Goal: Task Accomplishment & Management: Manage account settings

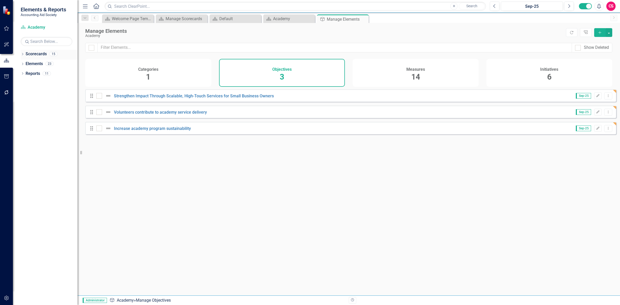
click at [39, 54] on link "Scorecards" at bounding box center [36, 54] width 21 height 6
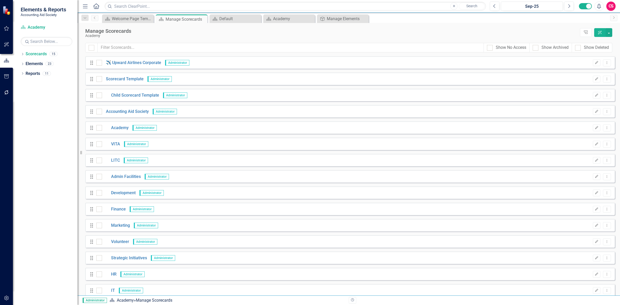
click at [116, 147] on div "Drag VITA Administrator Edit Dropdown Menu" at bounding box center [349, 144] width 529 height 12
click at [115, 143] on link "VITA" at bounding box center [111, 144] width 18 height 6
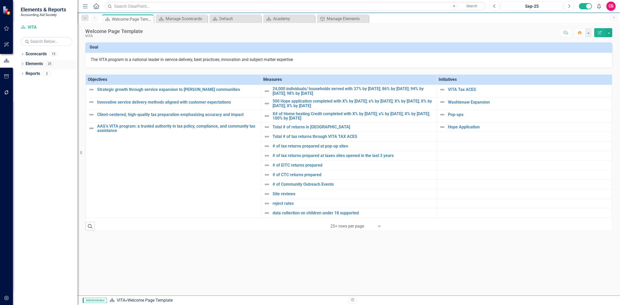
click at [40, 64] on link "Elements" at bounding box center [34, 64] width 17 height 6
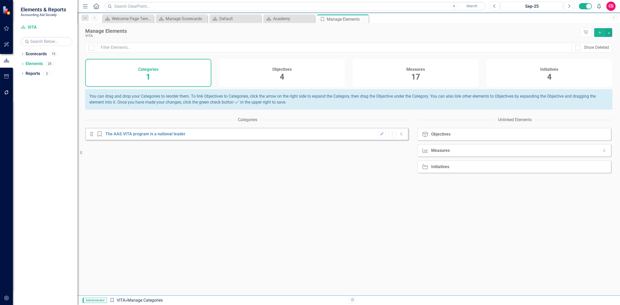
click at [393, 70] on div "Measures 17" at bounding box center [415, 73] width 126 height 28
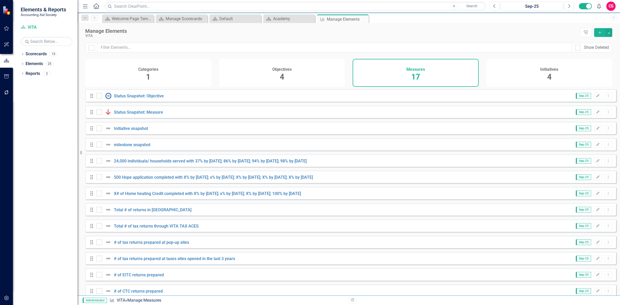
scroll to position [74, 0]
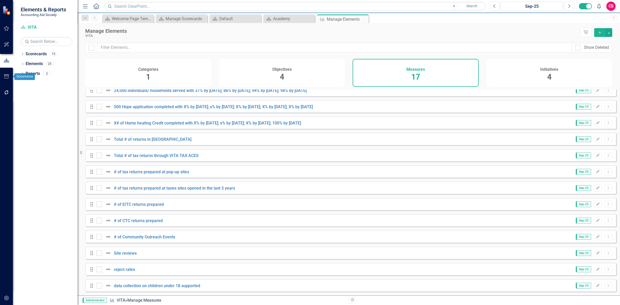
click at [3, 95] on button "button" at bounding box center [7, 92] width 12 height 11
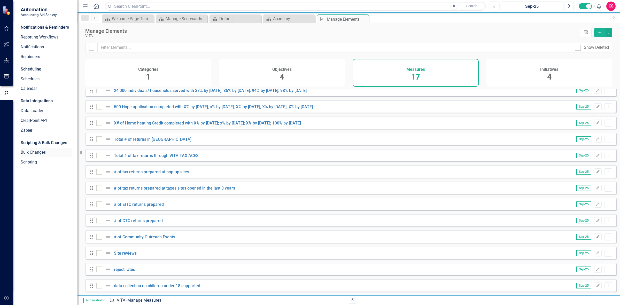
click at [31, 152] on link "Bulk Changes" at bounding box center [47, 152] width 52 height 6
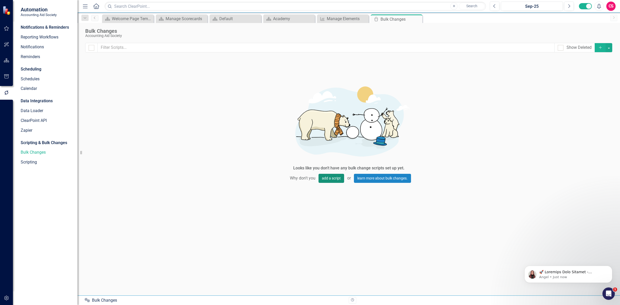
click at [329, 178] on button "add a script" at bounding box center [331, 178] width 26 height 9
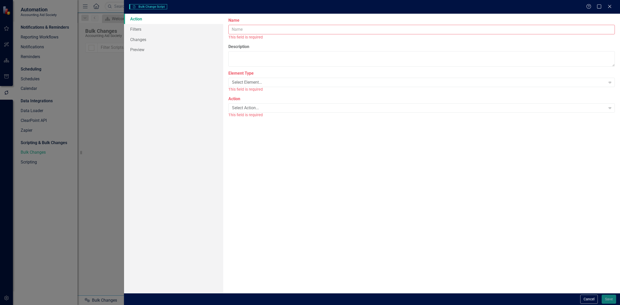
click at [247, 30] on input "Name" at bounding box center [421, 30] width 386 height 10
click at [582, 302] on button "Cancel" at bounding box center [589, 299] width 18 height 9
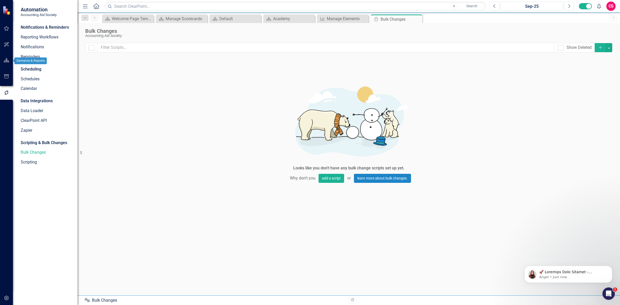
click at [4, 61] on icon "button" at bounding box center [6, 60] width 5 height 4
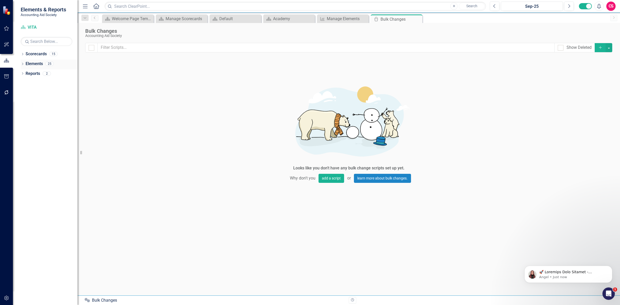
click at [37, 65] on link "Elements" at bounding box center [34, 64] width 17 height 6
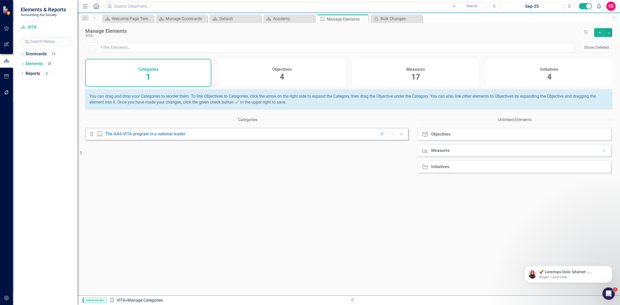
click at [412, 74] on span "17" at bounding box center [415, 76] width 9 height 9
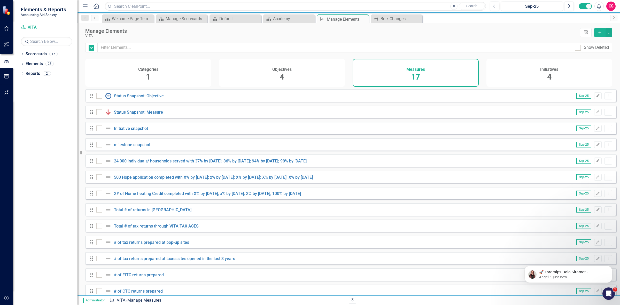
checkbox input "false"
click at [33, 74] on link "Reports" at bounding box center [33, 74] width 14 height 6
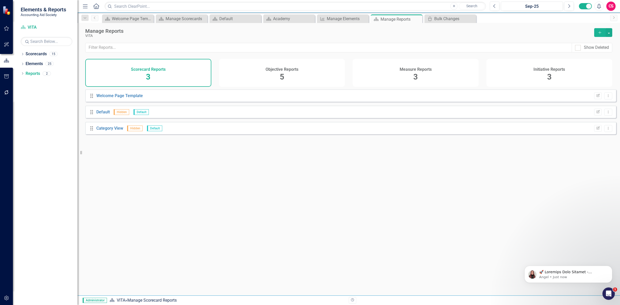
click at [415, 75] on span "3" at bounding box center [415, 76] width 4 height 9
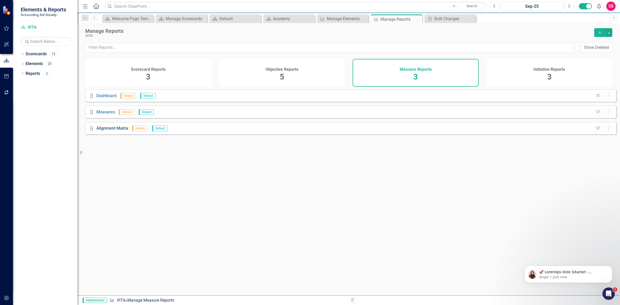
click at [119, 131] on link "Alignment Matrix" at bounding box center [112, 128] width 32 height 5
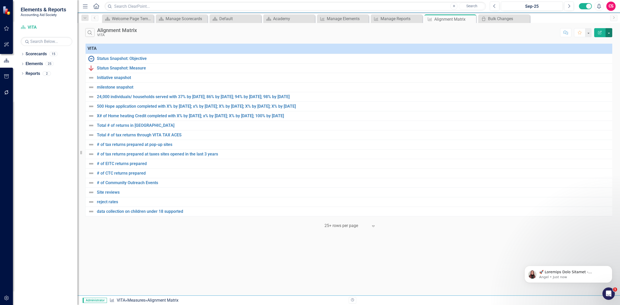
click at [607, 34] on button "button" at bounding box center [608, 32] width 7 height 9
click at [597, 61] on link "Excel Export to Excel" at bounding box center [591, 63] width 41 height 10
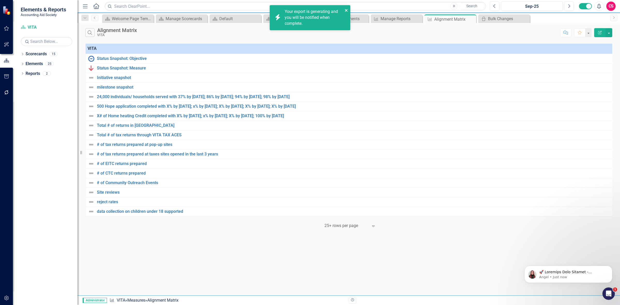
click at [346, 11] on icon "close" at bounding box center [346, 10] width 3 height 3
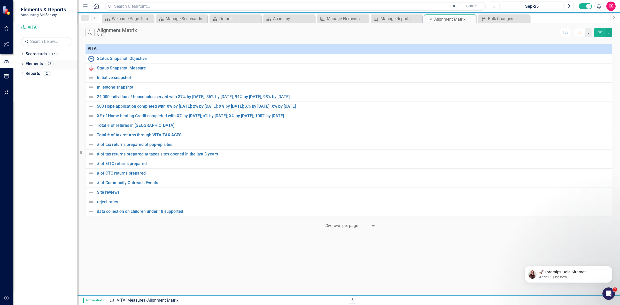
click at [30, 64] on link "Elements" at bounding box center [34, 64] width 17 height 6
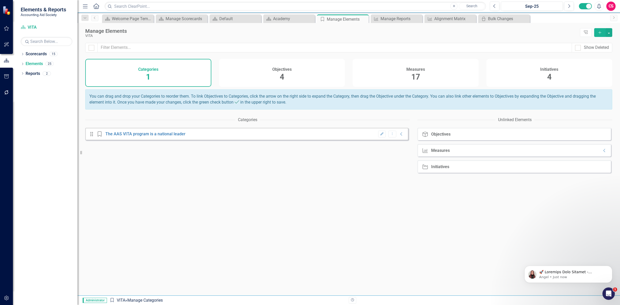
click at [420, 71] on h4 "Measures" at bounding box center [415, 69] width 19 height 5
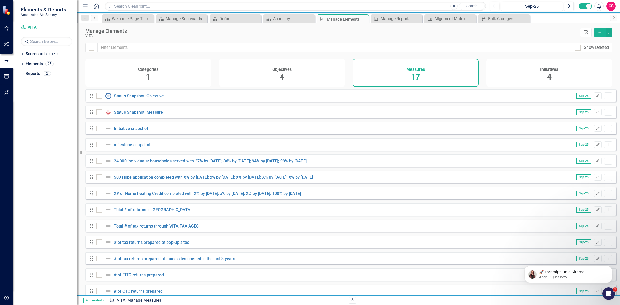
click at [92, 51] on div at bounding box center [91, 48] width 12 height 10
click at [94, 48] on div at bounding box center [92, 48] width 6 height 6
click at [92, 48] on input "checkbox" at bounding box center [90, 46] width 3 height 3
checkbox input "true"
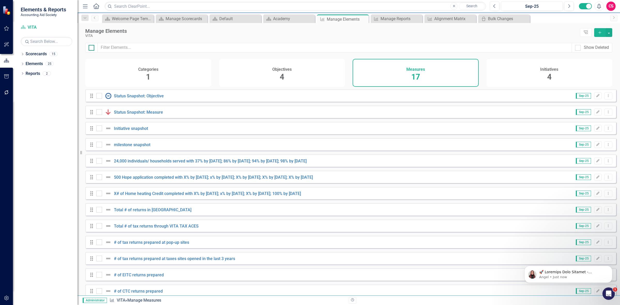
checkbox input "true"
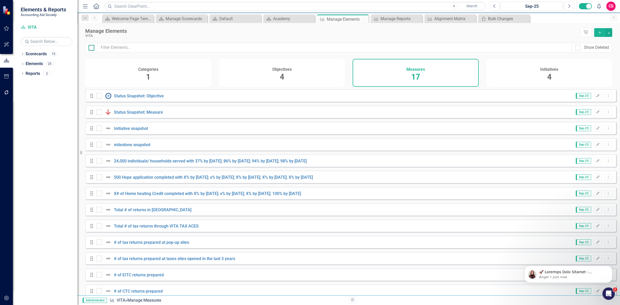
checkbox input "true"
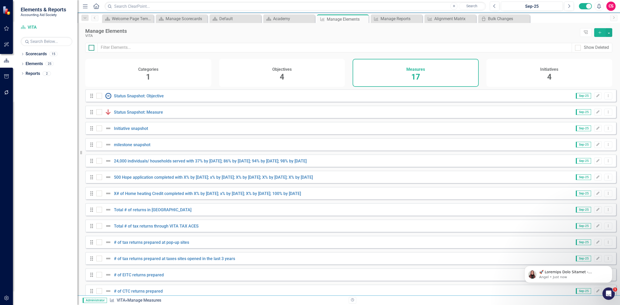
checkbox input "true"
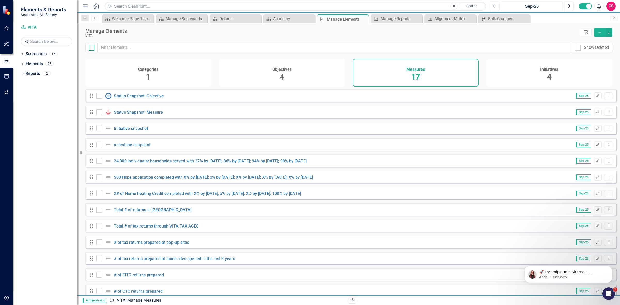
checkbox input "true"
click at [101, 98] on div at bounding box center [99, 96] width 6 height 6
click at [100, 96] on input "checkbox" at bounding box center [97, 94] width 3 height 3
checkbox input "false"
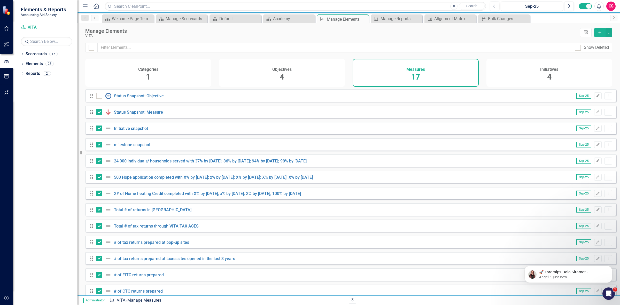
click at [96, 115] on div "Drag Status Snapshot: Objective Sep-25 Edit Dropdown Menu Drag Status Snapshot:…" at bounding box center [350, 225] width 531 height 273
click at [98, 131] on div at bounding box center [99, 128] width 6 height 6
click at [98, 129] on input "checkbox" at bounding box center [97, 126] width 3 height 3
checkbox input "false"
click at [99, 115] on div at bounding box center [99, 112] width 6 height 6
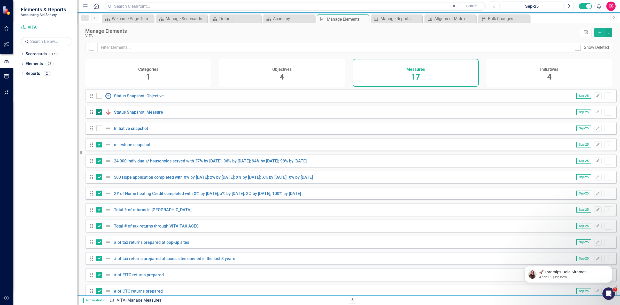
click at [99, 113] on input "checkbox" at bounding box center [97, 110] width 3 height 3
checkbox input "false"
click at [96, 147] on div at bounding box center [99, 145] width 6 height 6
click at [96, 145] on input "checkbox" at bounding box center [97, 143] width 3 height 3
checkbox input "false"
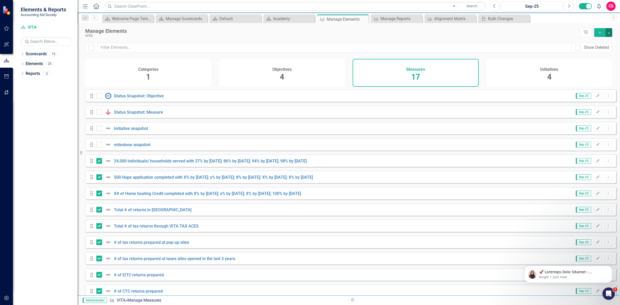
click at [608, 33] on button "button" at bounding box center [608, 32] width 7 height 9
click at [592, 69] on link "Trash Delete Multiple" at bounding box center [591, 71] width 41 height 10
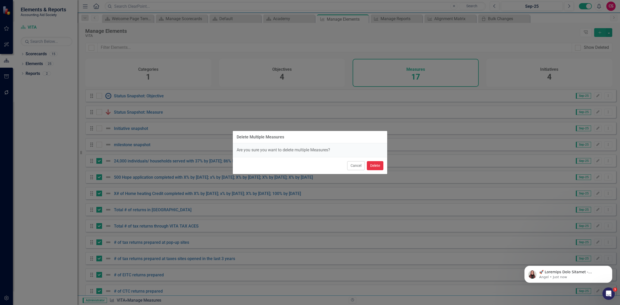
click at [373, 163] on button "Delete" at bounding box center [375, 165] width 17 height 9
checkbox input "false"
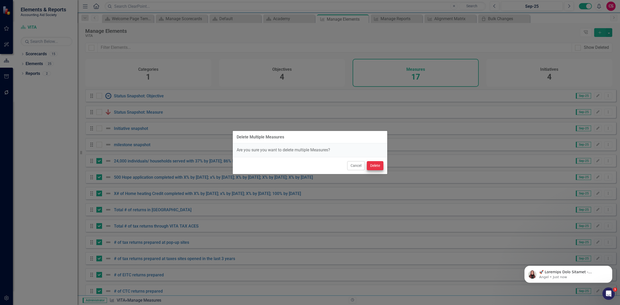
checkbox input "false"
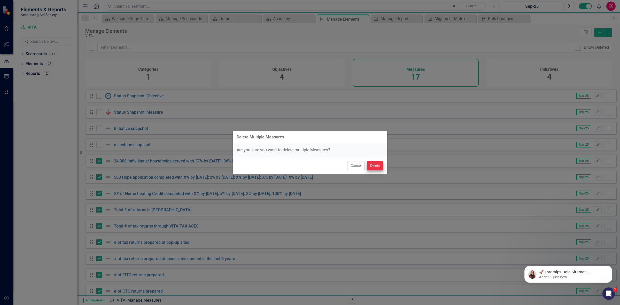
checkbox input "false"
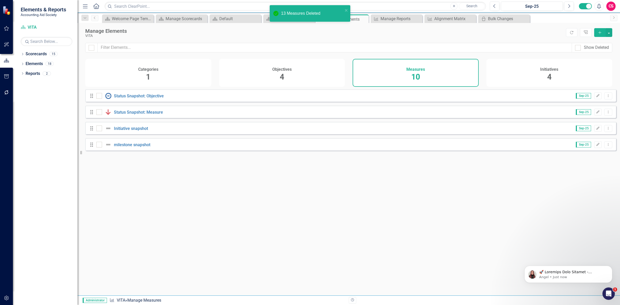
click at [6, 301] on button "button" at bounding box center [7, 298] width 12 height 11
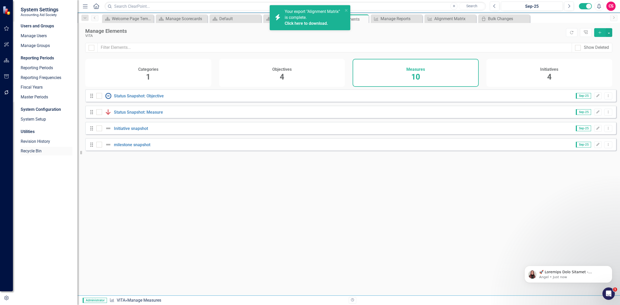
click at [25, 153] on link "Recycle Bin" at bounding box center [47, 151] width 52 height 6
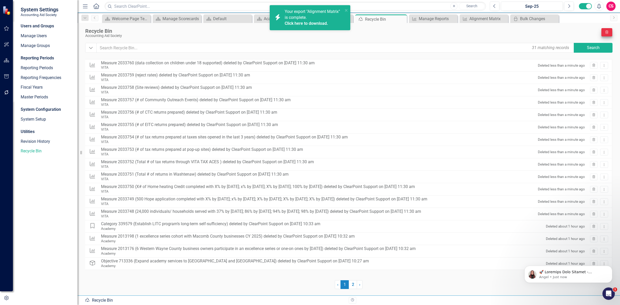
drag, startPoint x: 606, startPoint y: 26, endPoint x: 604, endPoint y: 33, distance: 7.1
click at [606, 28] on div "Recycle Bin Accounting Aid Society icon.trashPage Dropdown 31 matching records …" at bounding box center [348, 159] width 542 height 272
click at [604, 34] on icon "icon.trashPage" at bounding box center [606, 31] width 4 height 3
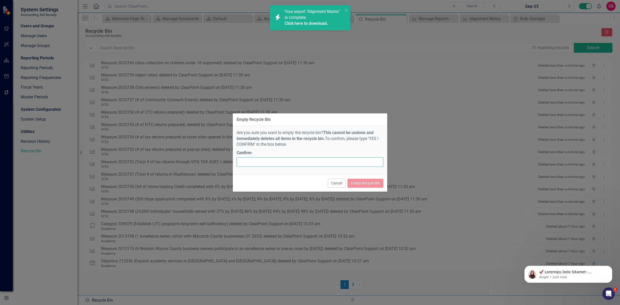
click at [313, 158] on input "Confirm" at bounding box center [309, 162] width 147 height 10
type input "YES I CONFIRM"
click at [356, 188] on div "Cancel Empty Recycle Bin" at bounding box center [310, 183] width 154 height 17
click at [358, 185] on button "Empty Recycle Bin" at bounding box center [365, 183] width 36 height 9
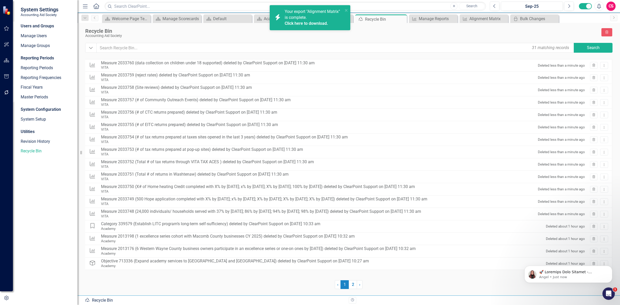
click at [5, 61] on icon "button" at bounding box center [6, 60] width 5 height 4
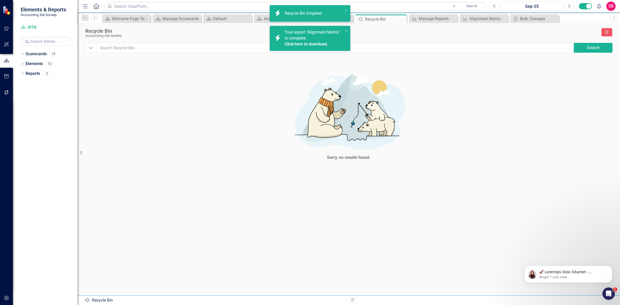
click at [318, 42] on link "Click here to download." at bounding box center [306, 44] width 43 height 5
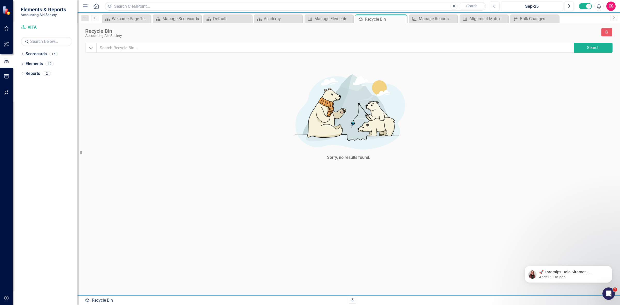
drag, startPoint x: 1, startPoint y: 296, endPoint x: 2, endPoint y: 292, distance: 4.5
click at [2, 292] on div at bounding box center [6, 297] width 13 height 15
click at [6, 296] on icon "button" at bounding box center [6, 298] width 5 height 4
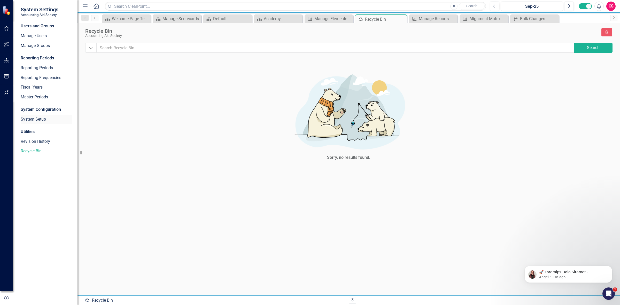
click at [38, 119] on link "System Setup" at bounding box center [47, 119] width 52 height 6
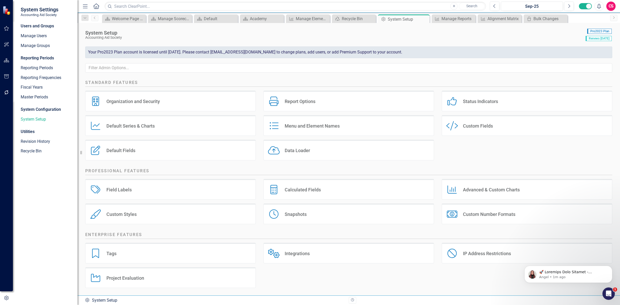
click at [134, 161] on div "Default Fields Default Fields" at bounding box center [170, 152] width 178 height 25
click at [136, 146] on div "Default Fields Default Fields" at bounding box center [170, 150] width 170 height 21
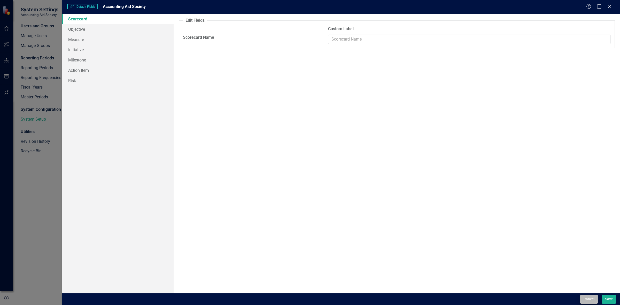
click at [584, 294] on div "Cancel Save" at bounding box center [341, 299] width 558 height 12
click at [587, 300] on button "Cancel" at bounding box center [589, 299] width 18 height 9
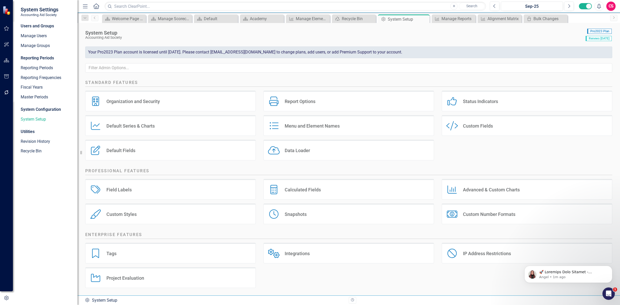
click at [190, 129] on div "Default Series Default Series & Charts" at bounding box center [170, 125] width 170 height 21
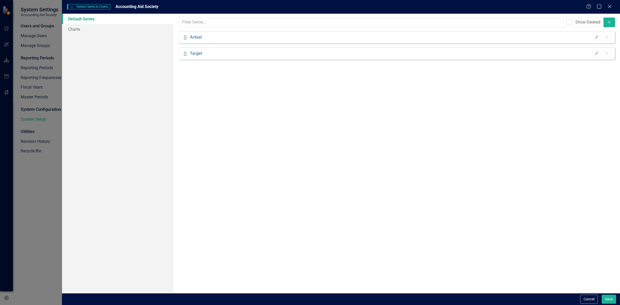
click at [601, 22] on div "Show Deleted" at bounding box center [583, 23] width 41 height 10
click at [602, 23] on div "Show Deleted" at bounding box center [583, 23] width 41 height 10
click at [609, 25] on button "Add" at bounding box center [609, 23] width 12 height 10
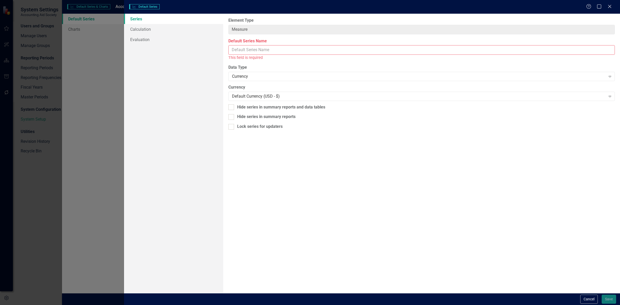
click at [271, 46] on input "Default Series Name" at bounding box center [421, 50] width 386 height 10
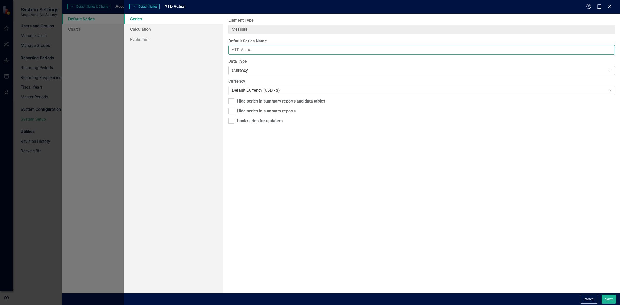
type input "YTD Actual"
click at [289, 69] on div "Currency" at bounding box center [419, 71] width 374 height 6
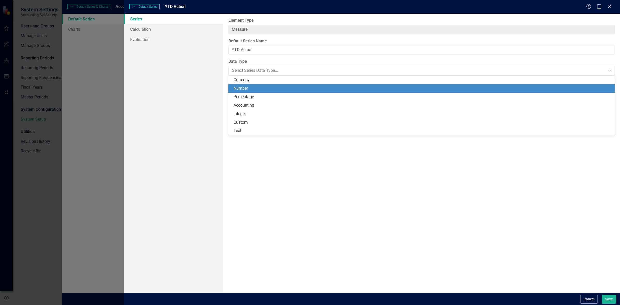
drag, startPoint x: 280, startPoint y: 90, endPoint x: 286, endPoint y: 95, distance: 7.7
click at [280, 90] on div "Number" at bounding box center [422, 88] width 378 height 6
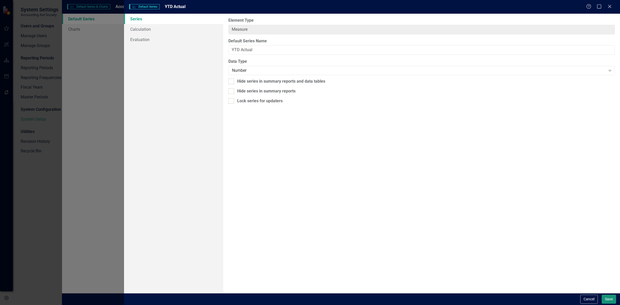
click at [607, 301] on button "Save" at bounding box center [608, 299] width 14 height 9
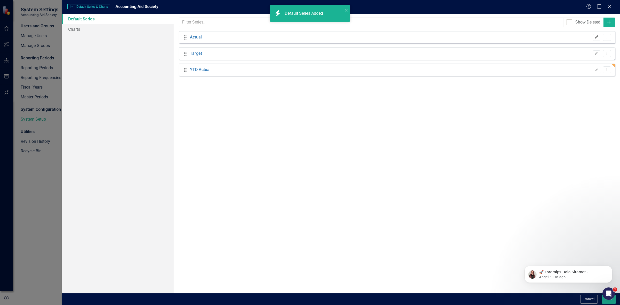
click at [597, 39] on button "Edit" at bounding box center [596, 37] width 7 height 7
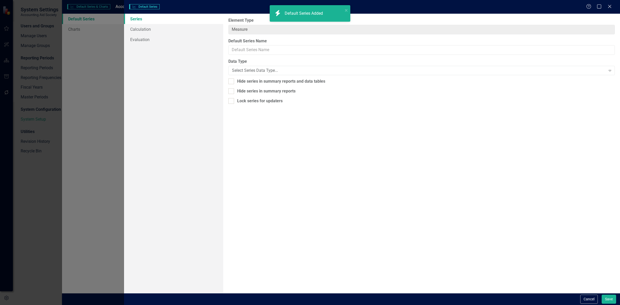
type input "Actual"
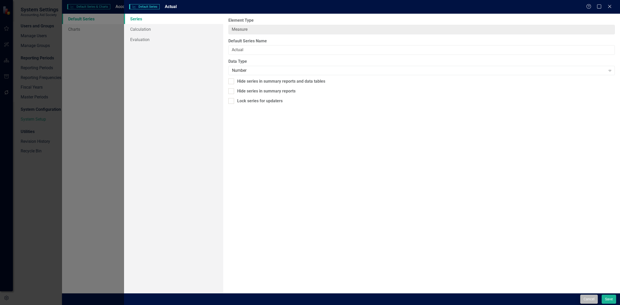
click at [580, 303] on div "Cancel Save" at bounding box center [372, 299] width 496 height 12
click at [580, 299] on button "Cancel" at bounding box center [589, 299] width 18 height 9
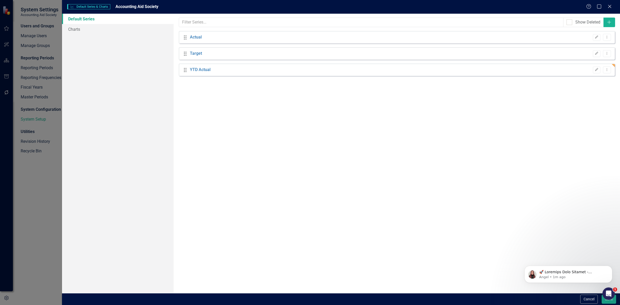
click at [610, 17] on div "The default series for this element are listed below. These series will be used…" at bounding box center [396, 153] width 446 height 279
click at [610, 21] on icon "Add" at bounding box center [608, 22] width 5 height 4
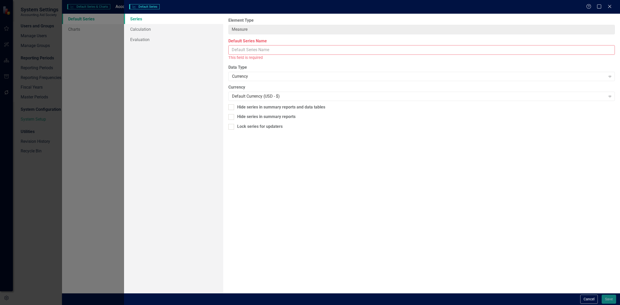
click at [265, 50] on input "Default Series Name" at bounding box center [421, 50] width 386 height 10
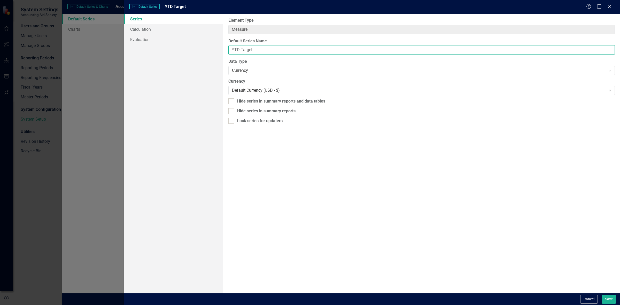
type input "YTD Target"
click at [242, 78] on div "From this page, you can edit the name, type, and visibility options of your def…" at bounding box center [421, 153] width 397 height 279
click at [240, 75] on div "From this page, you can edit the name, type, and visibility options of your def…" at bounding box center [421, 153] width 397 height 279
click at [243, 71] on div "Currency" at bounding box center [419, 71] width 374 height 6
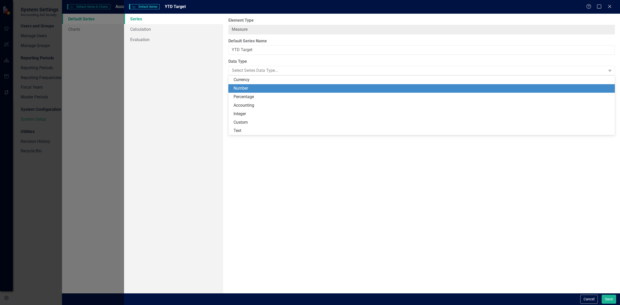
click at [247, 89] on div "Number" at bounding box center [422, 88] width 378 height 6
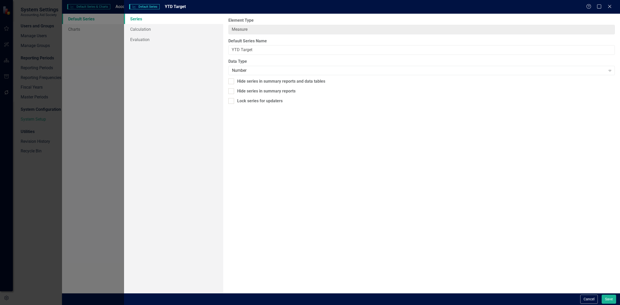
click at [600, 296] on div "Cancel Save" at bounding box center [597, 299] width 37 height 9
click at [605, 298] on button "Save" at bounding box center [608, 299] width 14 height 9
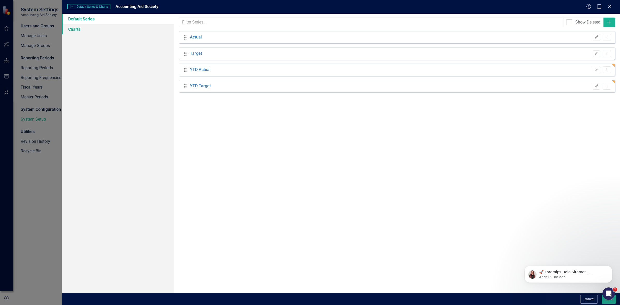
click at [97, 28] on link "Charts" at bounding box center [118, 29] width 112 height 10
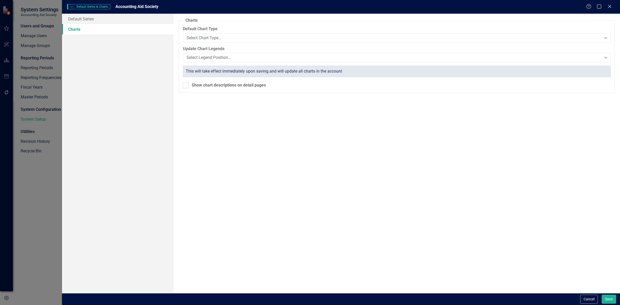
click at [331, 44] on fieldset "Charts Please select the default chart type for new elements below. A new chart…" at bounding box center [397, 55] width 436 height 75
click at [324, 41] on div "Select Chart Type..." at bounding box center [393, 38] width 415 height 6
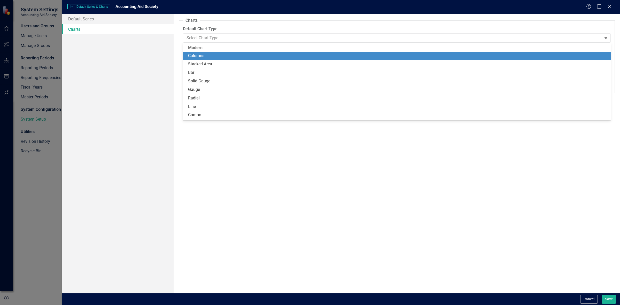
click at [285, 57] on div "Columns" at bounding box center [397, 56] width 419 height 6
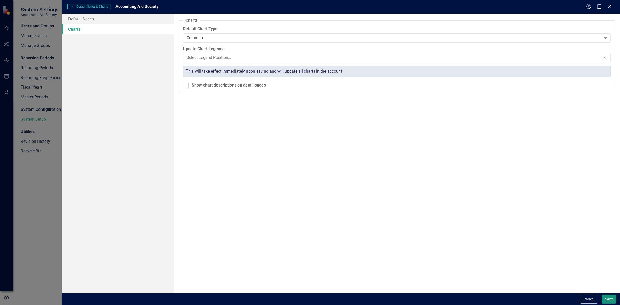
click at [605, 300] on button "Save" at bounding box center [608, 299] width 14 height 9
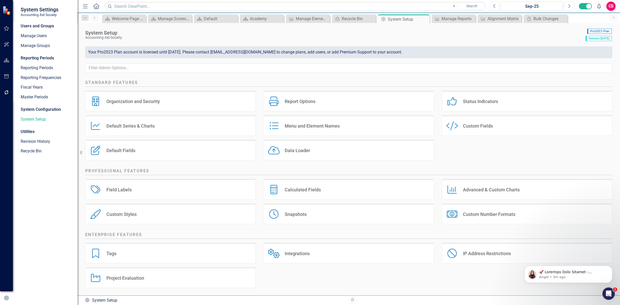
click at [196, 131] on div "Default Series Default Series & Charts" at bounding box center [170, 125] width 170 height 21
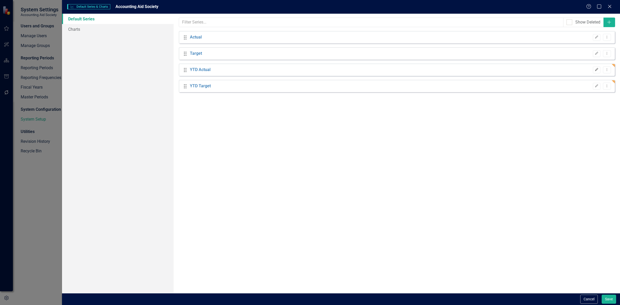
click at [594, 71] on button "Edit" at bounding box center [596, 70] width 7 height 7
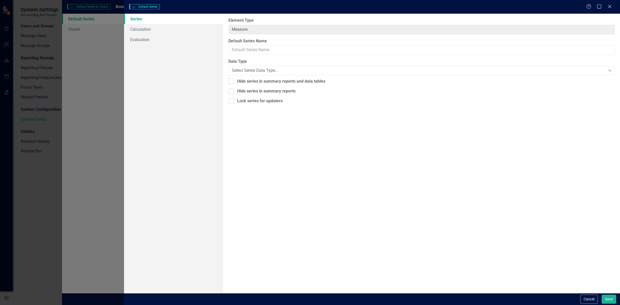
type input "YTD Actual"
click at [182, 30] on link "Calculation" at bounding box center [173, 29] width 99 height 10
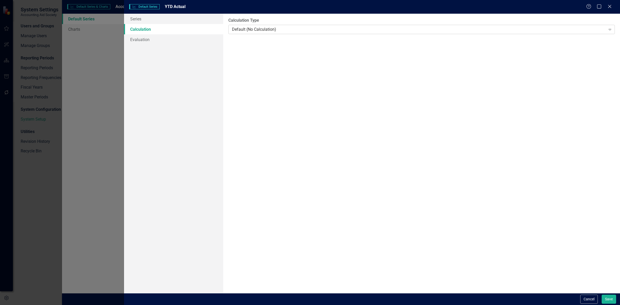
click at [310, 26] on div "Default (No Calculation) Expand" at bounding box center [421, 29] width 386 height 9
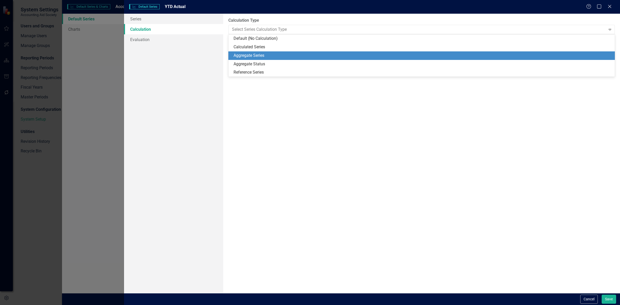
click at [275, 50] on div "Calculated Series" at bounding box center [421, 47] width 386 height 9
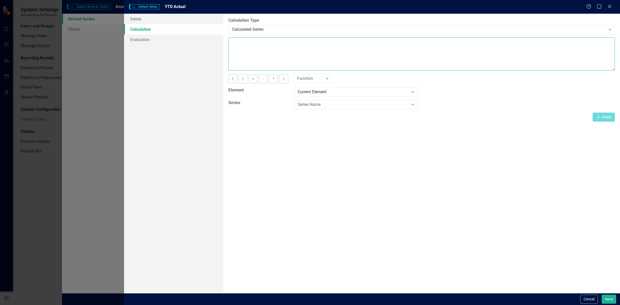
click at [272, 55] on textarea at bounding box center [421, 53] width 386 height 33
click at [310, 94] on div "Current Element" at bounding box center [352, 92] width 111 height 6
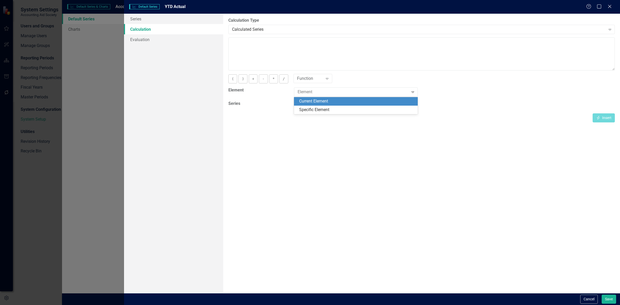
drag, startPoint x: 367, startPoint y: 83, endPoint x: 361, endPoint y: 82, distance: 6.3
click at [367, 82] on div "( ) + - * / Function Expand" at bounding box center [421, 80] width 394 height 13
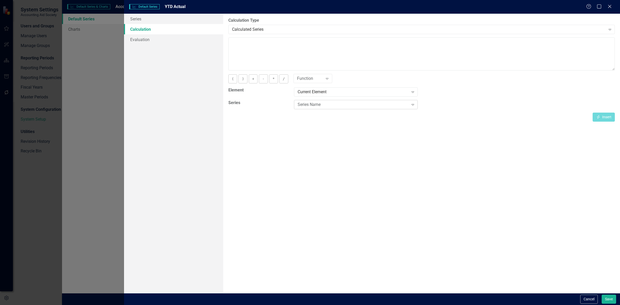
click at [349, 107] on div "Series Name" at bounding box center [352, 105] width 111 height 6
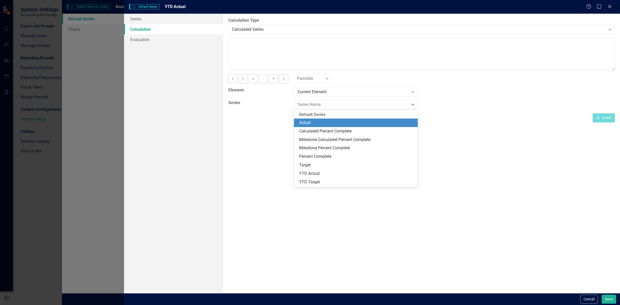
click at [323, 121] on div "Actual" at bounding box center [356, 123] width 115 height 6
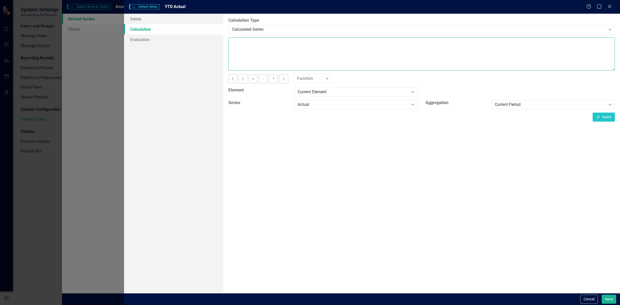
click at [286, 48] on textarea at bounding box center [421, 53] width 386 height 33
click at [508, 103] on div "Current Period" at bounding box center [549, 105] width 111 height 6
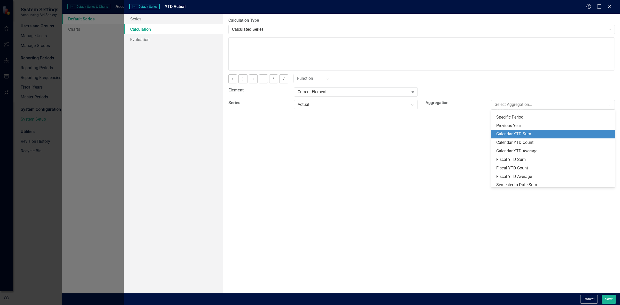
scroll to position [32, 0]
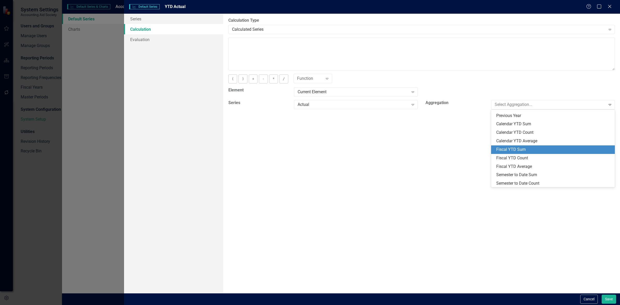
click at [527, 148] on div "Fiscal YTD Sum" at bounding box center [553, 150] width 115 height 6
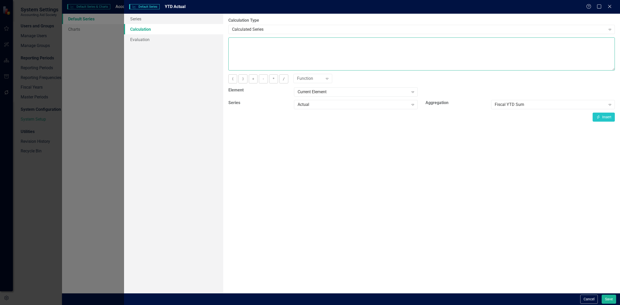
click at [452, 59] on textarea at bounding box center [421, 53] width 386 height 33
click at [541, 105] on div "Fiscal YTD Sum" at bounding box center [549, 105] width 111 height 6
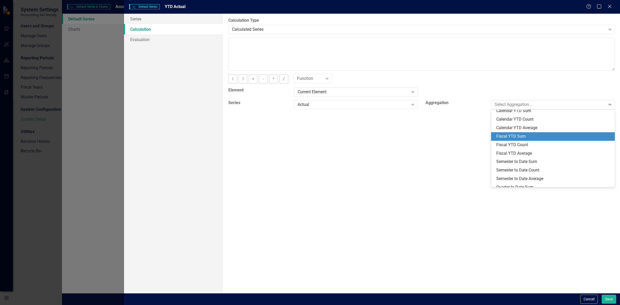
scroll to position [35, 0]
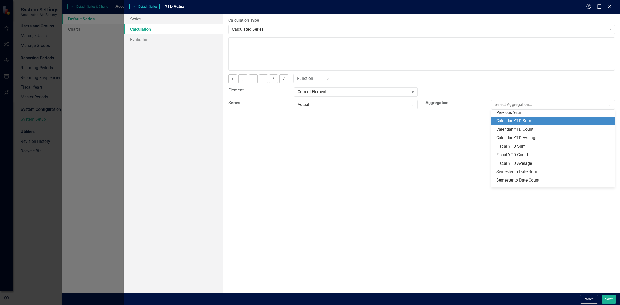
click at [536, 121] on div "Calendar YTD Sum" at bounding box center [553, 121] width 115 height 6
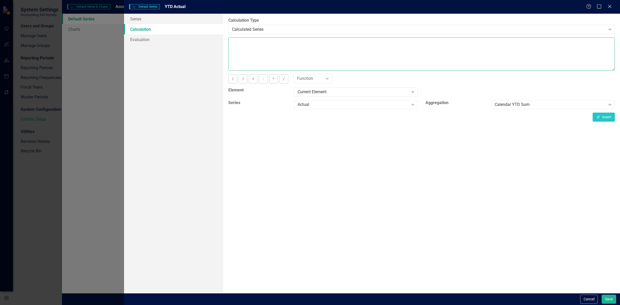
click at [455, 47] on textarea at bounding box center [421, 53] width 386 height 33
click at [598, 113] on button "Insert Insert" at bounding box center [603, 117] width 22 height 9
type textarea "[m][Actual][CalendarYTDSum]"
click at [609, 299] on button "Save" at bounding box center [608, 299] width 14 height 9
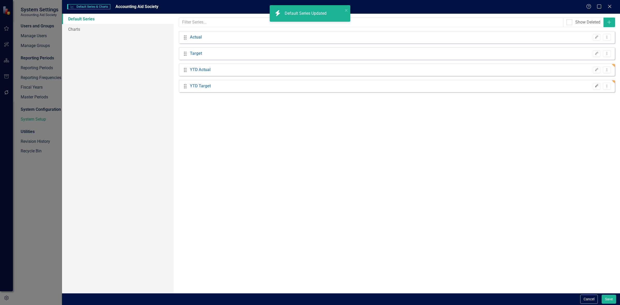
click at [595, 84] on icon "Edit" at bounding box center [596, 85] width 4 height 3
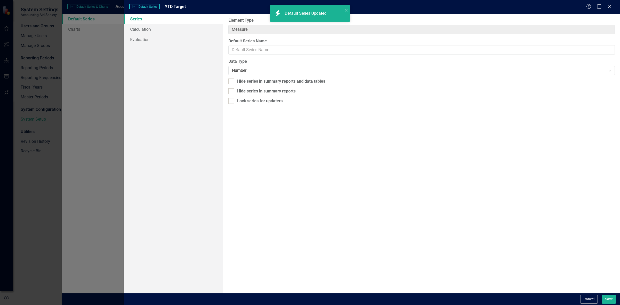
type input "YTD Target"
click at [187, 32] on link "Calculation" at bounding box center [173, 29] width 99 height 10
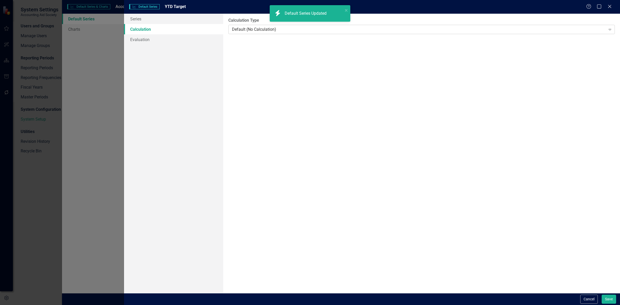
click at [268, 32] on div "Default (No Calculation)" at bounding box center [419, 29] width 374 height 6
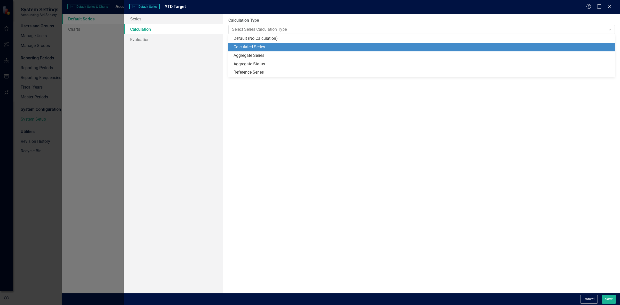
click at [265, 48] on div "Calculated Series" at bounding box center [422, 47] width 378 height 6
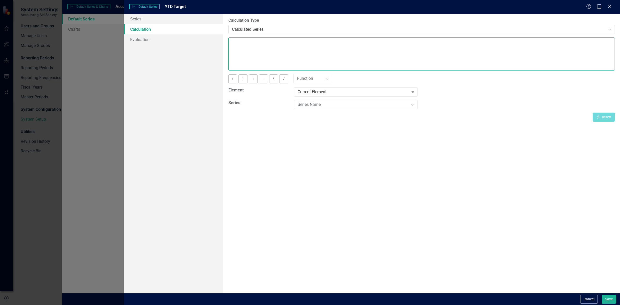
click at [265, 48] on textarea at bounding box center [421, 53] width 386 height 33
click at [365, 105] on div "Series Name" at bounding box center [352, 105] width 111 height 6
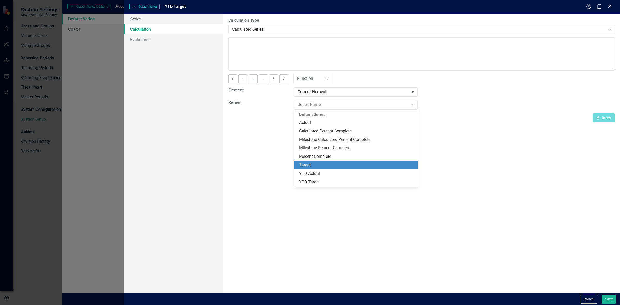
click at [337, 164] on div "Target" at bounding box center [356, 165] width 115 height 6
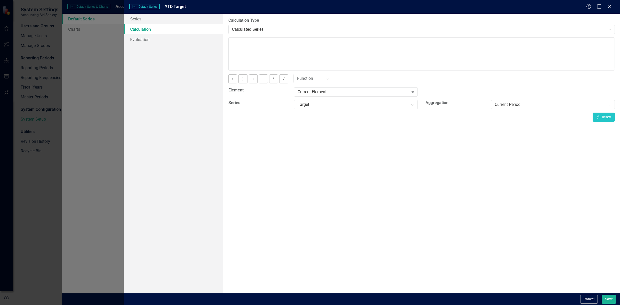
click at [528, 98] on div "Element Current Element Expand" at bounding box center [421, 93] width 394 height 13
click at [528, 105] on div "Current Period" at bounding box center [549, 105] width 111 height 6
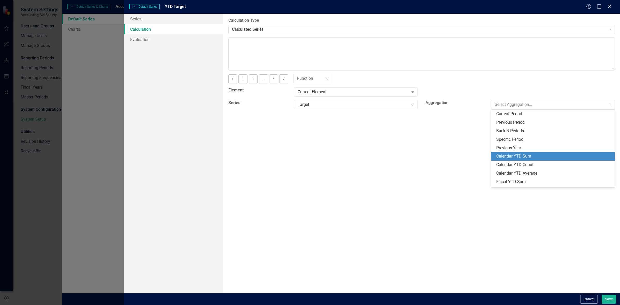
click at [539, 155] on div "Calendar YTD Sum" at bounding box center [553, 156] width 115 height 6
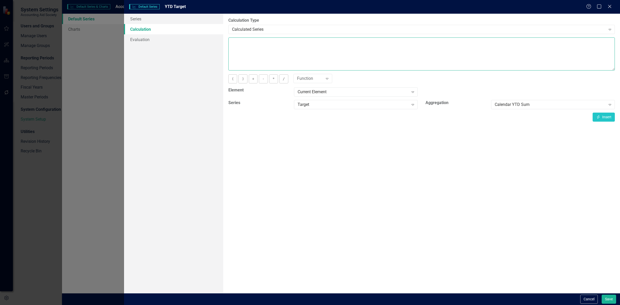
click at [449, 49] on textarea at bounding box center [421, 53] width 386 height 33
click at [606, 117] on button "Insert Insert" at bounding box center [603, 117] width 22 height 9
type textarea "[m][Target][CalendarYTDSum]"
click at [607, 297] on button "Save" at bounding box center [608, 299] width 14 height 9
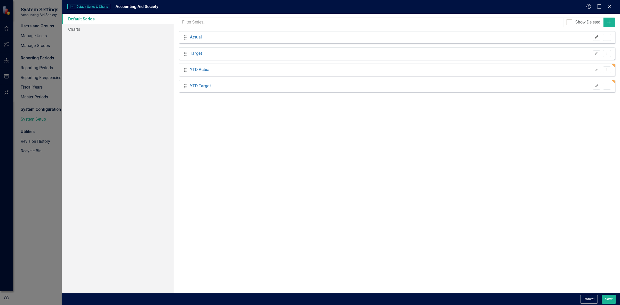
click at [598, 38] on button "Edit" at bounding box center [596, 37] width 7 height 7
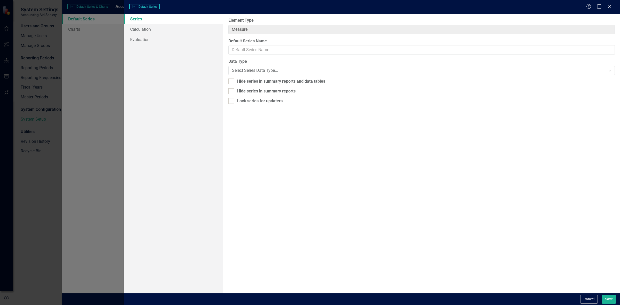
type input "Actual"
click at [163, 41] on link "Evaluation" at bounding box center [173, 39] width 99 height 10
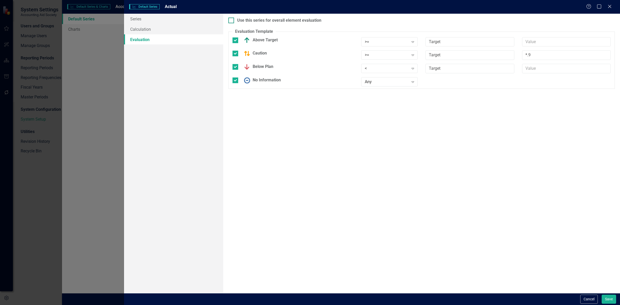
click at [254, 22] on div "Use this series for overall element evaluation" at bounding box center [279, 21] width 84 height 6
click at [232, 21] on input "Use this series for overall element evaluation" at bounding box center [229, 19] width 3 height 3
checkbox input "true"
click at [608, 301] on button "Save" at bounding box center [608, 299] width 14 height 9
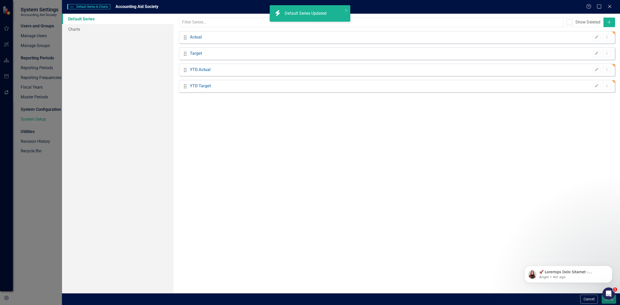
click at [602, 300] on button "Save" at bounding box center [608, 299] width 14 height 9
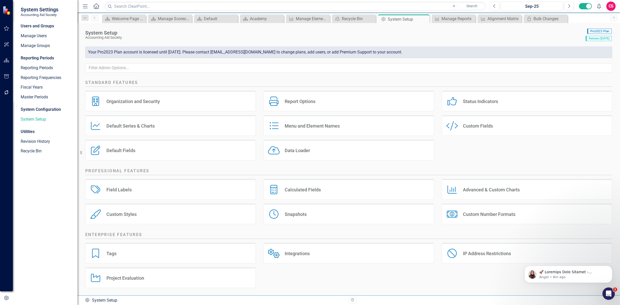
click at [175, 123] on div "Default Series Default Series & Charts" at bounding box center [170, 125] width 170 height 21
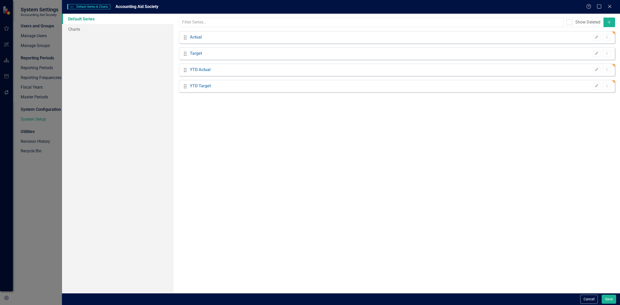
click at [597, 34] on div "Drag Actual Edit Dropdown Menu" at bounding box center [397, 37] width 436 height 12
click at [598, 40] on button "Edit" at bounding box center [596, 37] width 7 height 7
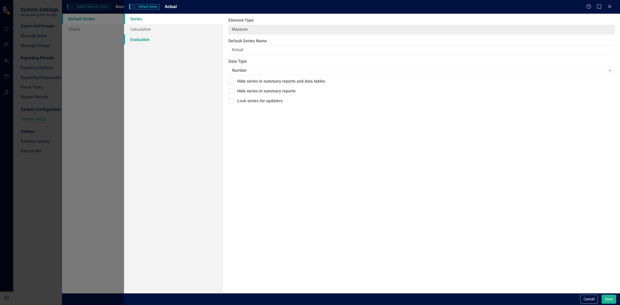
click at [192, 43] on link "Evaluation" at bounding box center [173, 39] width 99 height 10
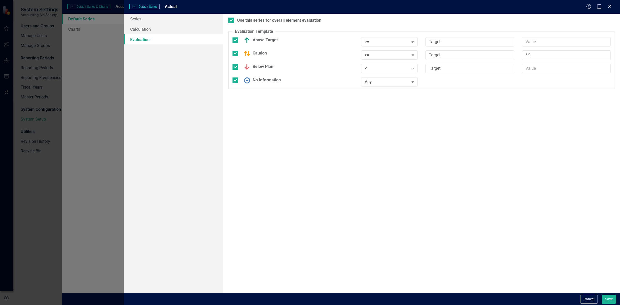
click at [590, 294] on div "Cancel Save" at bounding box center [372, 299] width 496 height 12
click at [589, 293] on div "Use this series for overall element evaluation Evaluation Template You can defi…" at bounding box center [421, 153] width 397 height 279
click at [584, 292] on form "Default Series Default Series Actual Help Maximize Close Series Calculation Eva…" at bounding box center [372, 152] width 496 height 305
click at [593, 301] on button "Cancel" at bounding box center [589, 299] width 18 height 9
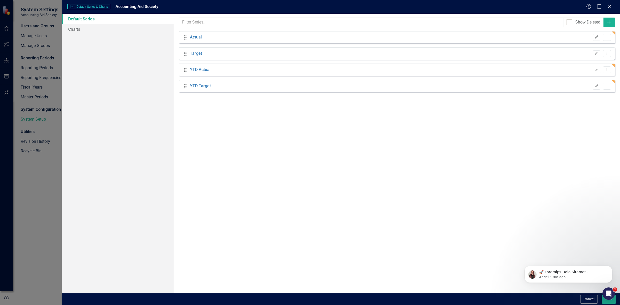
click at [593, 299] on button "Cancel" at bounding box center [589, 299] width 18 height 9
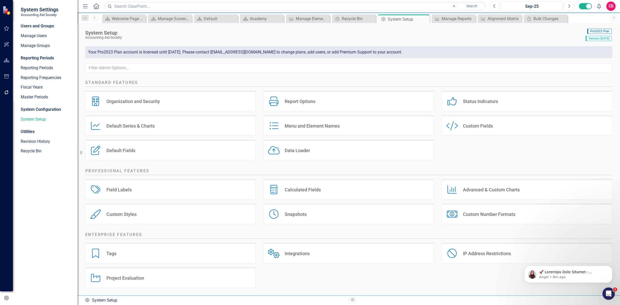
click at [160, 287] on div "Project Evaluation Project Evaluation" at bounding box center [170, 277] width 170 height 21
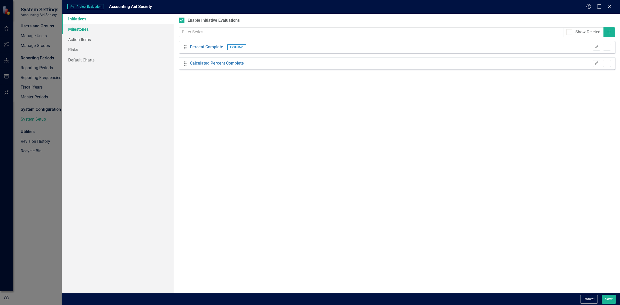
click at [115, 28] on link "Milestones" at bounding box center [118, 29] width 112 height 10
click at [588, 297] on button "Cancel" at bounding box center [589, 299] width 18 height 9
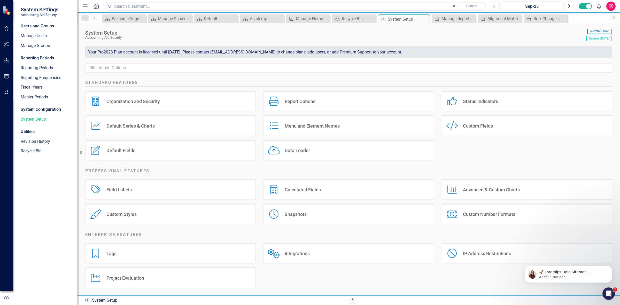
click at [7, 69] on div at bounding box center [6, 70] width 13 height 3
click at [8, 60] on icon "button" at bounding box center [6, 60] width 5 height 4
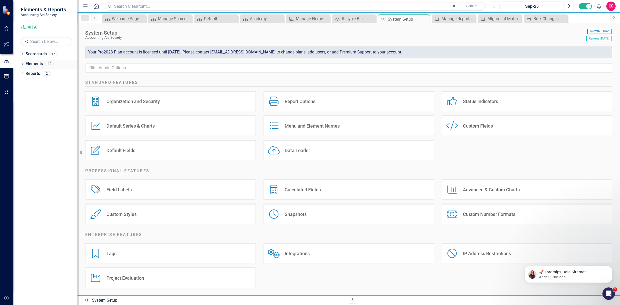
click at [31, 63] on link "Elements" at bounding box center [34, 64] width 17 height 6
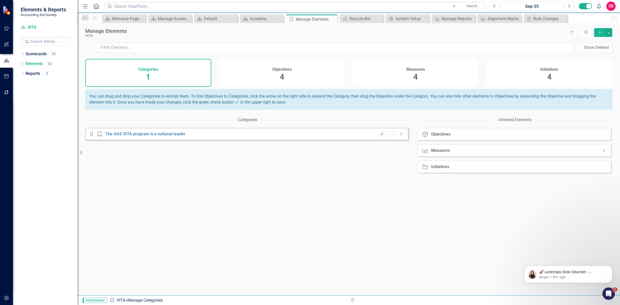
click at [537, 73] on div "Initiatives 4" at bounding box center [549, 73] width 126 height 28
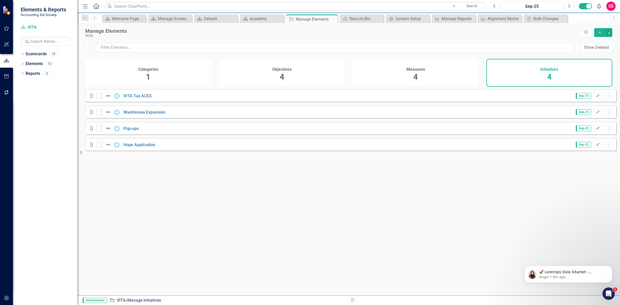
drag, startPoint x: 140, startPoint y: 96, endPoint x: 147, endPoint y: 92, distance: 8.2
click at [141, 96] on div "Drag VITA Tax ACES Sep-25 Edit Dropdown Menu" at bounding box center [350, 95] width 531 height 12
click at [145, 106] on div "Drag VITA Tax ACES Sep-25 Edit Dropdown Menu Drag Washtenaw Expansion Sep-25 Ed…" at bounding box center [350, 119] width 531 height 61
click at [148, 98] on link "VITA Tax ACES" at bounding box center [137, 95] width 28 height 5
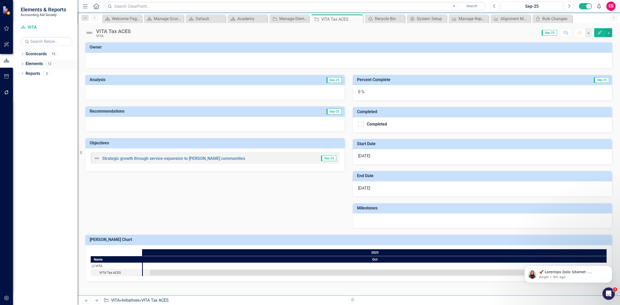
click at [40, 60] on div "Elements" at bounding box center [34, 64] width 17 height 9
click at [39, 62] on link "Elements" at bounding box center [34, 64] width 17 height 6
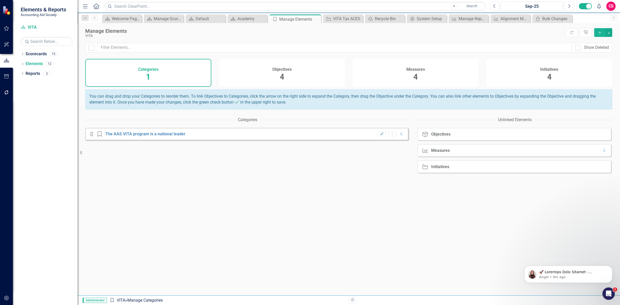
click at [569, 69] on div "Initiatives 4" at bounding box center [549, 73] width 126 height 28
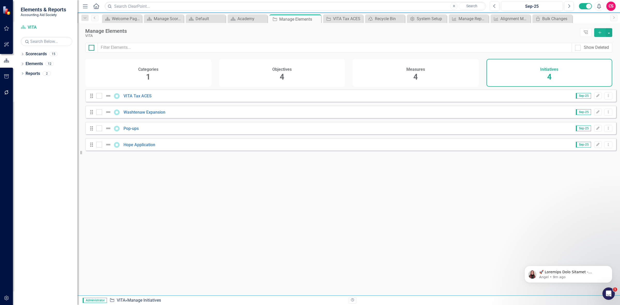
click at [91, 49] on div at bounding box center [92, 48] width 6 height 6
click at [91, 48] on input "checkbox" at bounding box center [90, 46] width 3 height 3
checkbox input "true"
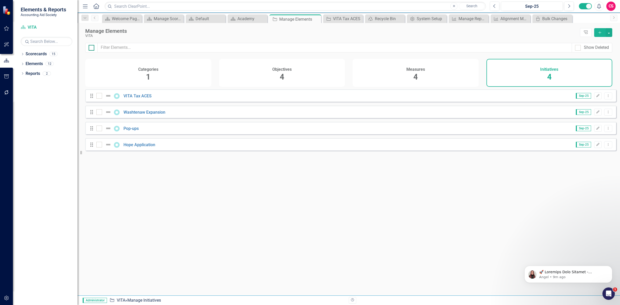
checkbox input "true"
click at [608, 31] on button "button" at bounding box center [608, 32] width 7 height 9
click at [598, 58] on link "Edit Multiple Edit Multiple" at bounding box center [591, 62] width 41 height 10
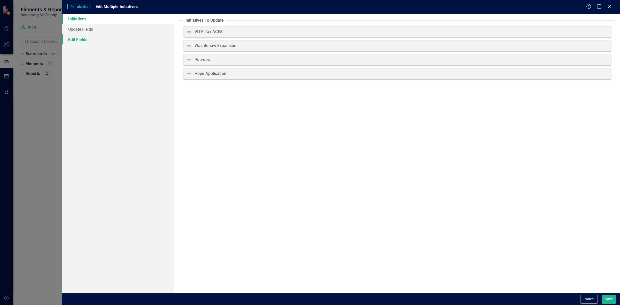
click at [95, 35] on link "Edit Fields" at bounding box center [118, 39] width 112 height 10
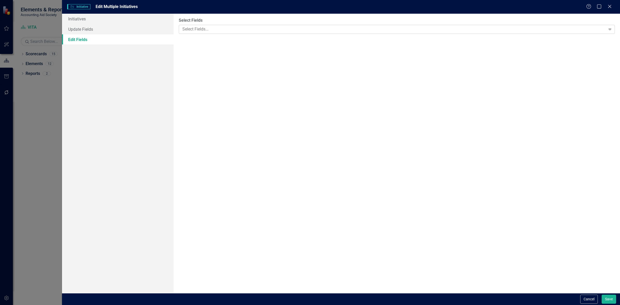
click at [240, 32] on div at bounding box center [392, 29] width 425 height 7
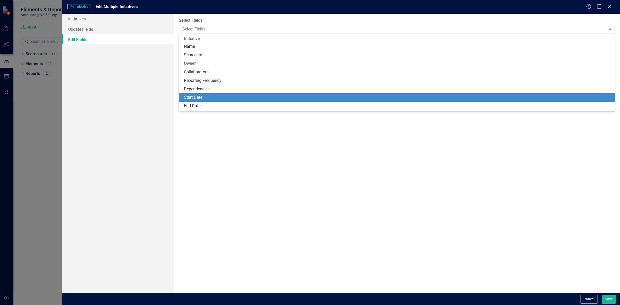
click at [212, 101] on div "Start Date" at bounding box center [397, 97] width 436 height 9
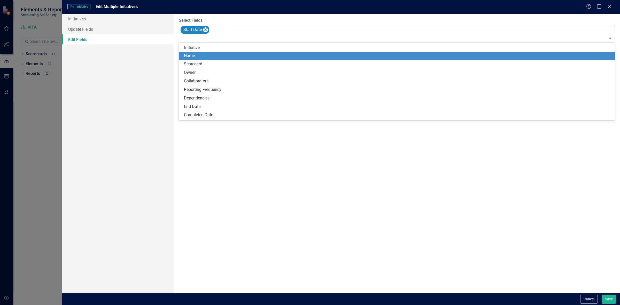
click at [228, 42] on div "Start Date" at bounding box center [397, 34] width 435 height 18
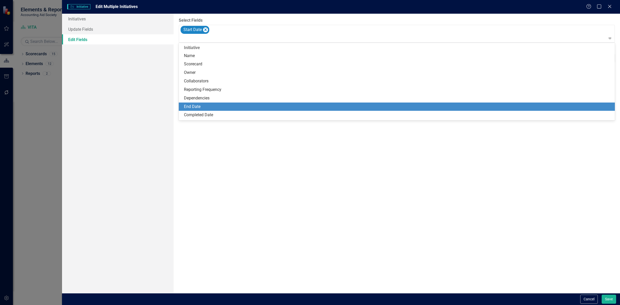
click at [214, 105] on div "End Date" at bounding box center [398, 107] width 428 height 6
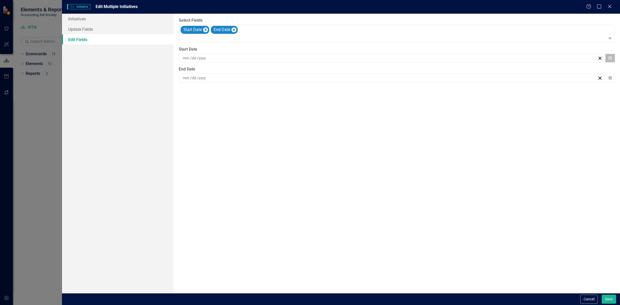
click at [612, 60] on button "Calendar" at bounding box center [610, 58] width 10 height 9
click at [421, 73] on button "›" at bounding box center [419, 71] width 11 height 11
click at [421, 72] on button "›" at bounding box center [419, 71] width 11 height 11
click at [408, 90] on button "1" at bounding box center [405, 88] width 13 height 9
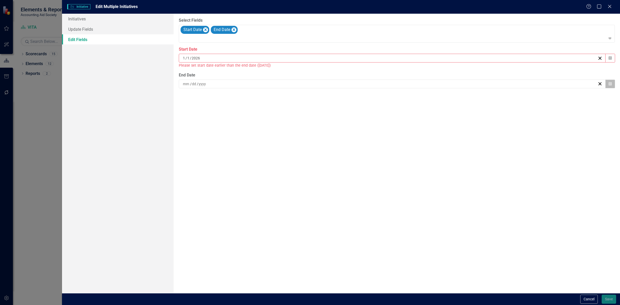
click at [609, 84] on icon "Calendar" at bounding box center [609, 84] width 3 height 4
click at [420, 97] on button "›" at bounding box center [419, 96] width 11 height 11
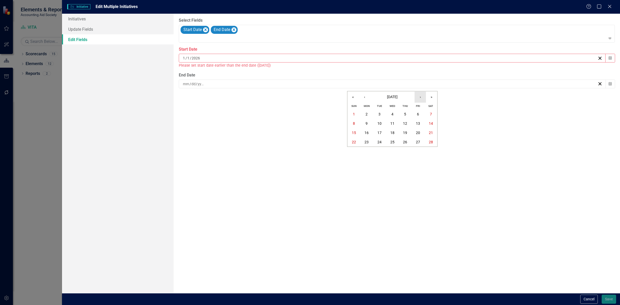
click at [420, 97] on button "›" at bounding box center [419, 96] width 11 height 11
click at [429, 97] on button "»" at bounding box center [431, 96] width 11 height 11
click at [362, 99] on button "‹" at bounding box center [364, 96] width 11 height 11
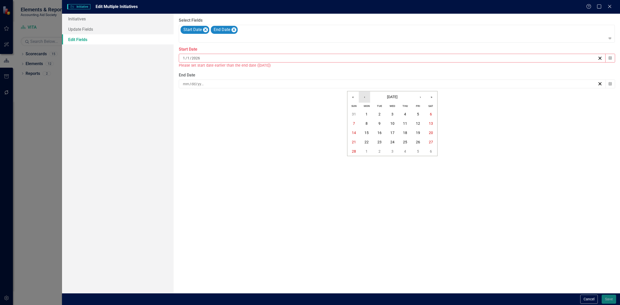
click at [362, 99] on button "‹" at bounding box center [364, 96] width 11 height 11
click at [403, 153] on abbr "31" at bounding box center [405, 151] width 4 height 4
click at [610, 301] on button "Save" at bounding box center [608, 299] width 14 height 9
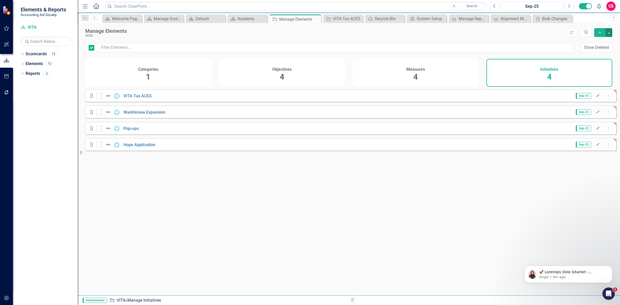
checkbox input "false"
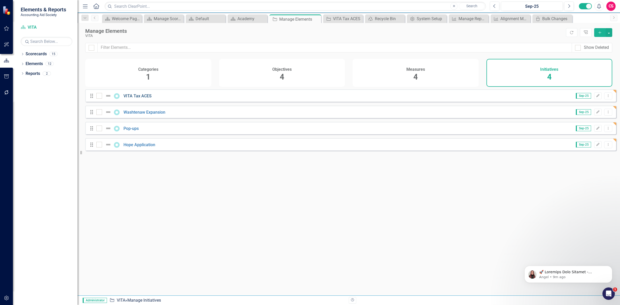
click at [147, 98] on link "VITA Tax ACES" at bounding box center [137, 95] width 28 height 5
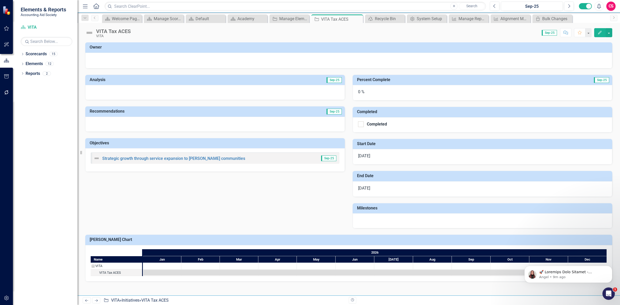
click at [593, 35] on div "Edit" at bounding box center [601, 32] width 21 height 9
click at [596, 34] on button "Edit" at bounding box center [599, 32] width 11 height 9
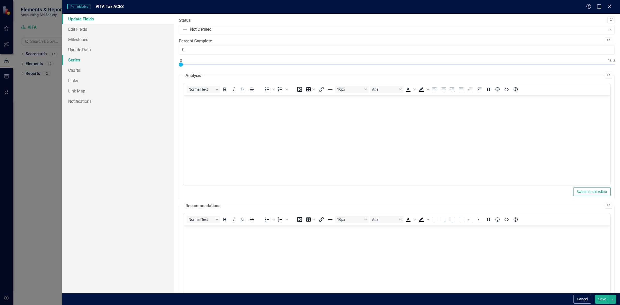
click at [122, 60] on link "Series" at bounding box center [118, 60] width 112 height 10
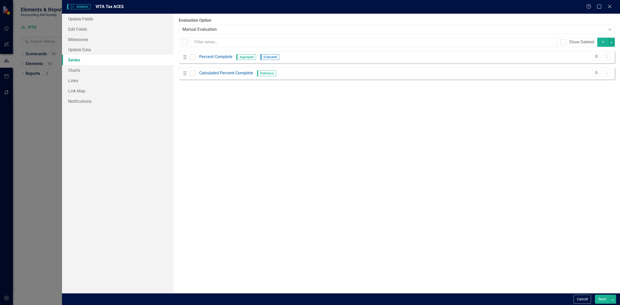
drag, startPoint x: 310, startPoint y: 29, endPoint x: 302, endPoint y: 24, distance: 9.7
click at [309, 28] on div "Manual Evaluation" at bounding box center [393, 29] width 423 height 6
drag, startPoint x: 600, startPoint y: 59, endPoint x: 604, endPoint y: 57, distance: 4.3
click at [601, 59] on div "Trash Dropdown Menu" at bounding box center [600, 56] width 21 height 7
click at [605, 56] on icon "Dropdown Menu" at bounding box center [606, 56] width 4 height 3
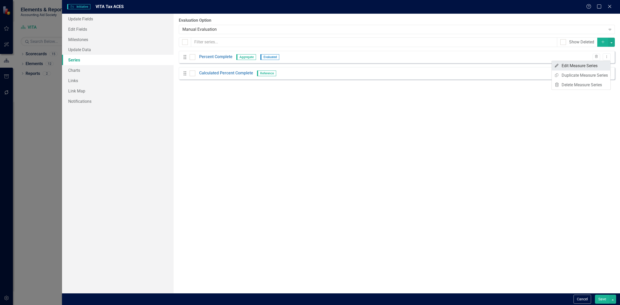
click at [590, 65] on link "Edit Edit Measure Series" at bounding box center [580, 66] width 59 height 10
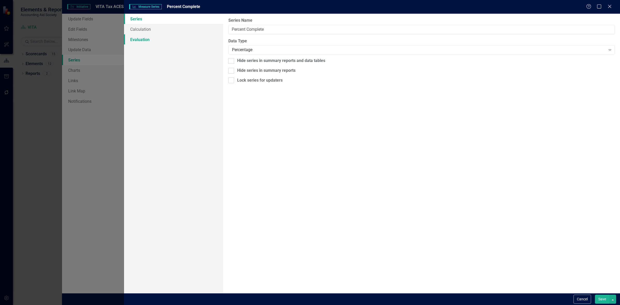
click at [176, 40] on link "Evaluation" at bounding box center [173, 39] width 99 height 10
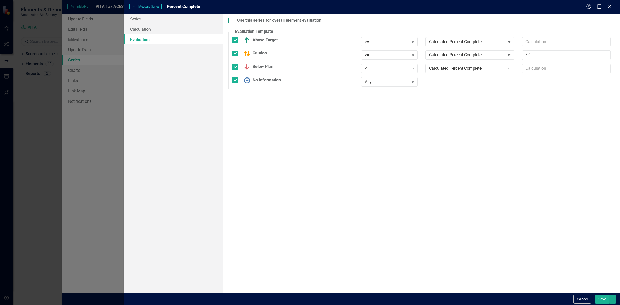
click at [267, 19] on div "Use this series for overall element evaluation" at bounding box center [279, 21] width 84 height 6
click at [232, 19] on input "Use this series for overall element evaluation" at bounding box center [229, 19] width 3 height 3
checkbox input "true"
drag, startPoint x: 601, startPoint y: 299, endPoint x: 598, endPoint y: 296, distance: 3.3
click at [598, 297] on button "Save" at bounding box center [602, 299] width 14 height 9
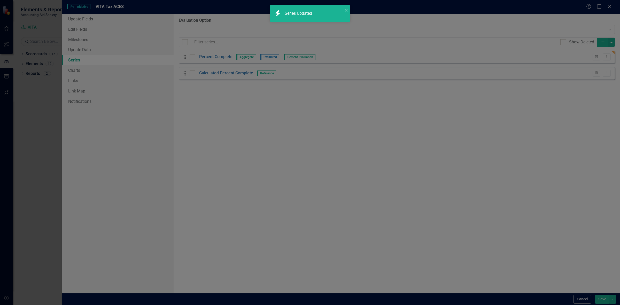
click at [601, 301] on button "Save" at bounding box center [602, 299] width 14 height 9
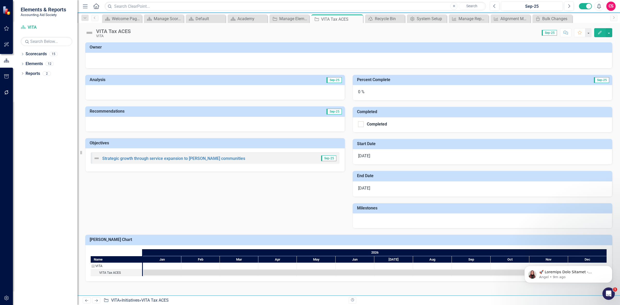
click at [598, 34] on icon "button" at bounding box center [600, 33] width 4 height 4
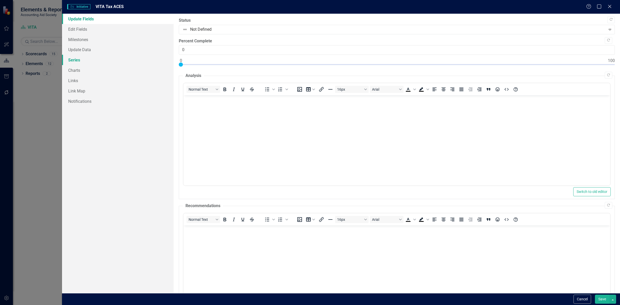
click at [99, 63] on link "Series" at bounding box center [118, 60] width 112 height 10
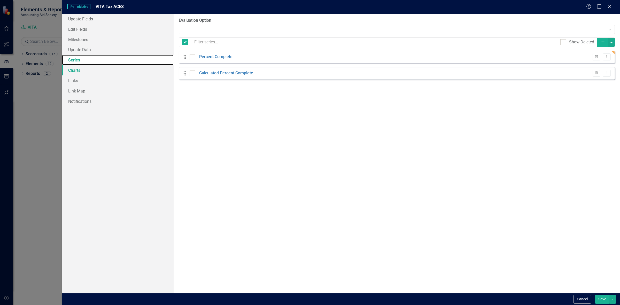
checkbox input "false"
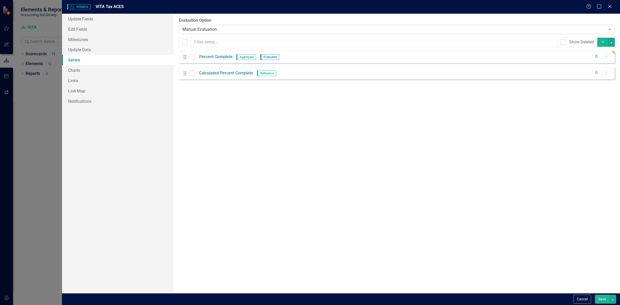
click at [219, 33] on div "From this page, you can add, edit, delete, or duplicate the measure series for …" at bounding box center [396, 153] width 446 height 279
click at [219, 31] on div "Manual Evaluation" at bounding box center [393, 29] width 423 height 6
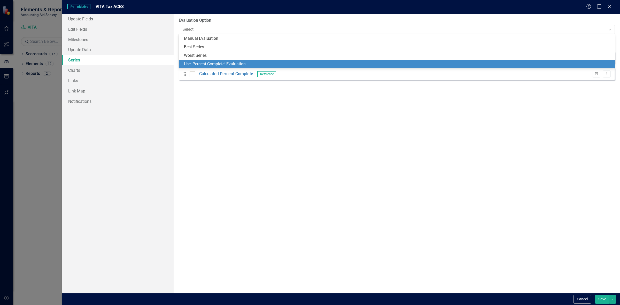
click at [222, 65] on div "Use 'Percent Complete' Evaluation" at bounding box center [398, 64] width 428 height 6
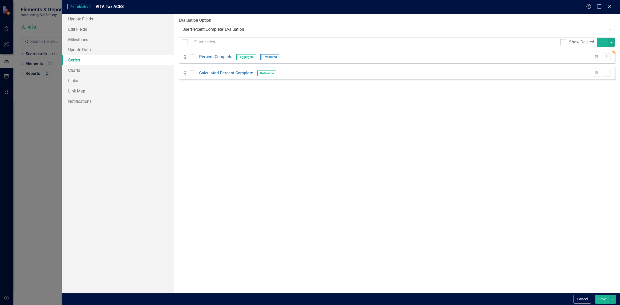
click at [602, 299] on button "Save" at bounding box center [602, 299] width 14 height 9
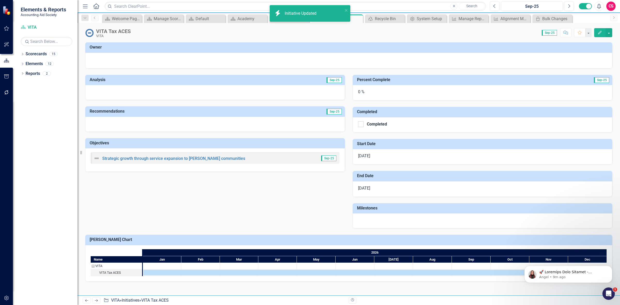
click at [94, 299] on icon "Next" at bounding box center [96, 300] width 4 height 3
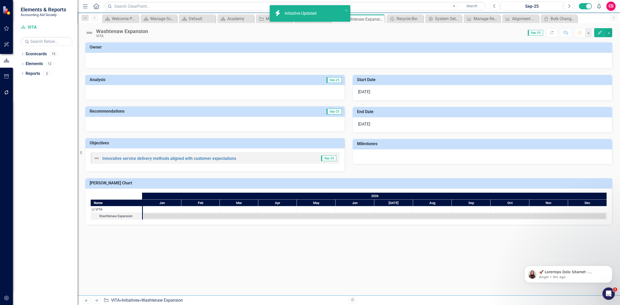
click at [598, 33] on icon "Edit" at bounding box center [599, 33] width 5 height 4
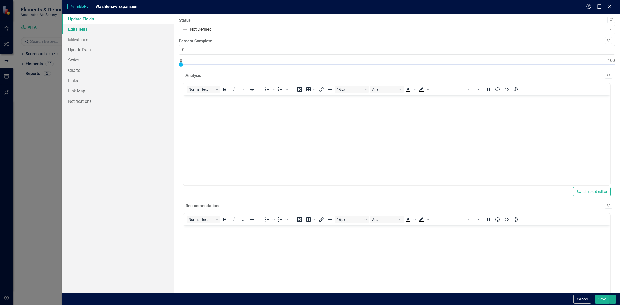
click at [145, 32] on link "Edit Fields" at bounding box center [118, 29] width 112 height 10
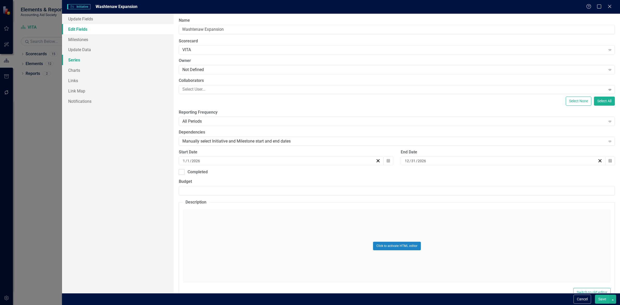
click at [123, 57] on link "Series" at bounding box center [118, 60] width 112 height 10
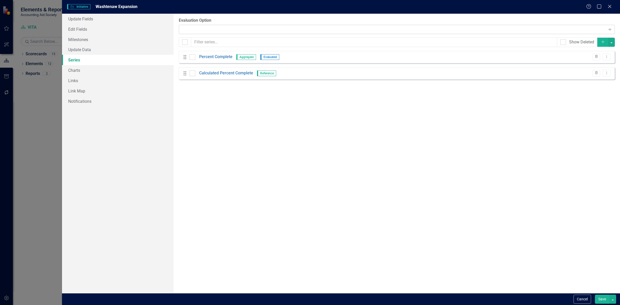
click at [209, 26] on div "Expand" at bounding box center [397, 29] width 436 height 9
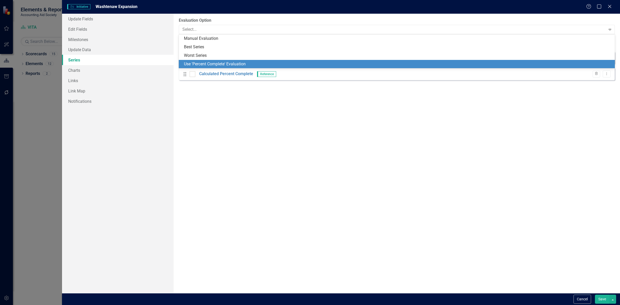
click at [205, 62] on div "Use 'Percent Complete' Evaluation" at bounding box center [398, 64] width 428 height 6
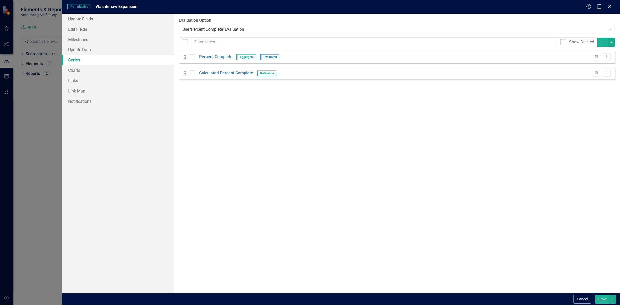
click at [602, 300] on button "Save" at bounding box center [602, 299] width 14 height 9
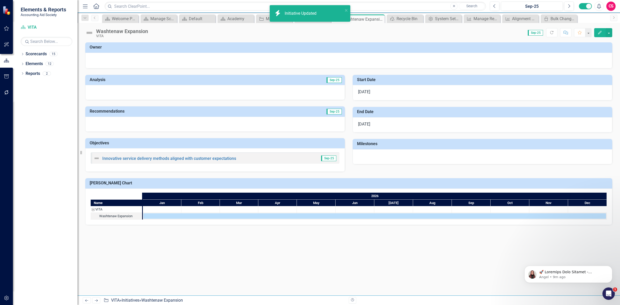
click at [96, 299] on icon at bounding box center [96, 300] width 3 height 3
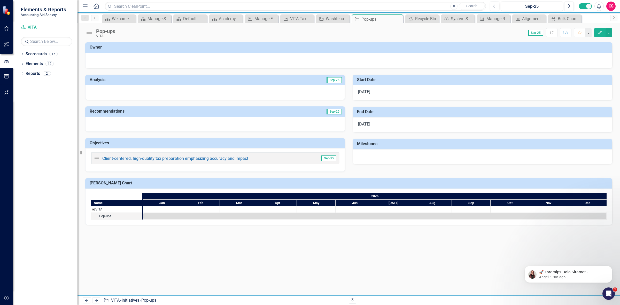
click at [600, 37] on div "Pop-ups VITA Score: 0.00 Sep-25 Completed Refresh Comment Favorite Edit" at bounding box center [348, 30] width 542 height 15
click at [595, 30] on button "Edit" at bounding box center [599, 32] width 11 height 9
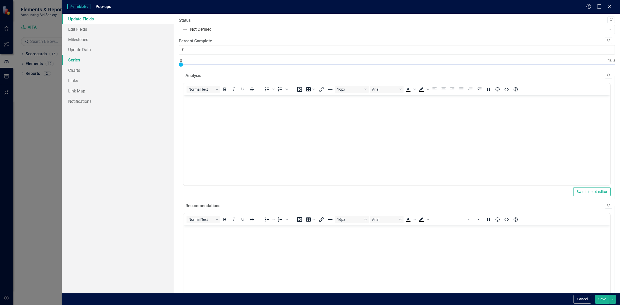
click at [113, 57] on link "Series" at bounding box center [118, 60] width 112 height 10
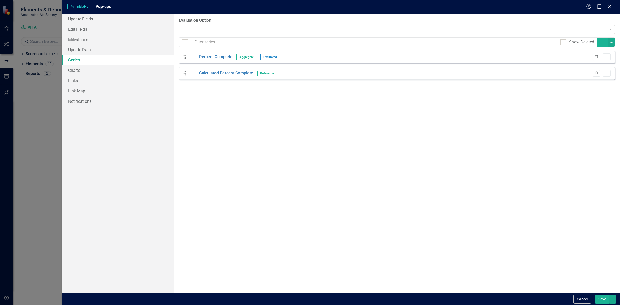
click at [203, 30] on div "Expand" at bounding box center [397, 29] width 436 height 9
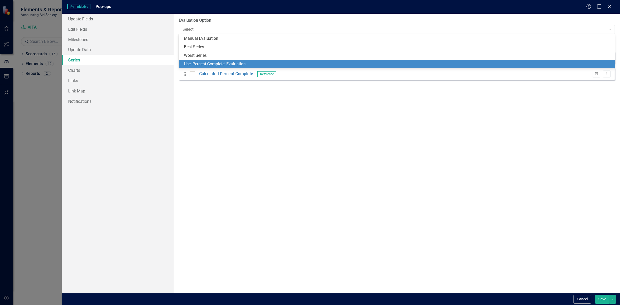
click at [202, 64] on div "Use 'Percent Complete' Evaluation" at bounding box center [398, 64] width 428 height 6
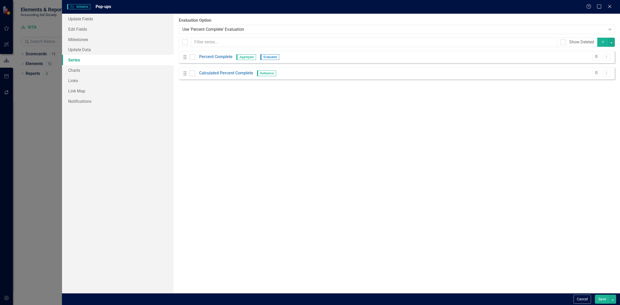
click at [596, 292] on div "From this page, you can add, edit, delete, or duplicate the measure series for …" at bounding box center [396, 153] width 446 height 279
click at [596, 295] on button "Save" at bounding box center [602, 299] width 14 height 9
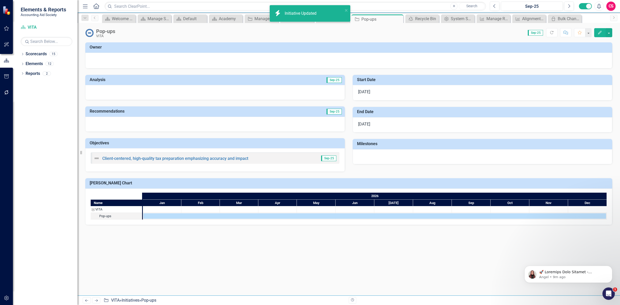
click at [97, 301] on icon "Next" at bounding box center [96, 300] width 4 height 3
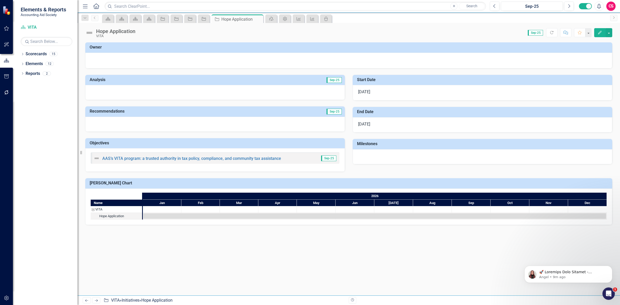
click at [598, 33] on icon "button" at bounding box center [600, 33] width 4 height 4
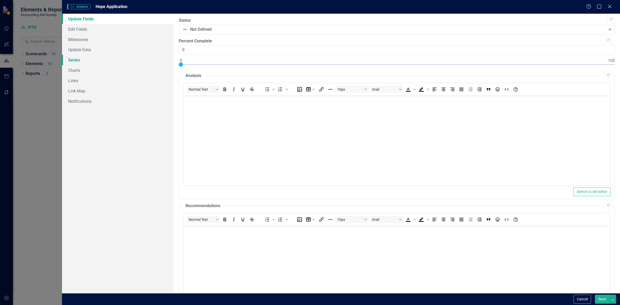
click at [80, 59] on link "Series" at bounding box center [118, 60] width 112 height 10
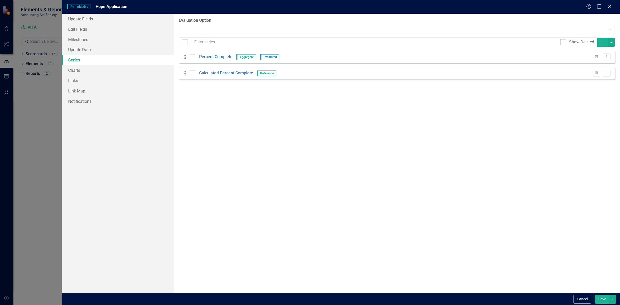
click at [199, 34] on div "From this page, you can add, edit, delete, or duplicate the measure series for …" at bounding box center [396, 153] width 446 height 279
click at [202, 30] on div "Manual Evaluation" at bounding box center [393, 29] width 423 height 6
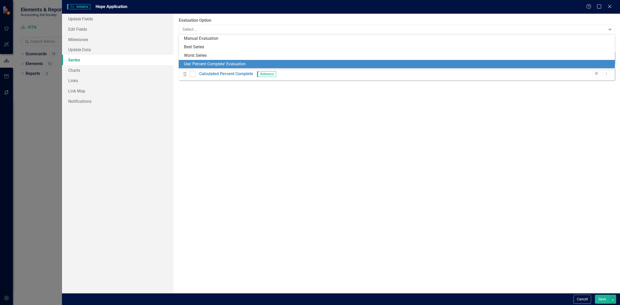
click at [198, 64] on div "Use 'Percent Complete' Evaluation" at bounding box center [398, 64] width 428 height 6
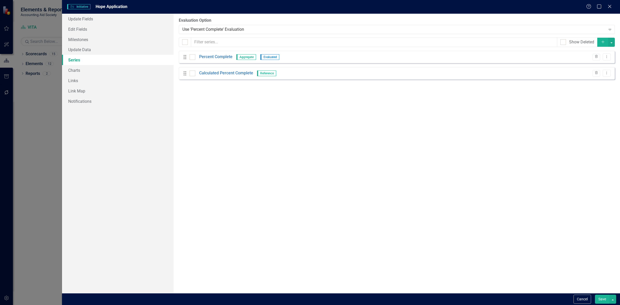
click at [596, 299] on button "Save" at bounding box center [602, 299] width 14 height 9
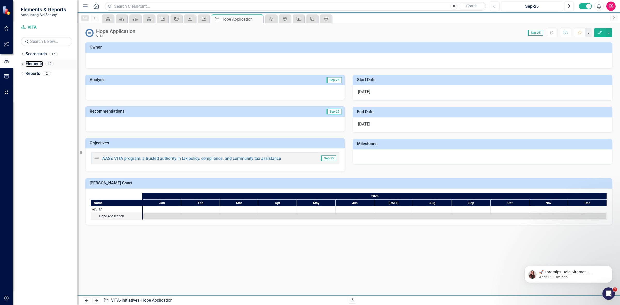
drag, startPoint x: 33, startPoint y: 65, endPoint x: 35, endPoint y: 67, distance: 2.9
click at [33, 65] on link "Elements" at bounding box center [34, 64] width 17 height 6
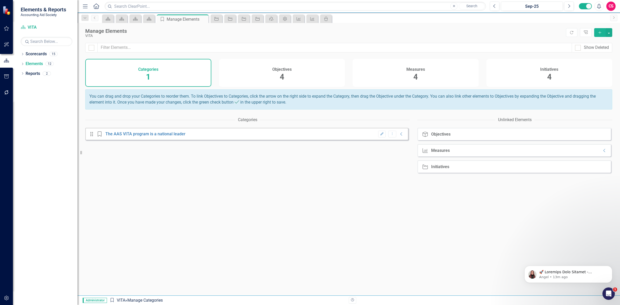
click at [599, 61] on div "Initiatives 4" at bounding box center [549, 73] width 126 height 28
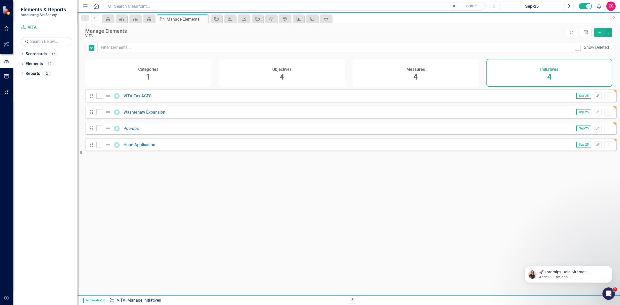
checkbox input "false"
click at [144, 98] on link "VITA Tax ACES" at bounding box center [137, 95] width 28 height 5
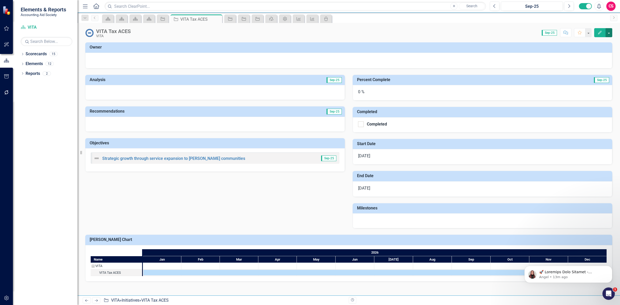
click at [608, 33] on button "button" at bounding box center [608, 32] width 7 height 9
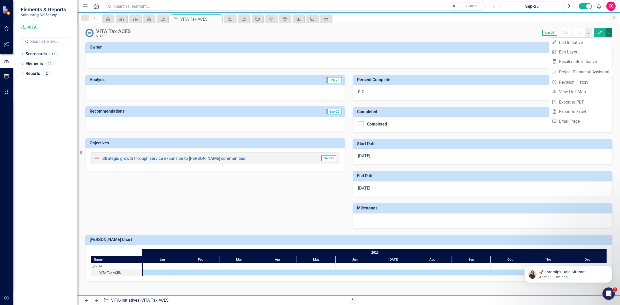
click at [97, 303] on link "Next" at bounding box center [96, 300] width 8 height 6
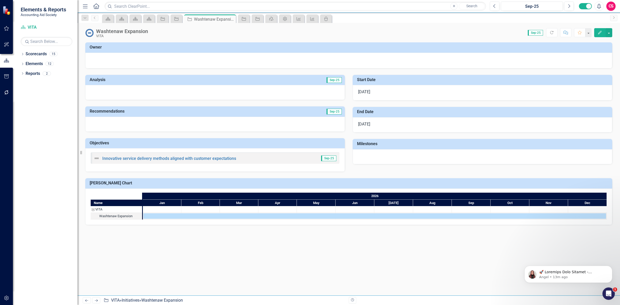
click at [85, 298] on link "Previous" at bounding box center [87, 300] width 8 height 6
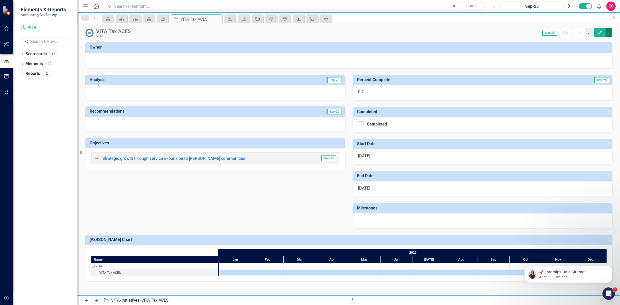
click at [609, 33] on button "button" at bounding box center [608, 32] width 7 height 9
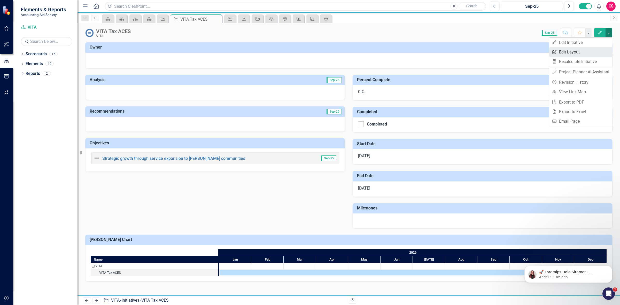
click at [595, 48] on link "Edit Report Edit Layout" at bounding box center [580, 52] width 63 height 10
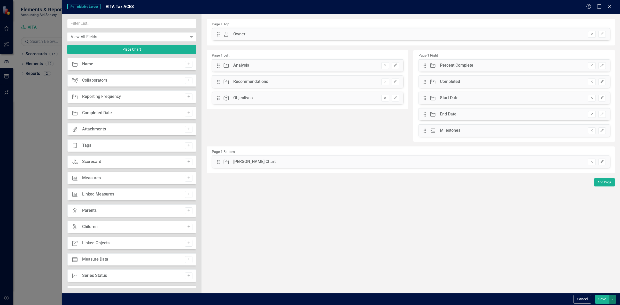
click at [613, 297] on button "button" at bounding box center [612, 299] width 7 height 9
click at [604, 269] on link "Update all Initiatives in this Scorecard" at bounding box center [573, 271] width 86 height 10
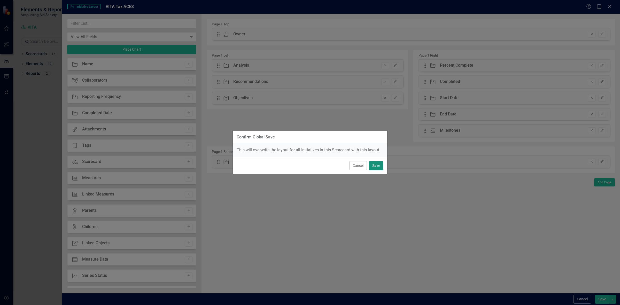
click at [373, 164] on button "Save" at bounding box center [376, 165] width 14 height 9
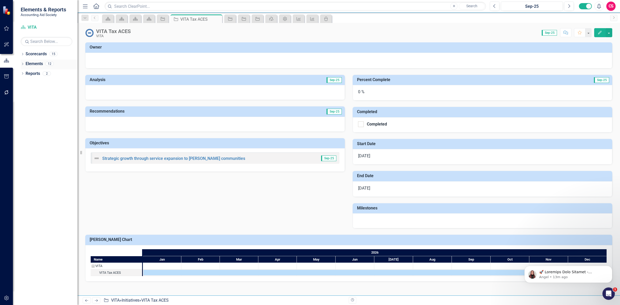
click at [41, 65] on link "Elements" at bounding box center [34, 64] width 17 height 6
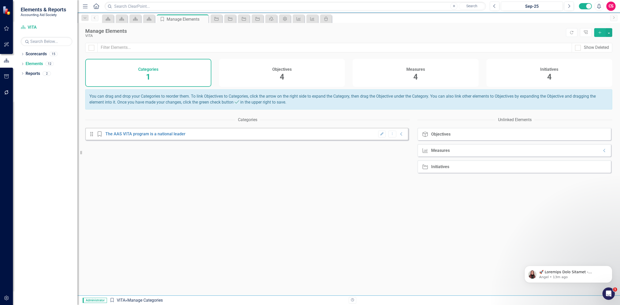
click at [411, 79] on div "Measures 4" at bounding box center [415, 73] width 126 height 28
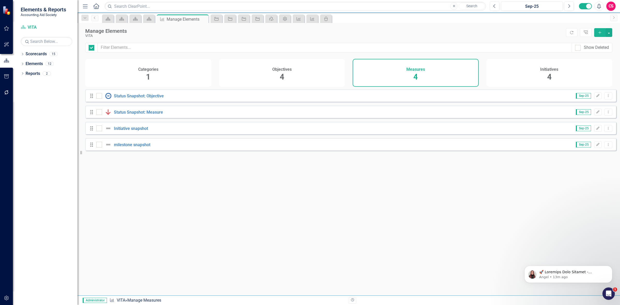
checkbox input "false"
drag, startPoint x: 612, startPoint y: 35, endPoint x: 600, endPoint y: 31, distance: 12.3
click at [612, 35] on div "Manage Elements VITA Refresh Tree Explorer Add" at bounding box center [348, 33] width 542 height 20
click at [607, 34] on button "button" at bounding box center [608, 32] width 7 height 9
click at [593, 52] on link "Add Multiple Add Multiple" at bounding box center [591, 52] width 41 height 10
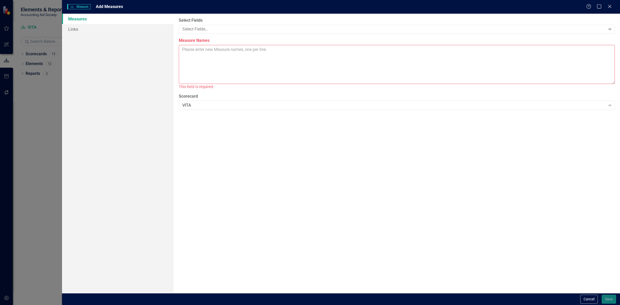
click at [265, 69] on textarea "Measure Names" at bounding box center [397, 64] width 436 height 39
paste textarea "24,000 individuals/ households served with 37% by 2/28/26; 86% by 4/30/26; 94% …"
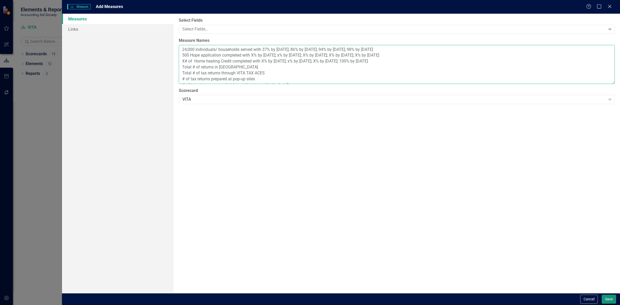
type textarea "24,000 individuals/ households served with 37% by 2/28/26; 86% by 4/30/26; 94% …"
click at [607, 302] on button "Save" at bounding box center [608, 299] width 14 height 9
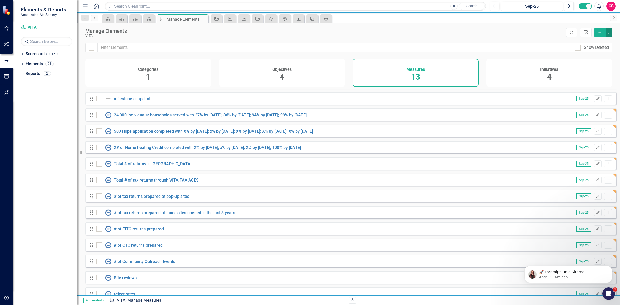
scroll to position [74, 0]
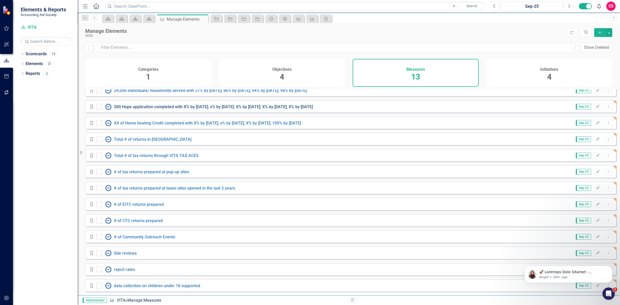
click at [181, 107] on link "500 Hope application completed with X% by [DATE]; x% by [DATE]; X% by [DATE]; X…" at bounding box center [213, 106] width 199 height 5
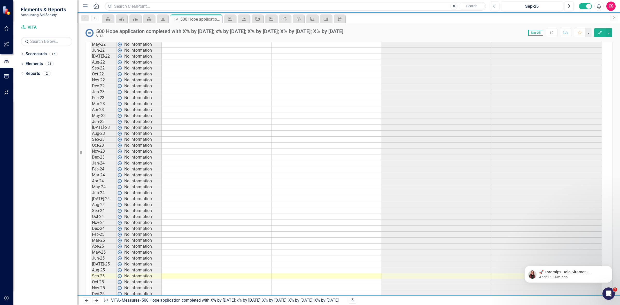
scroll to position [51, 0]
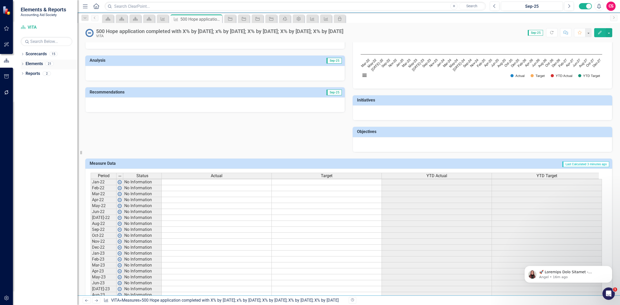
click at [33, 65] on link "Elements" at bounding box center [34, 64] width 17 height 6
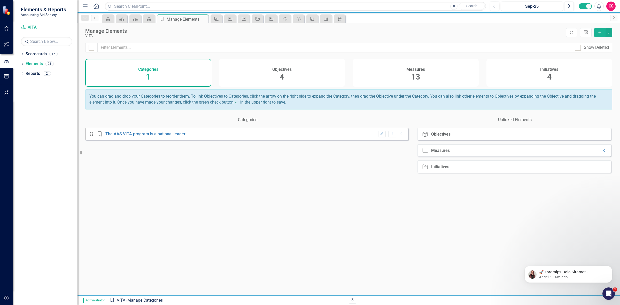
click at [434, 61] on div "Measures 13" at bounding box center [415, 73] width 126 height 28
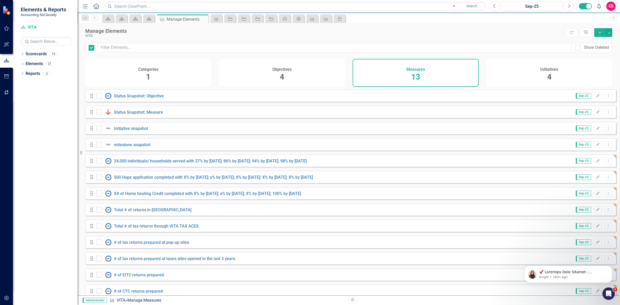
checkbox input "false"
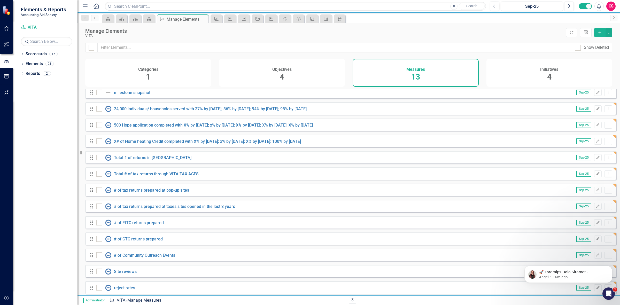
scroll to position [74, 0]
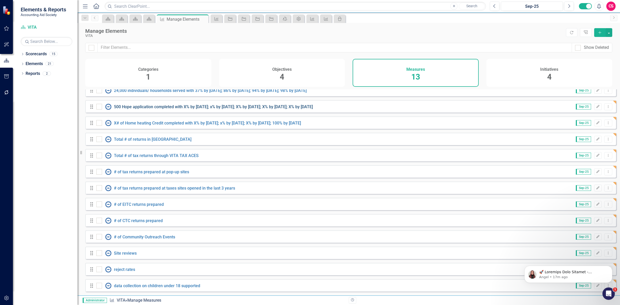
click at [152, 108] on link "500 Hope application completed with X% by [DATE]; x% by [DATE]; X% by [DATE]; X…" at bounding box center [213, 106] width 199 height 5
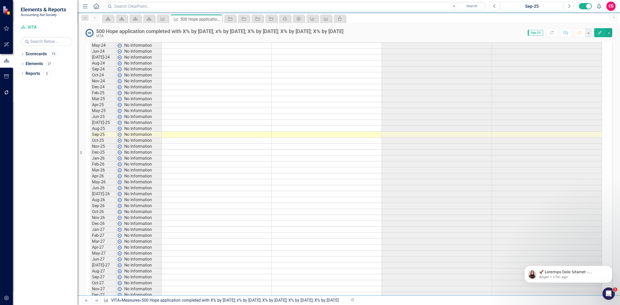
scroll to position [355, 0]
click at [180, 83] on td at bounding box center [217, 86] width 110 height 6
click at [7, 297] on icon "button" at bounding box center [6, 298] width 5 height 4
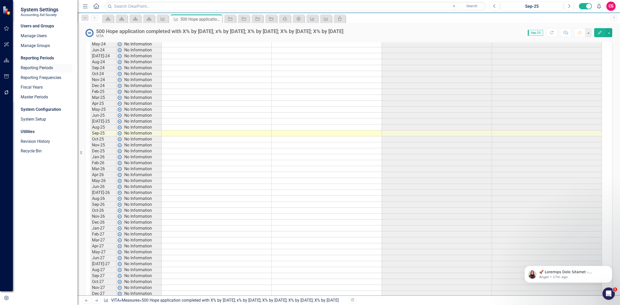
drag, startPoint x: 48, startPoint y: 70, endPoint x: 46, endPoint y: 67, distance: 4.0
click at [48, 70] on link "Reporting Periods" at bounding box center [47, 68] width 52 height 6
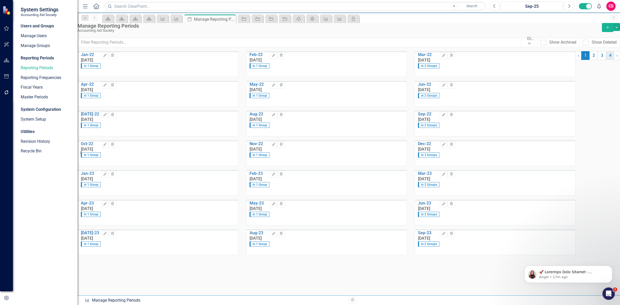
click at [606, 60] on link "4" at bounding box center [610, 55] width 8 height 9
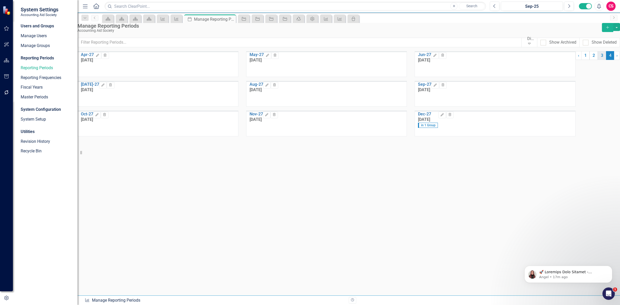
click at [597, 60] on link "3" at bounding box center [601, 55] width 8 height 9
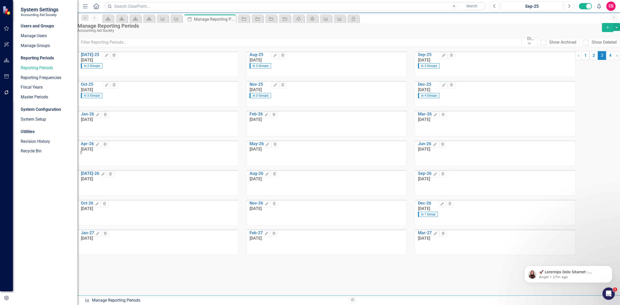
click at [597, 60] on span "3 (current)" at bounding box center [601, 55] width 8 height 9
click at [589, 60] on link "2" at bounding box center [593, 55] width 8 height 9
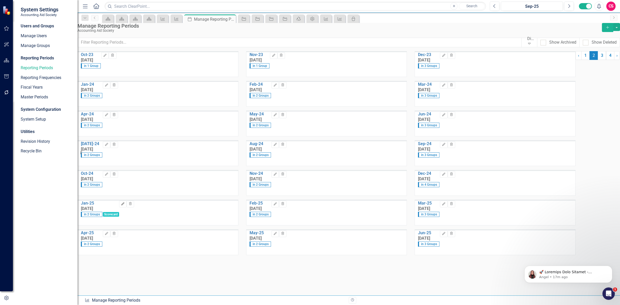
click at [127, 207] on button "Edit" at bounding box center [122, 204] width 7 height 7
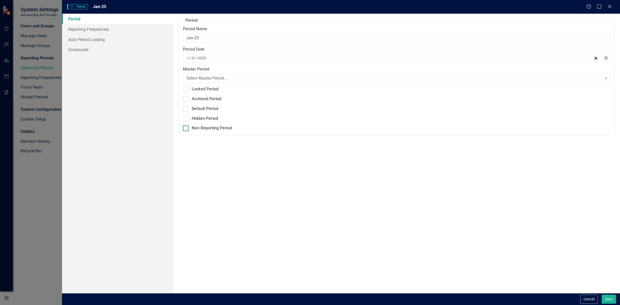
type input "Jan-25"
type input "1"
type input "31"
type input "2025"
click at [122, 52] on link "Scorecards" at bounding box center [118, 49] width 112 height 10
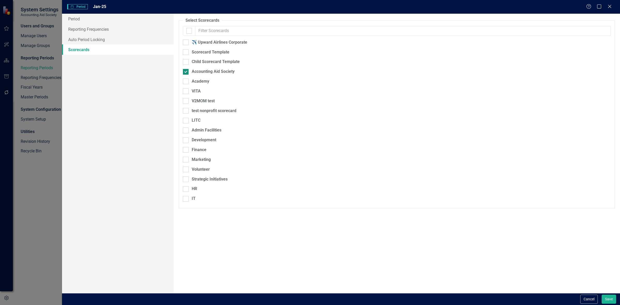
click at [208, 73] on div "Accounting Aid Society" at bounding box center [213, 72] width 43 height 6
click at [186, 72] on input "Accounting Aid Society" at bounding box center [184, 70] width 3 height 3
checkbox input "false"
click at [607, 296] on button "Save" at bounding box center [608, 299] width 14 height 9
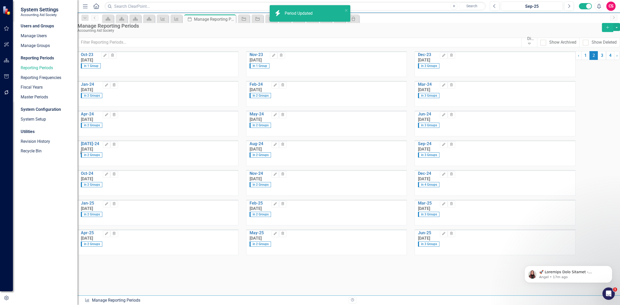
click at [9, 61] on button "button" at bounding box center [7, 60] width 12 height 11
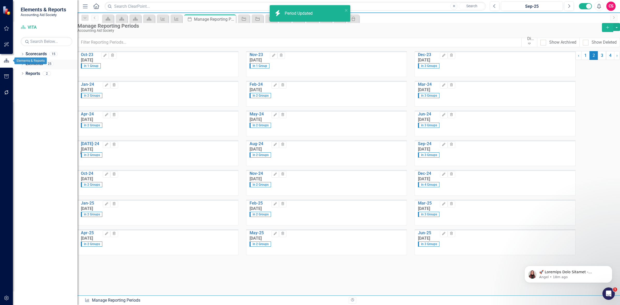
click at [31, 66] on link "Elements" at bounding box center [34, 64] width 17 height 6
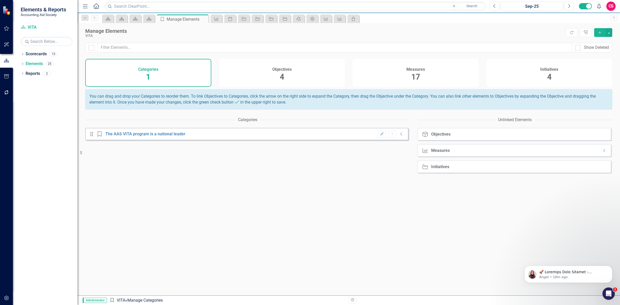
drag, startPoint x: 431, startPoint y: 85, endPoint x: 429, endPoint y: 82, distance: 3.5
click at [429, 82] on div "Measures 17" at bounding box center [415, 73] width 126 height 28
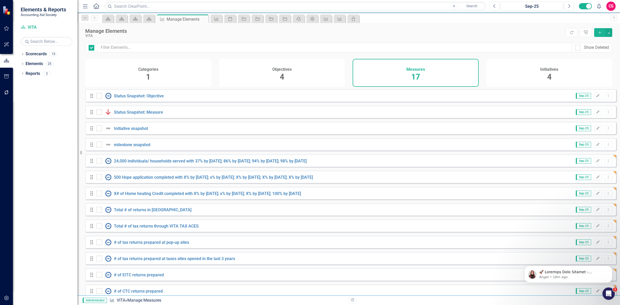
checkbox input "false"
click at [136, 180] on link "500 Hope application completed with X% by [DATE]; x% by [DATE]; X% by [DATE]; X…" at bounding box center [213, 177] width 199 height 5
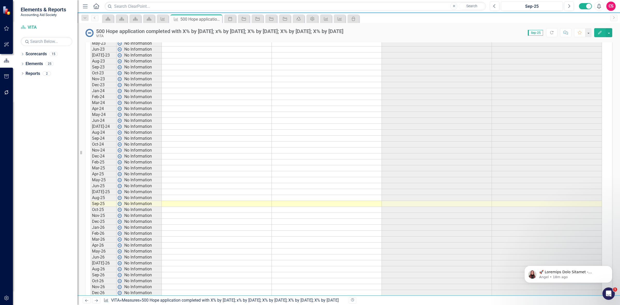
scroll to position [290, 0]
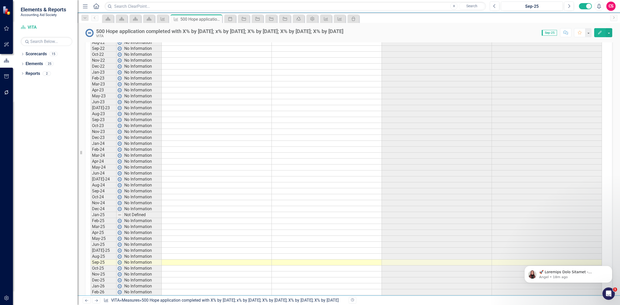
scroll to position [290, 0]
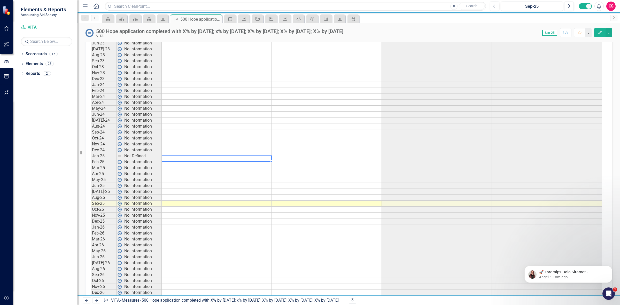
click at [178, 159] on td at bounding box center [217, 156] width 110 height 6
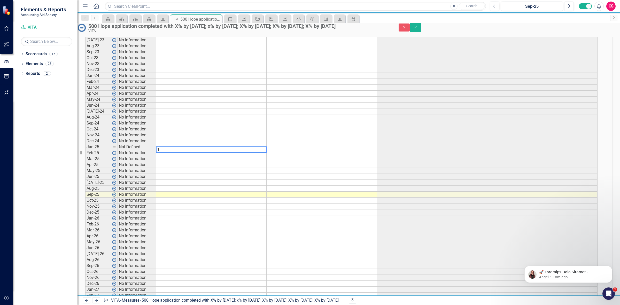
type textarea "1"
click at [85, 167] on div "Period Status Actual Target YTD Actual YTD Target Jan-22 No Information Feb-22 …" at bounding box center [85, 141] width 0 height 434
click at [177, 156] on td at bounding box center [211, 153] width 110 height 6
click at [177, 159] on textarea "1" at bounding box center [211, 155] width 111 height 6
type textarea "2"
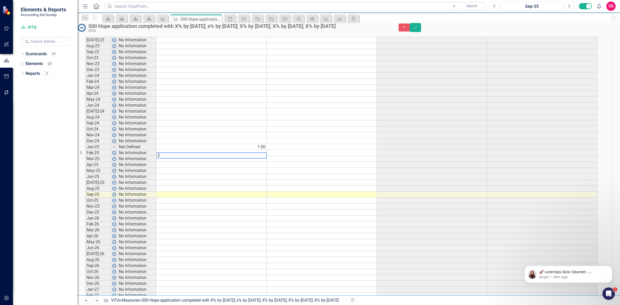
click at [177, 162] on td at bounding box center [211, 159] width 110 height 6
type textarea "0"
click at [180, 168] on td at bounding box center [211, 165] width 110 height 6
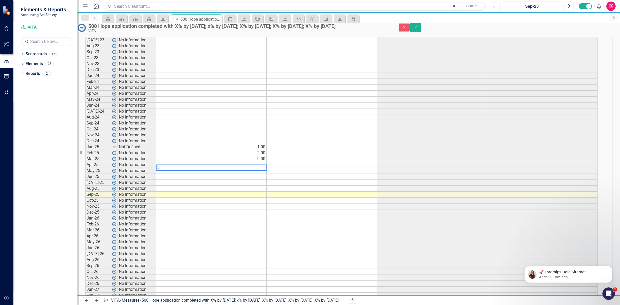
type textarea "3"
click at [180, 174] on td at bounding box center [211, 171] width 110 height 6
type textarea "39"
click at [183, 180] on td at bounding box center [211, 177] width 110 height 6
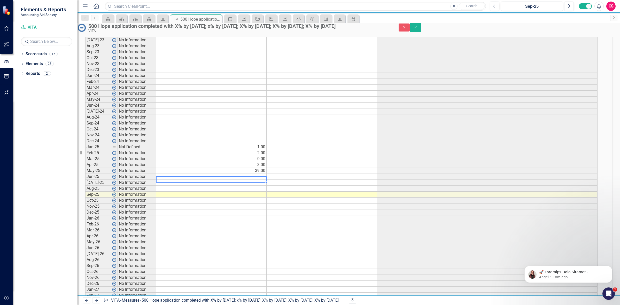
click at [183, 180] on td at bounding box center [211, 177] width 110 height 6
type textarea "70"
click at [186, 186] on td at bounding box center [211, 183] width 110 height 6
type textarea "103"
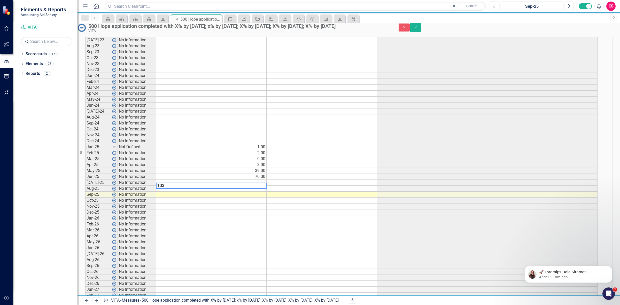
click at [209, 192] on td at bounding box center [211, 189] width 110 height 6
click at [209, 195] on textarea "103" at bounding box center [211, 191] width 111 height 6
type textarea "136"
click at [204, 203] on td at bounding box center [211, 201] width 110 height 6
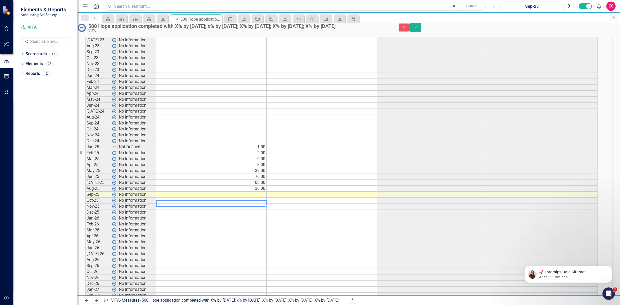
click at [204, 201] on div at bounding box center [211, 200] width 110 height 1
click at [203, 198] on td at bounding box center [211, 195] width 110 height 6
type textarea "22"
click at [207, 209] on td at bounding box center [211, 206] width 110 height 6
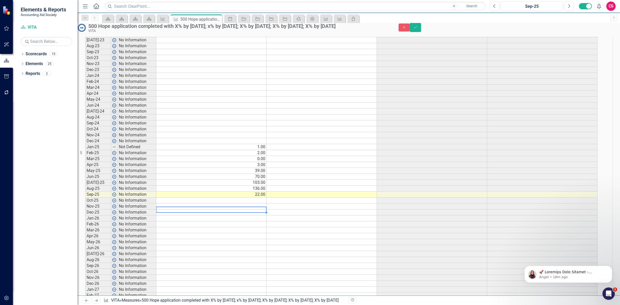
click at [207, 203] on td at bounding box center [211, 201] width 110 height 6
type textarea "3"
click at [324, 198] on td at bounding box center [321, 195] width 110 height 6
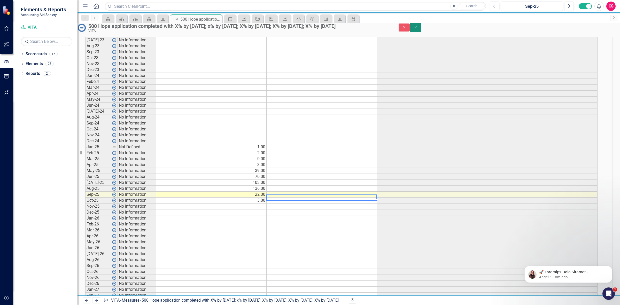
drag, startPoint x: 604, startPoint y: 34, endPoint x: 603, endPoint y: 29, distance: 5.2
click at [421, 32] on button "Save" at bounding box center [414, 27] width 11 height 9
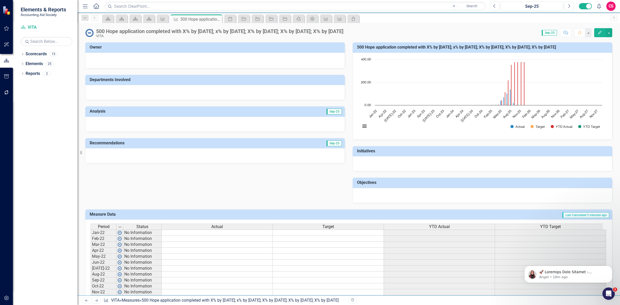
click at [600, 34] on icon "Edit" at bounding box center [599, 33] width 5 height 4
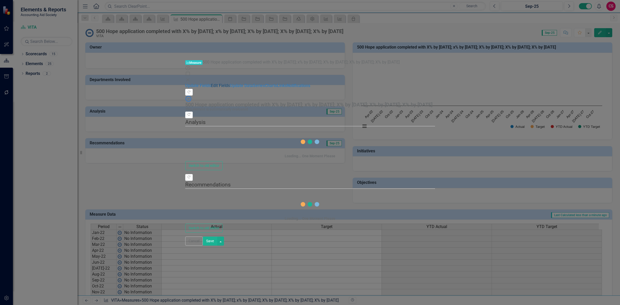
drag, startPoint x: 103, startPoint y: 30, endPoint x: 137, endPoint y: 30, distance: 34.1
click at [211, 83] on link "Edit Fields" at bounding box center [220, 85] width 19 height 5
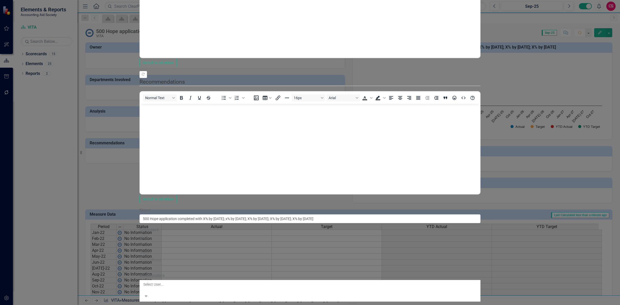
scroll to position [0, 0]
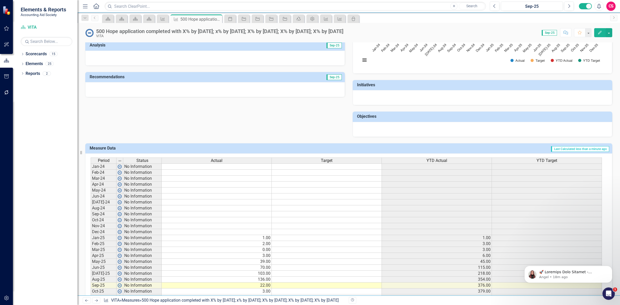
scroll to position [94, 0]
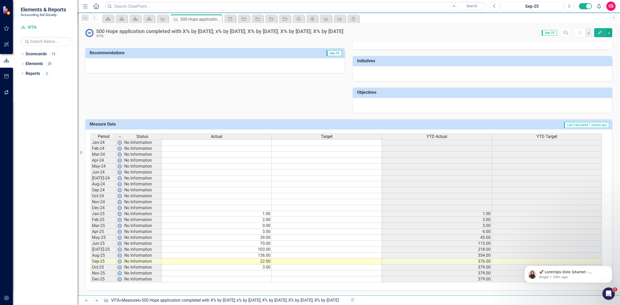
drag, startPoint x: 289, startPoint y: 206, endPoint x: 288, endPoint y: 211, distance: 4.8
click at [91, 207] on div "Period Status Actual Target YTD Actual YTD Target Jan-24 No Information Feb-24 …" at bounding box center [91, 207] width 0 height 149
click at [288, 211] on td at bounding box center [327, 214] width 110 height 6
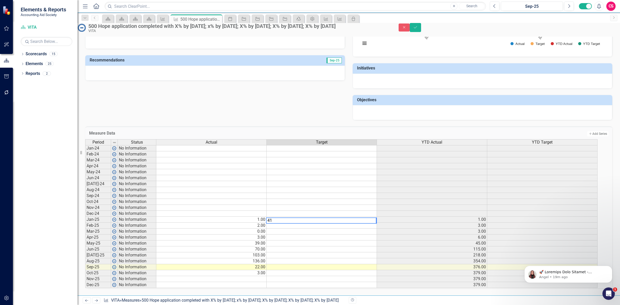
type textarea "41"
click at [292, 223] on td at bounding box center [321, 226] width 110 height 6
click at [292, 224] on textarea "41" at bounding box center [321, 227] width 111 height 6
type textarea "41"
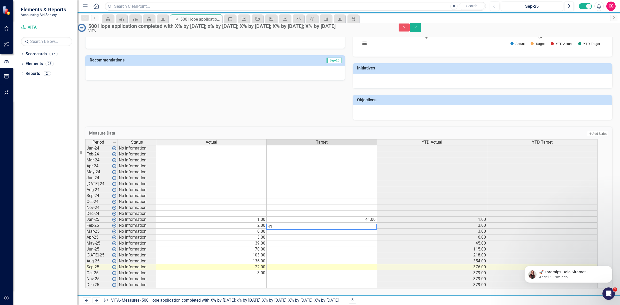
click at [293, 228] on td at bounding box center [321, 231] width 110 height 6
type textarea "41"
click at [293, 234] on td at bounding box center [321, 237] width 110 height 6
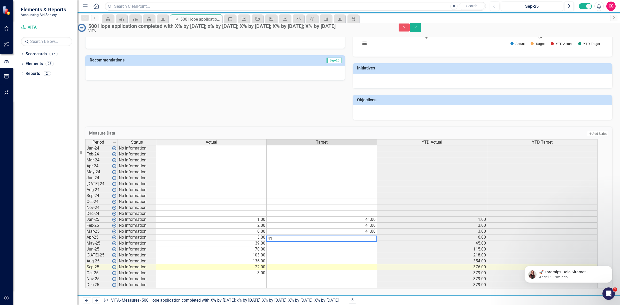
type textarea "41"
click at [293, 240] on td at bounding box center [321, 243] width 110 height 6
type textarea "41"
click at [292, 246] on td at bounding box center [321, 249] width 110 height 6
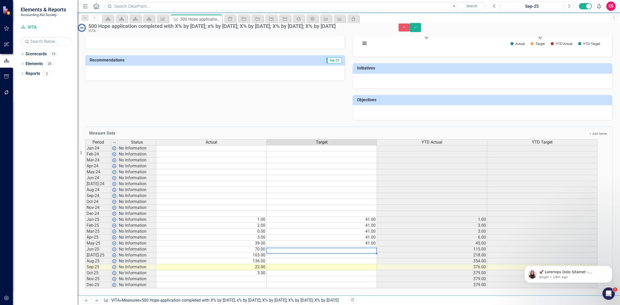
click at [292, 246] on td at bounding box center [321, 249] width 110 height 6
type textarea "41"
click at [289, 252] on td at bounding box center [321, 255] width 110 height 6
type textarea "41"
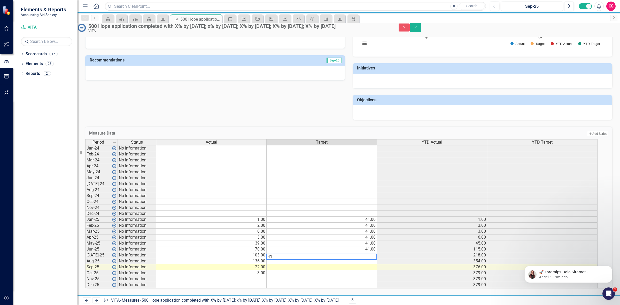
click at [289, 258] on td at bounding box center [321, 261] width 110 height 6
type textarea "41"
click at [290, 264] on td at bounding box center [321, 267] width 110 height 6
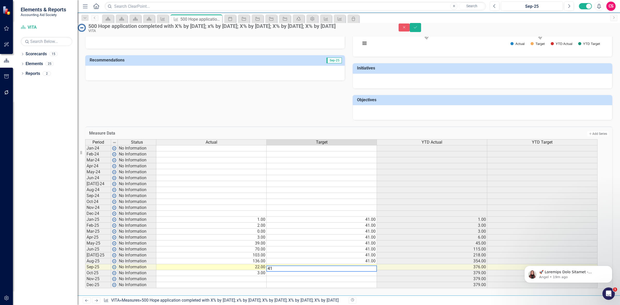
type textarea "41"
click at [291, 270] on td at bounding box center [321, 273] width 110 height 6
type textarea "41"
click at [292, 276] on td at bounding box center [321, 279] width 110 height 6
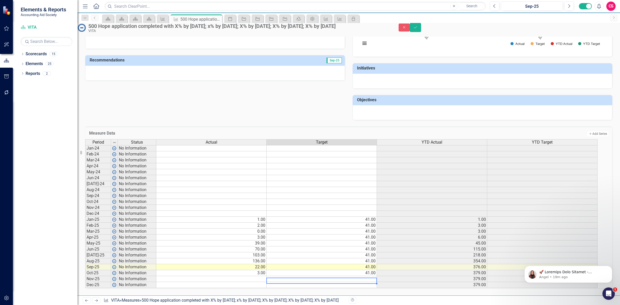
click at [292, 276] on td at bounding box center [321, 279] width 110 height 6
type textarea "41"
click at [292, 282] on td at bounding box center [321, 285] width 110 height 6
click at [298, 258] on td "41.00" at bounding box center [321, 261] width 110 height 6
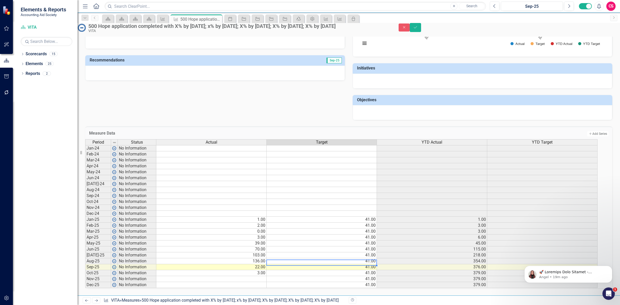
click at [367, 282] on td "41.00" at bounding box center [321, 285] width 110 height 6
type textarea "44"
click at [417, 28] on icon "submit" at bounding box center [415, 27] width 3 height 2
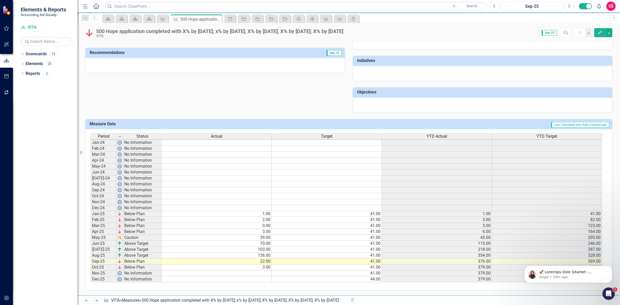
scroll to position [2, 0]
click at [610, 268] on icon "Dismiss notification" at bounding box center [610, 267] width 3 height 3
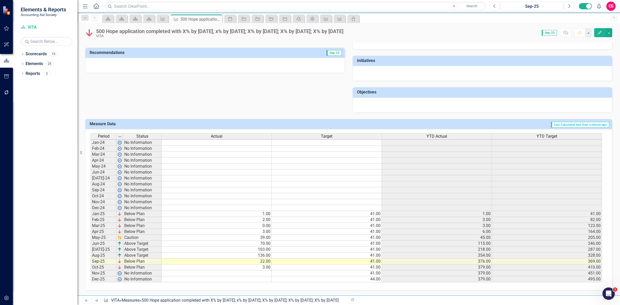
click at [348, 270] on td "41.00" at bounding box center [327, 273] width 110 height 6
click at [347, 270] on td "41.00" at bounding box center [327, 273] width 110 height 6
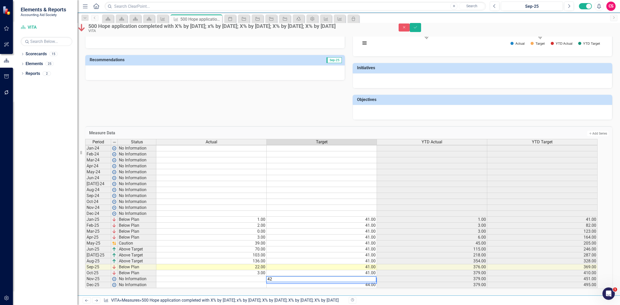
click at [358, 270] on td "41.00" at bounding box center [321, 273] width 110 height 6
click at [358, 264] on td "41.00" at bounding box center [321, 267] width 110 height 6
click at [85, 250] on div "Period Status Actual Target YTD Actual YTD Target Jan-24 No Information Feb-24 …" at bounding box center [85, 213] width 0 height 149
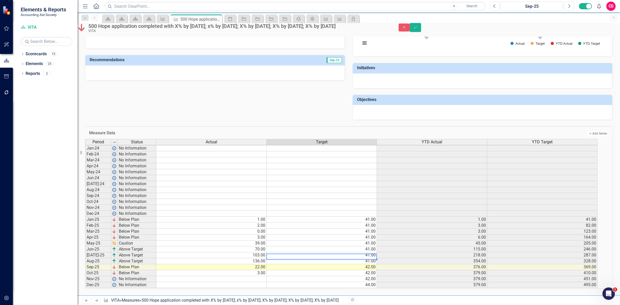
click at [358, 259] on div at bounding box center [321, 259] width 110 height 1
click at [358, 258] on td "41.00" at bounding box center [321, 261] width 110 height 6
click at [356, 252] on td "41.00" at bounding box center [321, 255] width 110 height 6
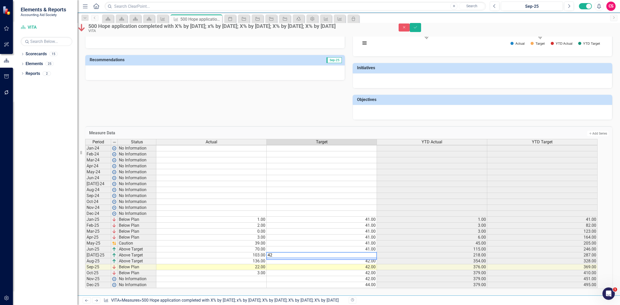
click at [356, 252] on textarea "42" at bounding box center [321, 255] width 111 height 6
type textarea "41"
type textarea "2"
type textarea "42"
drag, startPoint x: 605, startPoint y: 33, endPoint x: 602, endPoint y: 31, distance: 3.6
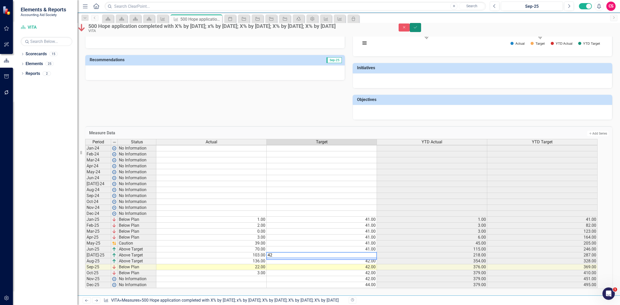
click at [421, 32] on button "Save" at bounding box center [414, 27] width 11 height 9
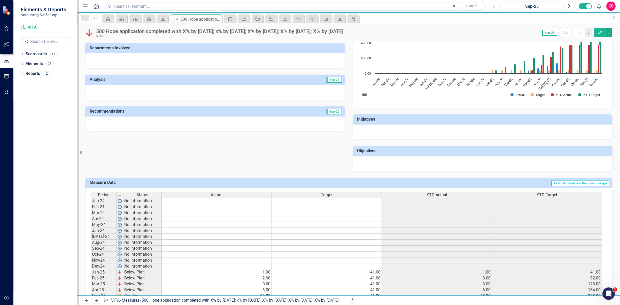
scroll to position [0, 0]
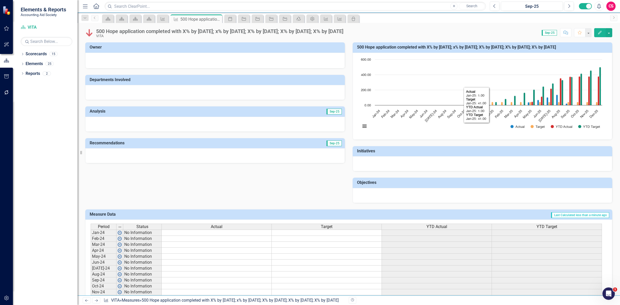
click at [418, 127] on rect "Interactive chart" at bounding box center [481, 95] width 247 height 77
click at [417, 126] on rect "Interactive chart" at bounding box center [481, 95] width 247 height 77
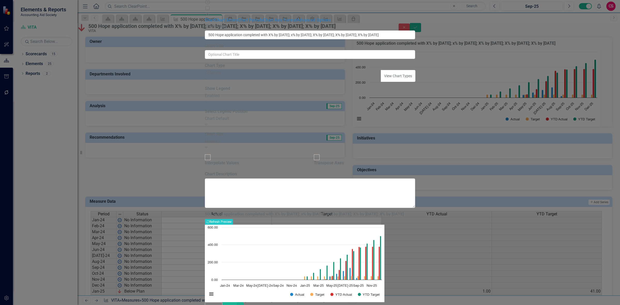
drag, startPoint x: 575, startPoint y: 299, endPoint x: 449, endPoint y: 213, distance: 152.2
click at [222, 302] on button "Cancel" at bounding box center [214, 306] width 18 height 9
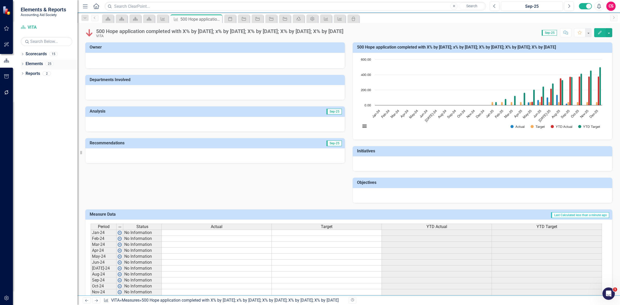
click at [33, 60] on div "Elements" at bounding box center [34, 64] width 17 height 9
click at [36, 65] on link "Elements" at bounding box center [34, 64] width 17 height 6
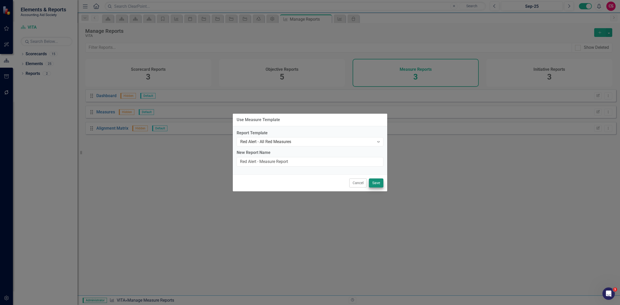
type input "Red Alert - Measure Report"
click at [372, 182] on button "Save" at bounding box center [376, 182] width 14 height 9
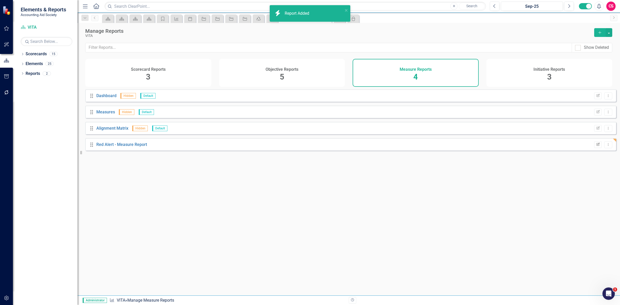
click at [594, 146] on button "Edit Report" at bounding box center [597, 144] width 7 height 7
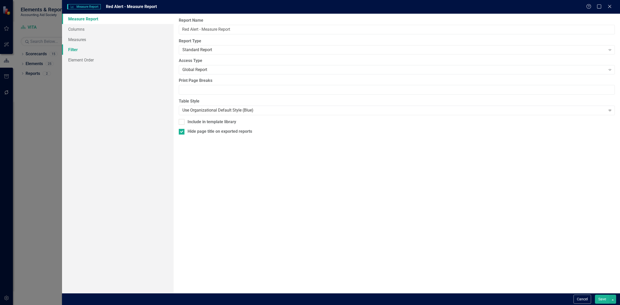
click at [110, 46] on link "Filter" at bounding box center [118, 49] width 112 height 10
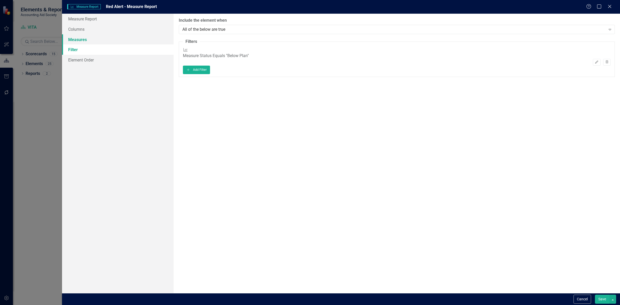
click at [113, 37] on link "Measures" at bounding box center [118, 39] width 112 height 10
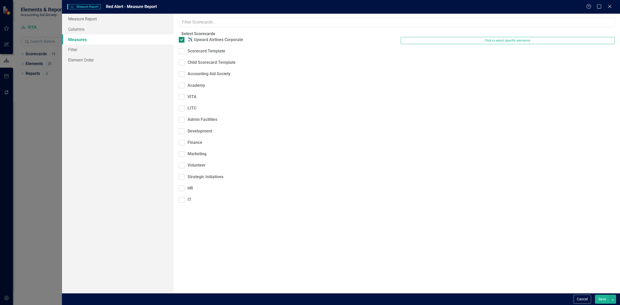
click at [184, 43] on div at bounding box center [182, 40] width 6 height 6
click at [182, 40] on input "✈️ Upward Airlines Corporate" at bounding box center [180, 38] width 3 height 3
checkbox input "false"
click at [184, 94] on div at bounding box center [182, 97] width 6 height 6
click at [182, 94] on input "VITA" at bounding box center [180, 95] width 3 height 3
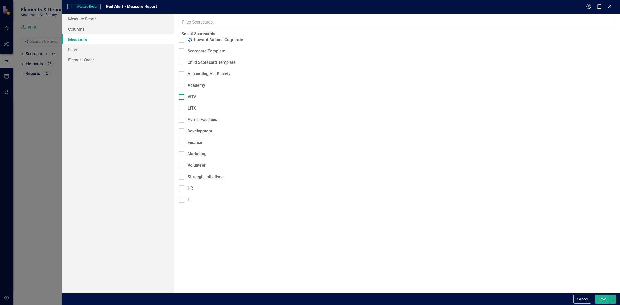
checkbox input "true"
click at [599, 299] on button "Save" at bounding box center [602, 299] width 14 height 9
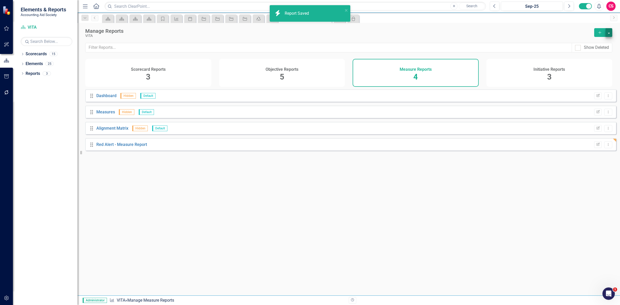
click at [611, 34] on div "Manage Reports VITA Add" at bounding box center [348, 33] width 542 height 20
click at [607, 31] on button "button" at bounding box center [608, 32] width 7 height 9
click at [602, 52] on link "Copy Add From Template" at bounding box center [587, 52] width 48 height 10
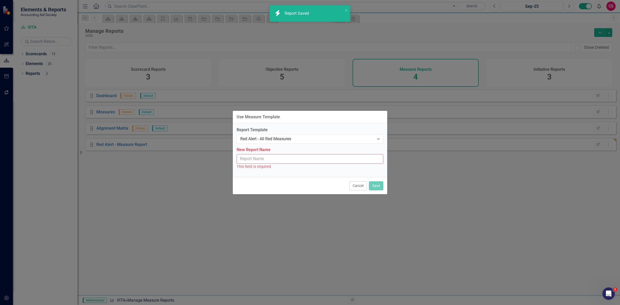
click at [318, 132] on label "Report Template" at bounding box center [309, 130] width 147 height 6
click at [314, 136] on div "Red Alert - All Red Measures Expand" at bounding box center [309, 138] width 147 height 9
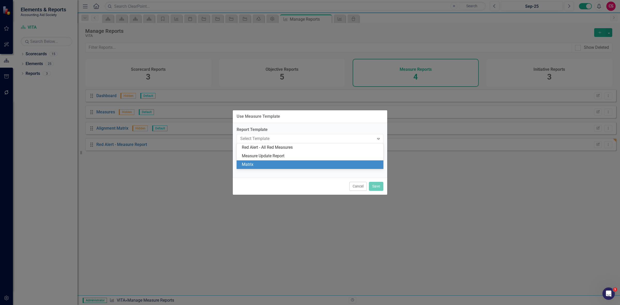
click at [302, 163] on div "Matrix" at bounding box center [311, 165] width 138 height 6
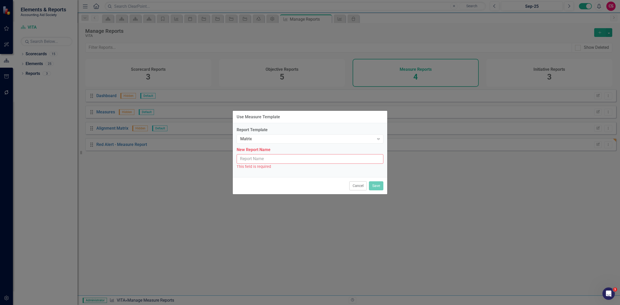
click at [270, 162] on input "New Report Name" at bounding box center [309, 159] width 147 height 10
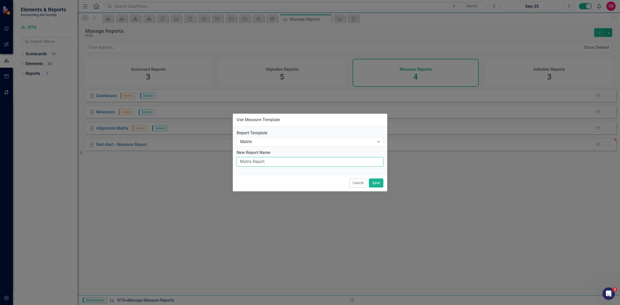
type input "Matrix Report"
click at [371, 188] on div "Cancel Save" at bounding box center [310, 182] width 154 height 17
click at [371, 186] on button "Save" at bounding box center [376, 182] width 14 height 9
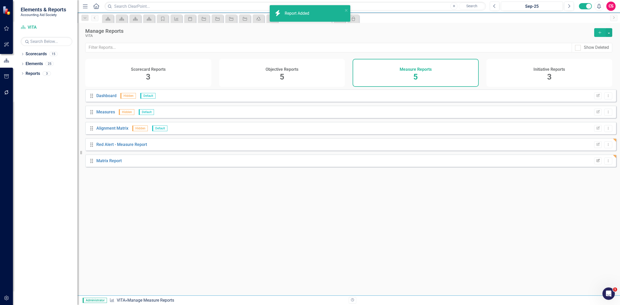
click at [594, 164] on button "Edit Report" at bounding box center [597, 160] width 7 height 7
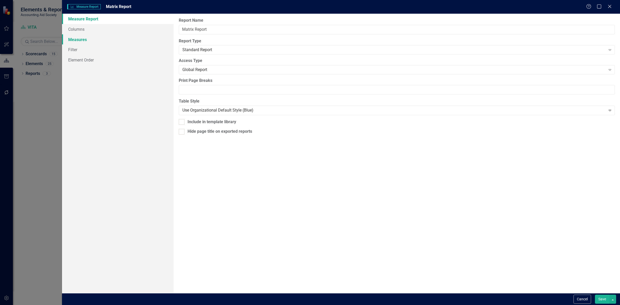
click at [121, 38] on link "Measures" at bounding box center [118, 39] width 112 height 10
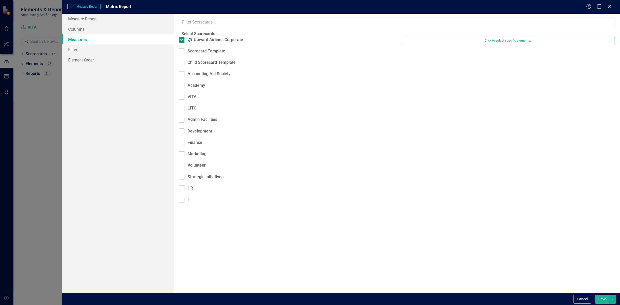
click at [182, 40] on input "✈️ Upward Airlines Corporate" at bounding box center [180, 38] width 3 height 3
checkbox input "false"
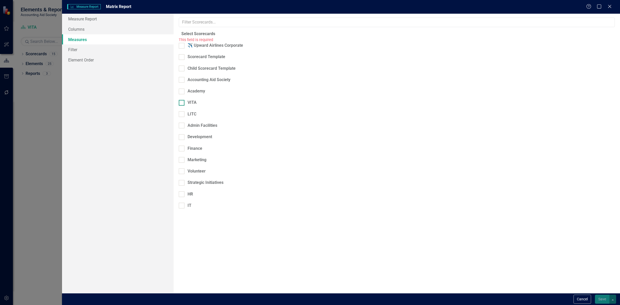
click at [184, 100] on div at bounding box center [182, 103] width 6 height 6
click at [182, 100] on input "VITA" at bounding box center [180, 101] width 3 height 3
checkbox input "true"
click at [187, 100] on div "VITA" at bounding box center [397, 105] width 444 height 11
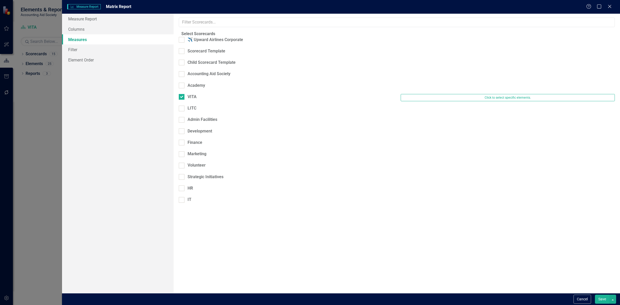
drag, startPoint x: 597, startPoint y: 298, endPoint x: 598, endPoint y: 294, distance: 5.0
click at [597, 298] on button "Save" at bounding box center [602, 299] width 14 height 9
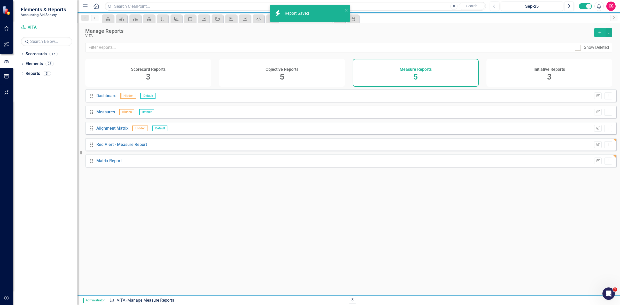
click at [547, 70] on h4 "Initiative Reports" at bounding box center [548, 69] width 31 height 5
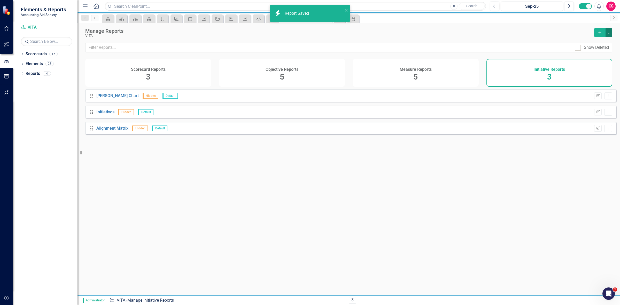
click at [610, 33] on button "button" at bounding box center [608, 32] width 7 height 9
click at [590, 53] on link "Copy Add From Template" at bounding box center [587, 52] width 48 height 10
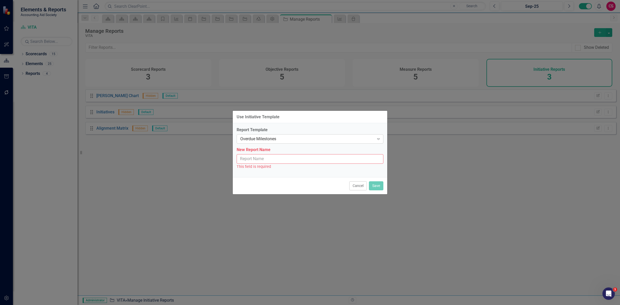
click at [294, 138] on div "Overdue Milestones" at bounding box center [307, 139] width 134 height 6
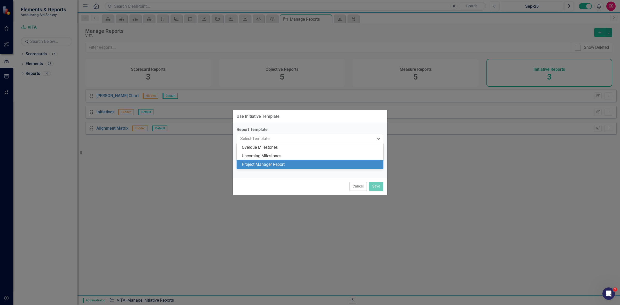
click at [286, 162] on div "Project Manager Report" at bounding box center [311, 165] width 138 height 6
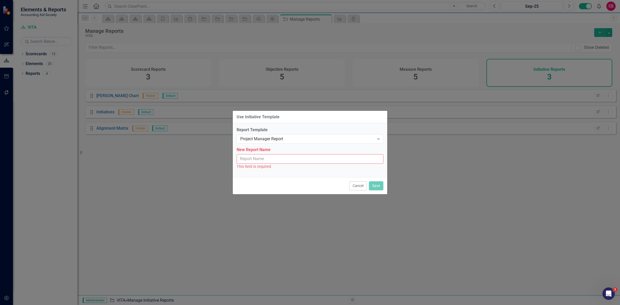
click at [339, 162] on input "New Report Name" at bounding box center [309, 159] width 147 height 10
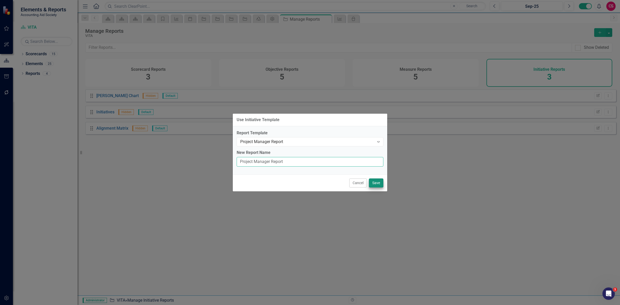
type input "Project Manager Report"
click at [377, 184] on button "Save" at bounding box center [376, 182] width 14 height 9
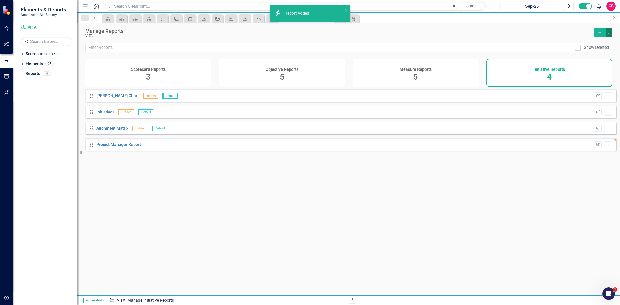
click at [608, 30] on button "button" at bounding box center [608, 32] width 7 height 9
click at [600, 53] on link "Copy Add From Template" at bounding box center [587, 52] width 48 height 10
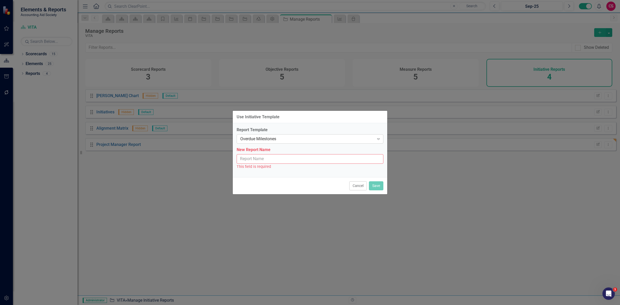
click at [302, 141] on div "Overdue Milestones" at bounding box center [307, 139] width 134 height 6
click at [354, 188] on button "Cancel" at bounding box center [358, 185] width 18 height 9
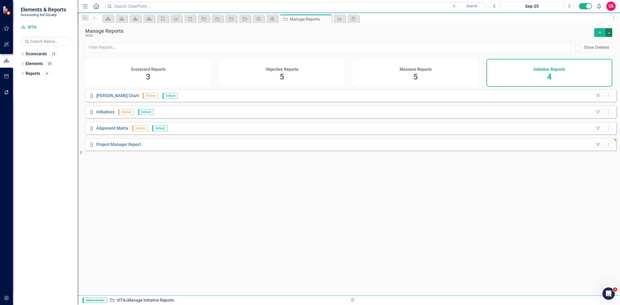
click at [610, 35] on button "button" at bounding box center [608, 32] width 7 height 9
click at [597, 52] on link "Copy Add From Template" at bounding box center [587, 52] width 48 height 10
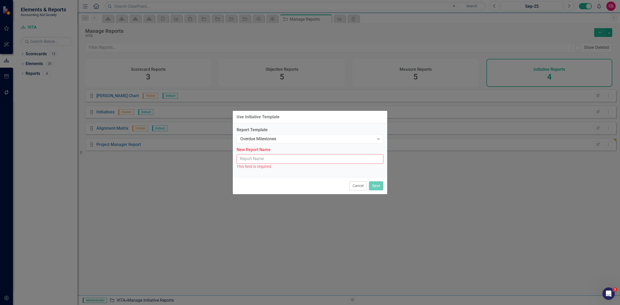
click at [292, 144] on div "Report Template Overdue Milestones Expand New Report Name This field is required" at bounding box center [310, 150] width 154 height 54
click at [291, 141] on div "Overdue Milestones Expand" at bounding box center [309, 138] width 147 height 9
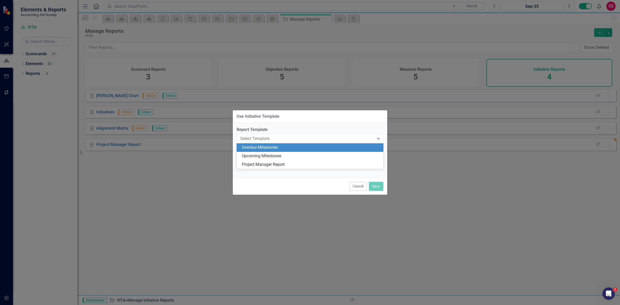
click at [279, 149] on div "Overdue Milestones" at bounding box center [311, 148] width 138 height 6
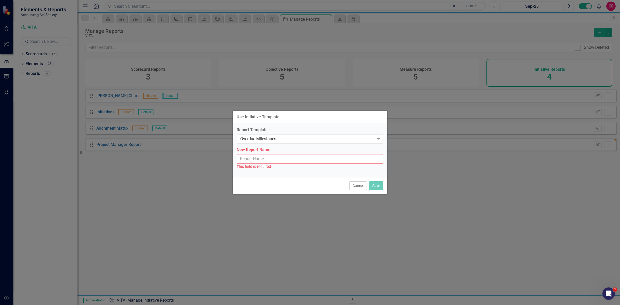
click at [354, 158] on input "New Report Name" at bounding box center [309, 159] width 147 height 10
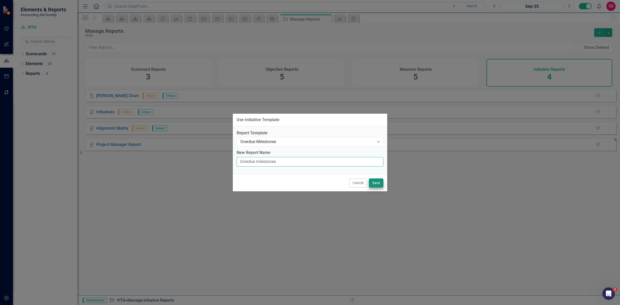
type input "Overdue milestones"
click at [375, 181] on button "Save" at bounding box center [376, 182] width 14 height 9
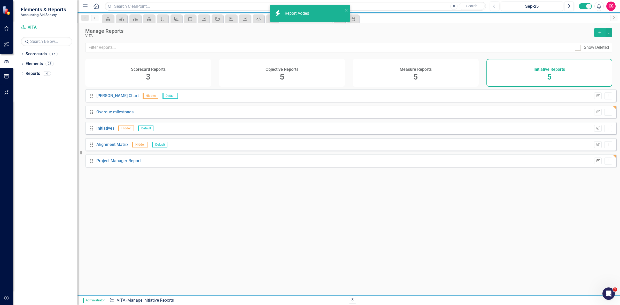
click at [596, 162] on icon "Edit Report" at bounding box center [598, 160] width 4 height 3
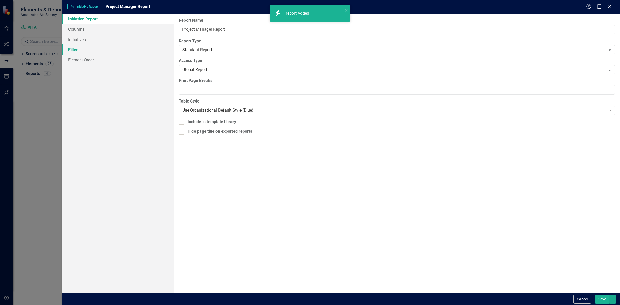
click at [111, 45] on link "Filter" at bounding box center [118, 49] width 112 height 10
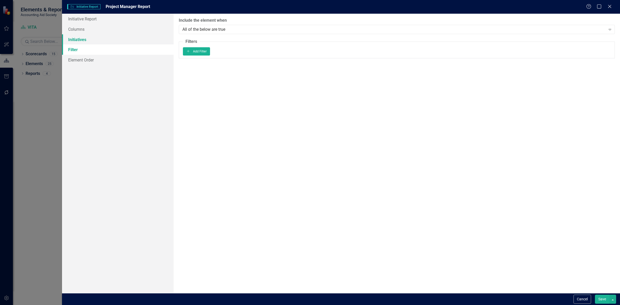
click at [110, 35] on link "Initiatives" at bounding box center [118, 39] width 112 height 10
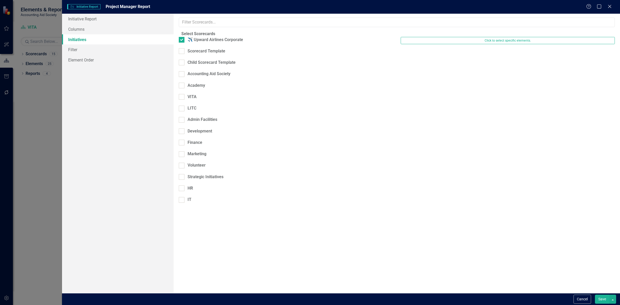
click at [181, 48] on div "✈️ Upward Airlines Corporate" at bounding box center [286, 42] width 222 height 11
click at [182, 40] on input "✈️ Upward Airlines Corporate" at bounding box center [180, 38] width 3 height 3
checkbox input "false"
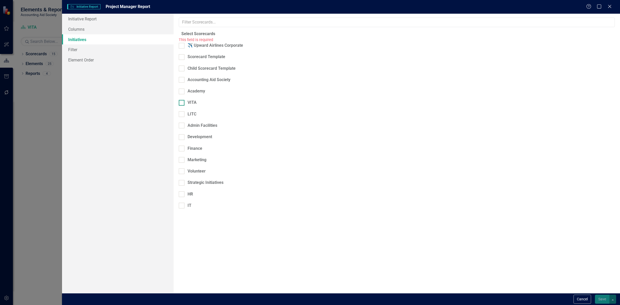
click at [184, 100] on div at bounding box center [182, 103] width 6 height 6
click at [182, 100] on input "VITA" at bounding box center [180, 101] width 3 height 3
checkbox input "true"
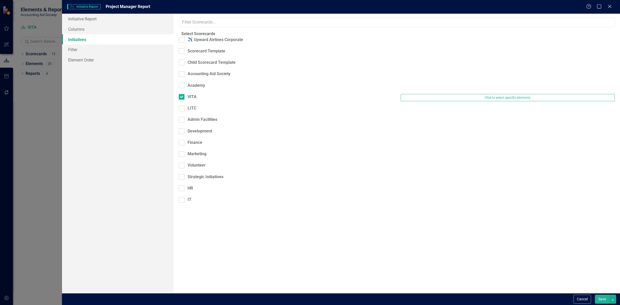
click at [597, 301] on button "Save" at bounding box center [602, 299] width 14 height 9
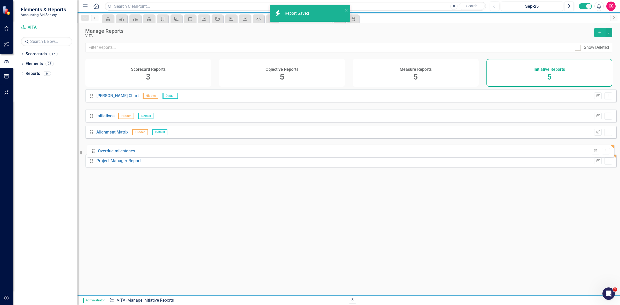
drag, startPoint x: 91, startPoint y: 115, endPoint x: 92, endPoint y: 151, distance: 35.7
click at [603, 95] on div "Drag Gantt Chart Hidden Default Edit Report Dropdown Menu" at bounding box center [350, 95] width 531 height 12
drag, startPoint x: 603, startPoint y: 98, endPoint x: 604, endPoint y: 101, distance: 2.9
click at [604, 99] on button "Dropdown Menu" at bounding box center [608, 95] width 8 height 7
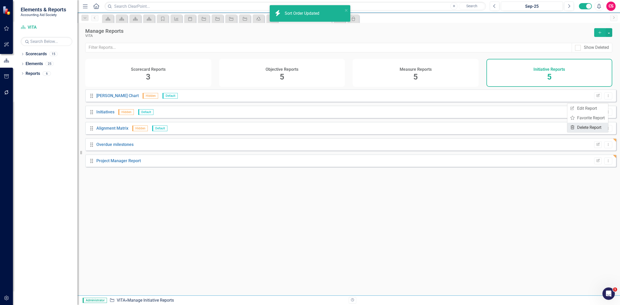
click at [583, 129] on link "Trash Delete Report" at bounding box center [587, 128] width 41 height 10
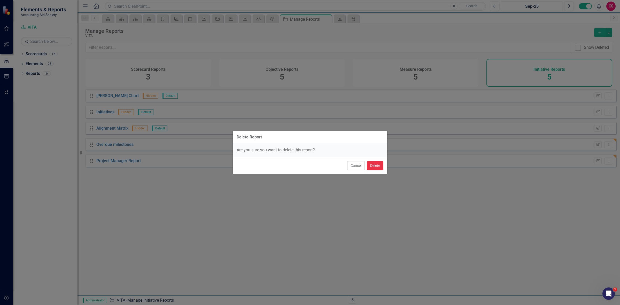
click at [381, 162] on button "Delete" at bounding box center [375, 165] width 17 height 9
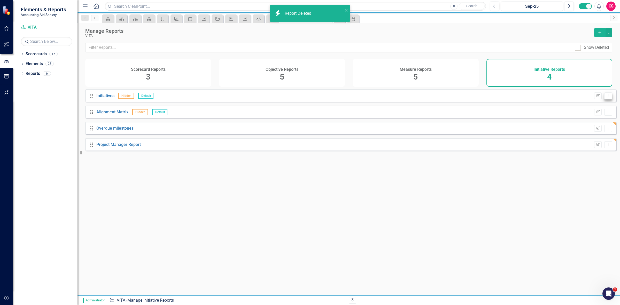
click at [605, 99] on button "Dropdown Menu" at bounding box center [608, 95] width 8 height 7
click at [595, 124] on link "Trash Delete Report" at bounding box center [587, 128] width 41 height 10
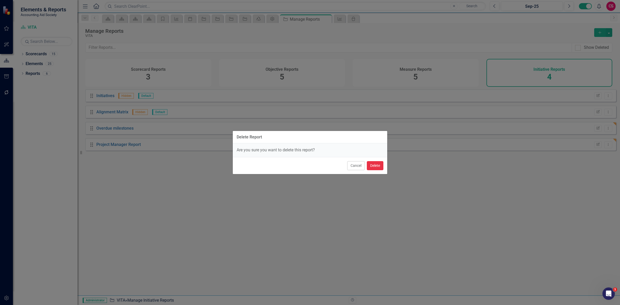
click at [374, 166] on button "Delete" at bounding box center [375, 165] width 17 height 9
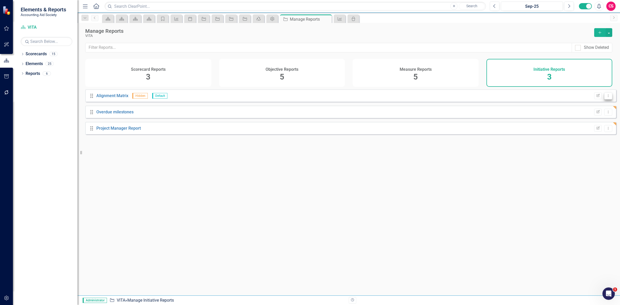
click at [606, 97] on icon "Dropdown Menu" at bounding box center [608, 95] width 4 height 3
click at [586, 127] on link "Trash Delete Report" at bounding box center [587, 128] width 41 height 10
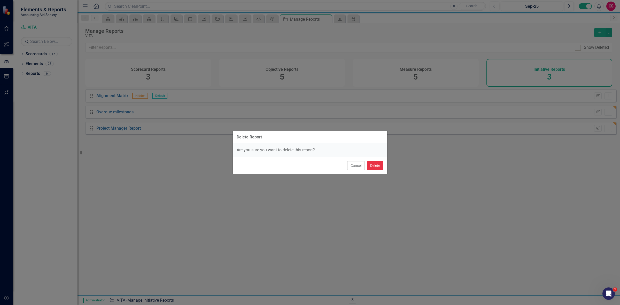
click at [380, 164] on button "Delete" at bounding box center [375, 165] width 17 height 9
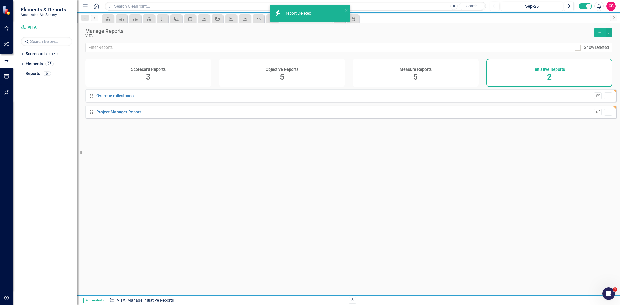
click at [596, 113] on icon "button" at bounding box center [597, 111] width 3 height 3
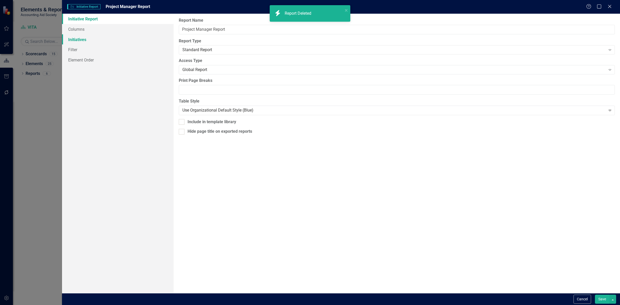
click at [103, 42] on link "Initiatives" at bounding box center [118, 39] width 112 height 10
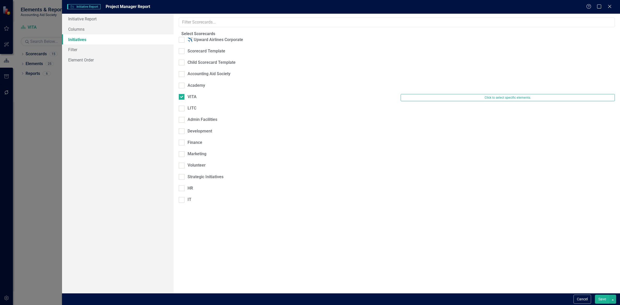
click at [582, 293] on div "Cancel Save" at bounding box center [341, 299] width 558 height 12
click at [581, 301] on button "Cancel" at bounding box center [582, 299] width 18 height 9
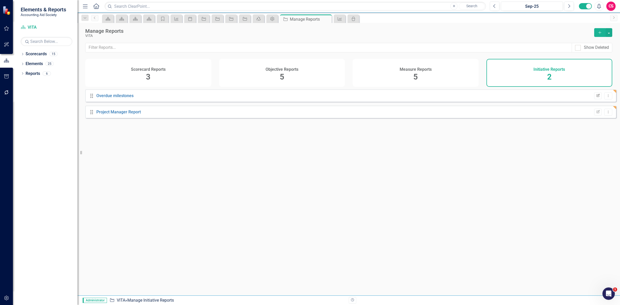
click at [596, 97] on icon "button" at bounding box center [597, 95] width 3 height 3
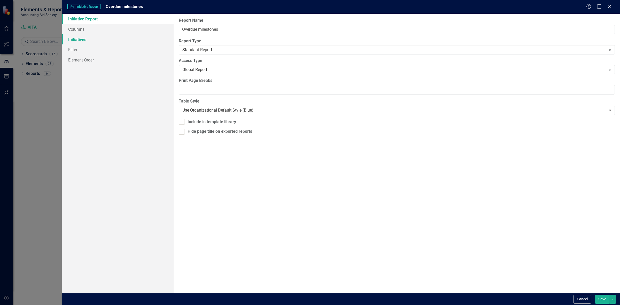
click at [85, 41] on link "Initiatives" at bounding box center [118, 39] width 112 height 10
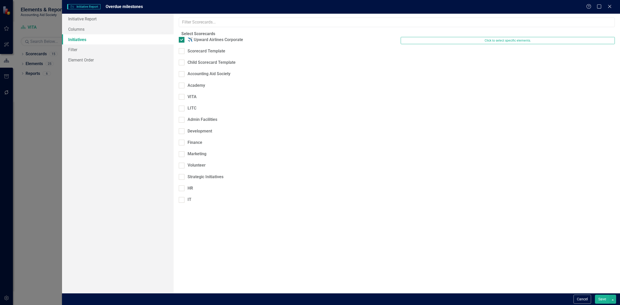
click at [182, 40] on input "✈️ Upward Airlines Corporate" at bounding box center [180, 38] width 3 height 3
checkbox input "false"
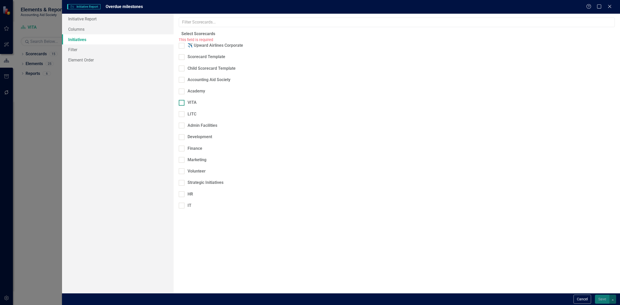
click at [186, 91] on fieldset "Select Scorecards This field is required ✈️ Upward Airlines Corporate Scorecard…" at bounding box center [397, 122] width 436 height 183
click at [184, 100] on div at bounding box center [182, 103] width 6 height 6
click at [182, 100] on input "VITA" at bounding box center [180, 101] width 3 height 3
checkbox input "true"
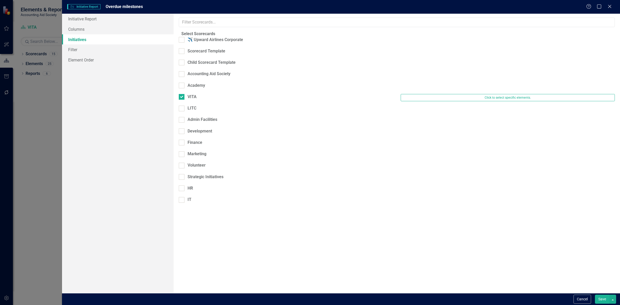
click at [599, 297] on button "Save" at bounding box center [602, 299] width 14 height 9
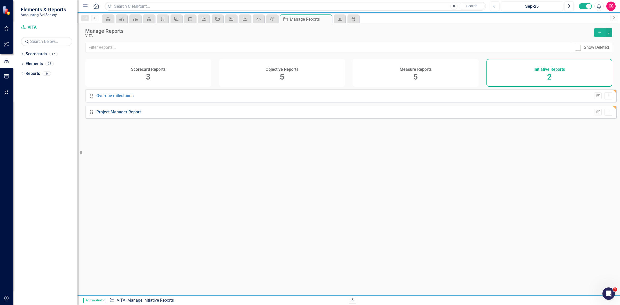
click at [114, 114] on link "Project Manager Report" at bounding box center [118, 111] width 44 height 5
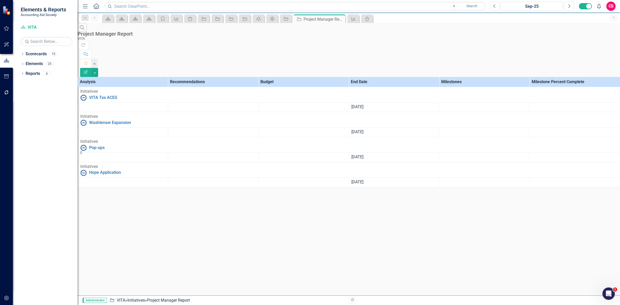
click at [88, 70] on icon "Edit Report" at bounding box center [85, 72] width 5 height 4
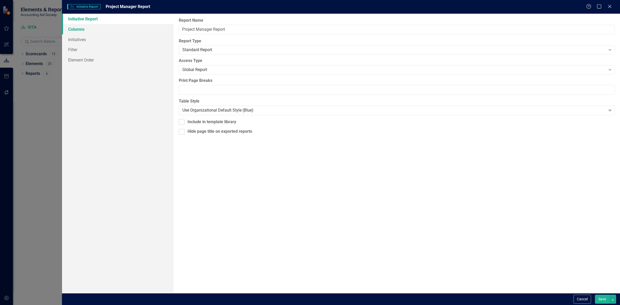
click at [96, 28] on link "Columns" at bounding box center [118, 29] width 112 height 10
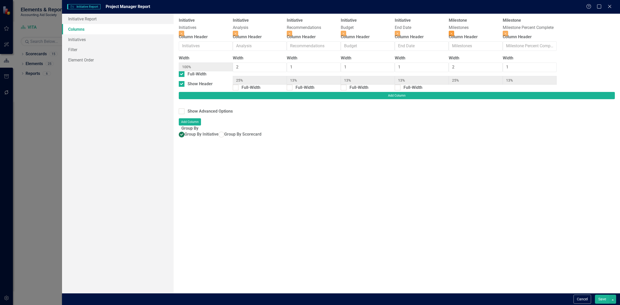
click at [454, 31] on button "Close" at bounding box center [450, 34] width 5 height 6
type input "33%"
type input "17%"
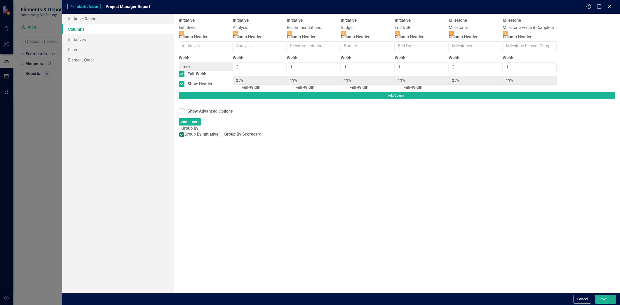
type input "17%"
click at [454, 31] on button "Close" at bounding box center [450, 34] width 5 height 6
type input "40%"
type input "20%"
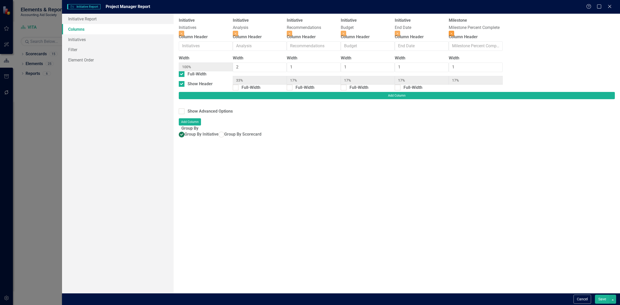
type input "20%"
click at [192, 77] on div "Full-Width" at bounding box center [196, 74] width 19 height 6
click at [182, 75] on input "Full-Width" at bounding box center [180, 72] width 3 height 3
checkbox input "false"
type input "72%"
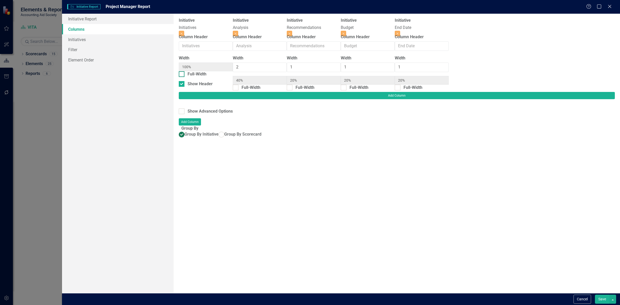
type input "11%"
type input "6%"
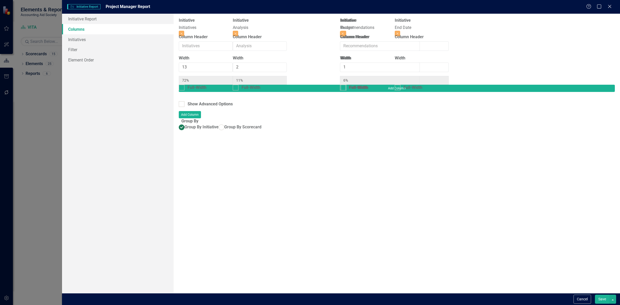
click at [379, 30] on div "Initiative Initiatives Close Column Header Width 13 72% Full-Width Initiative A…" at bounding box center [314, 51] width 270 height 67
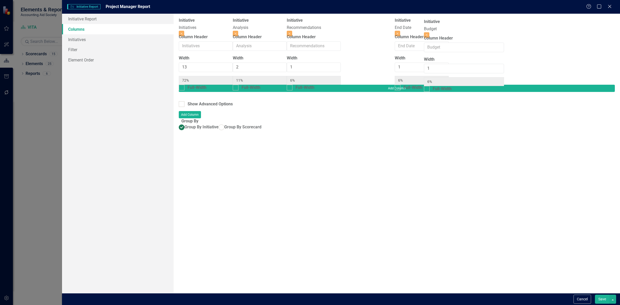
drag, startPoint x: 458, startPoint y: 33, endPoint x: 463, endPoint y: 34, distance: 5.3
click at [448, 34] on div "Initiative Initiatives Close Column Header Width 13 72% Full-Width Initiative A…" at bounding box center [314, 51] width 270 height 67
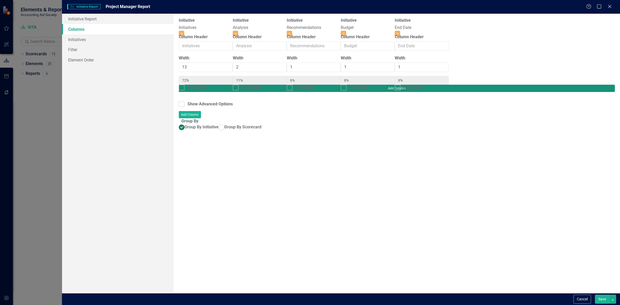
click at [599, 85] on button "Add Column" at bounding box center [397, 88] width 436 height 7
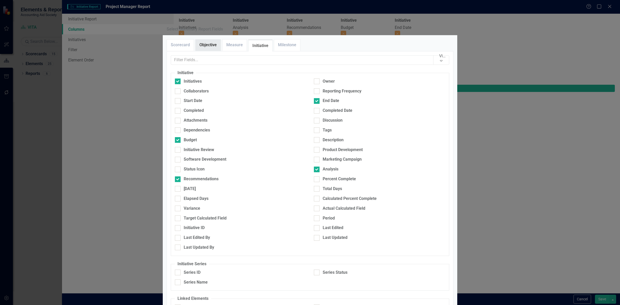
click at [205, 51] on link "Objective" at bounding box center [207, 45] width 25 height 11
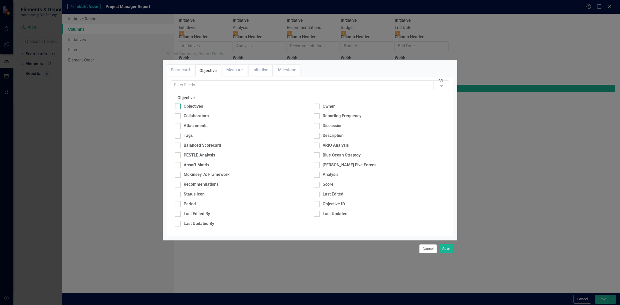
click at [198, 104] on div "Objectives" at bounding box center [193, 107] width 19 height 6
click at [178, 104] on input "Objectives" at bounding box center [176, 105] width 3 height 3
checkbox input "true"
click at [449, 257] on div "Cancel Save" at bounding box center [310, 248] width 294 height 17
click at [448, 253] on button "Save" at bounding box center [446, 248] width 14 height 9
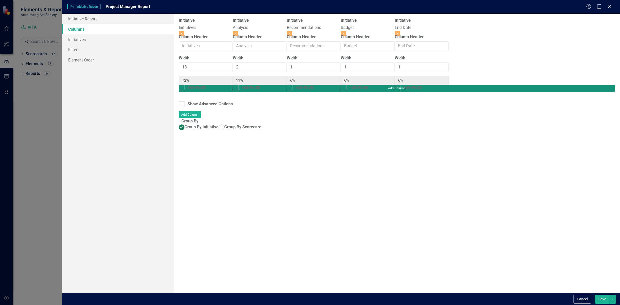
type input "68%"
type input "5%"
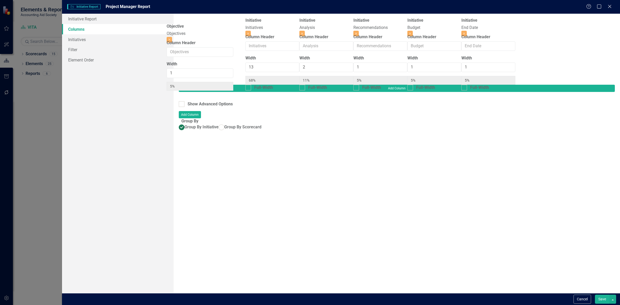
drag, startPoint x: 534, startPoint y: 31, endPoint x: 186, endPoint y: 34, distance: 348.6
click at [186, 36] on div "Initiative Initiatives Close Column Header Width 13 68% Full-Width Initiative A…" at bounding box center [341, 51] width 324 height 67
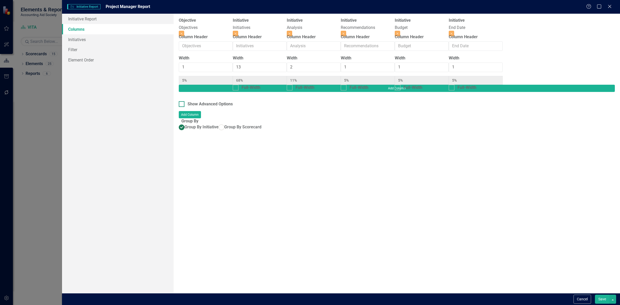
click at [190, 101] on div "Show Advanced Options" at bounding box center [209, 104] width 45 height 6
click at [182, 101] on input "Show Advanced Options" at bounding box center [180, 102] width 3 height 3
checkbox input "true"
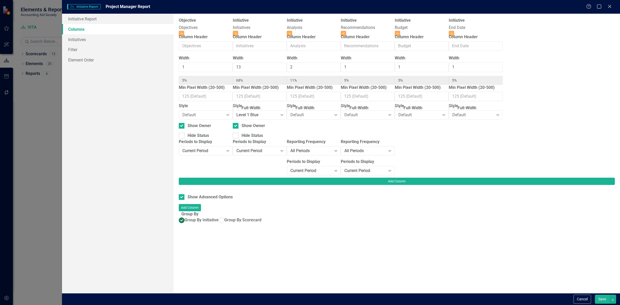
click at [206, 217] on div "Group By Initiative Group By Scorecard" at bounding box center [397, 220] width 436 height 7
click at [224, 218] on span "Group By Scorecard" at bounding box center [242, 219] width 37 height 5
click at [217, 218] on input "Group By Scorecard" at bounding box center [221, 220] width 8 height 8
radio input "true"
click at [207, 247] on div "Group By Objective" at bounding box center [204, 250] width 35 height 6
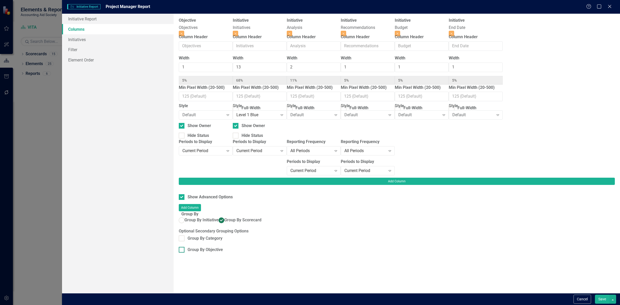
click at [182, 247] on input "Group By Objective" at bounding box center [180, 248] width 3 height 3
checkbox input "true"
click at [201, 105] on div "Full-Width" at bounding box center [196, 108] width 19 height 6
click at [182, 105] on input "Full-Width" at bounding box center [180, 106] width 3 height 3
checkbox input "true"
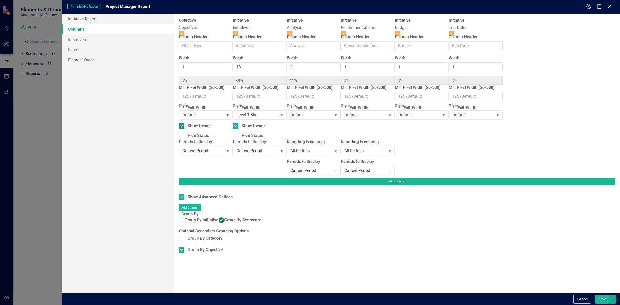
type input "100%"
type input "72%"
type input "6%"
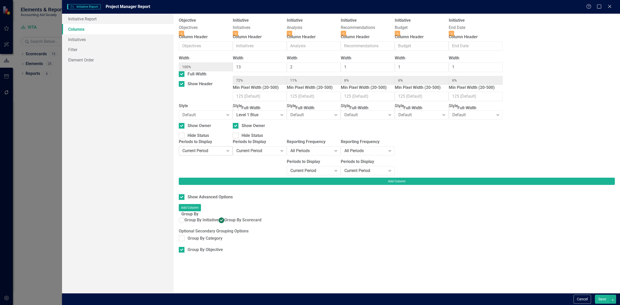
click at [202, 155] on div "Current Period Expand" at bounding box center [206, 150] width 54 height 9
click at [209, 117] on div "Default" at bounding box center [202, 115] width 41 height 6
click at [601, 303] on button "Save" at bounding box center [602, 299] width 14 height 9
checkbox input "false"
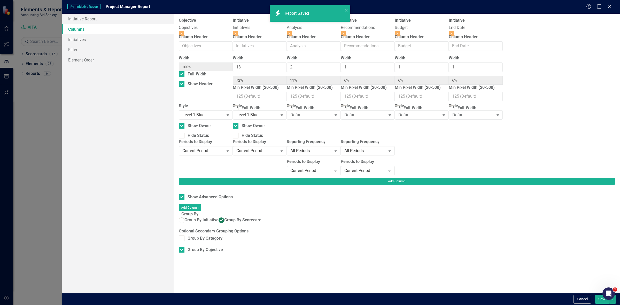
radio input "false"
checkbox input "false"
radio input "true"
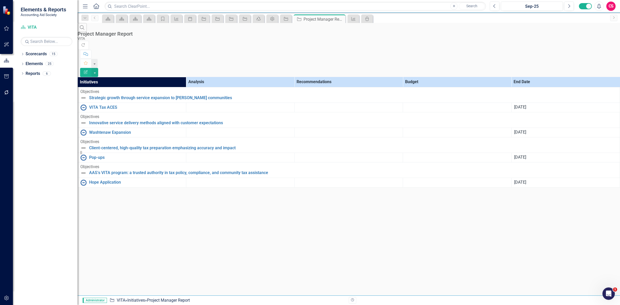
click at [91, 68] on button "Edit Report" at bounding box center [85, 72] width 11 height 9
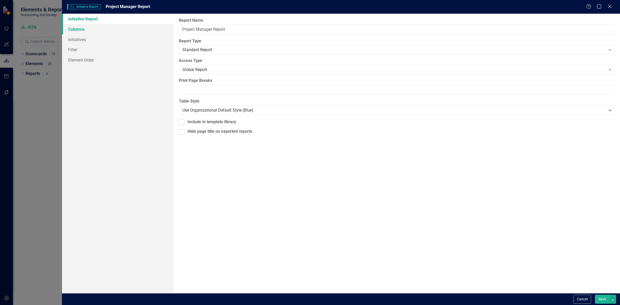
click at [123, 30] on link "Columns" at bounding box center [118, 29] width 112 height 10
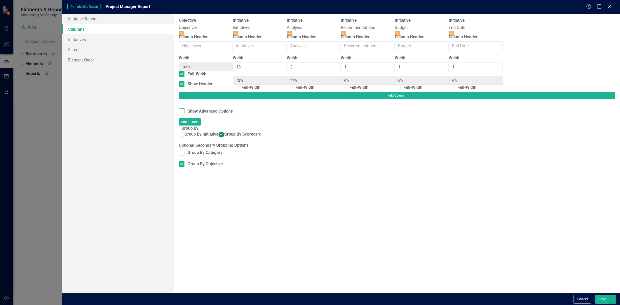
click at [203, 108] on div "Show Advanced Options" at bounding box center [209, 111] width 45 height 6
click at [182, 108] on input "Show Advanced Options" at bounding box center [180, 109] width 3 height 3
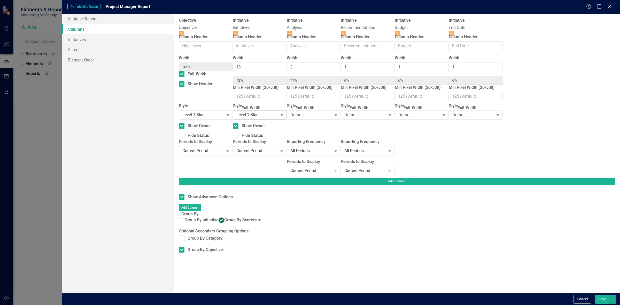
click at [278, 117] on div "Level 1 Blue" at bounding box center [256, 115] width 41 height 6
click at [280, 305] on div "Default" at bounding box center [310, 309] width 611 height 6
click at [597, 304] on div "Cancel Save" at bounding box center [341, 299] width 558 height 12
click at [596, 300] on button "Save" at bounding box center [602, 299] width 14 height 9
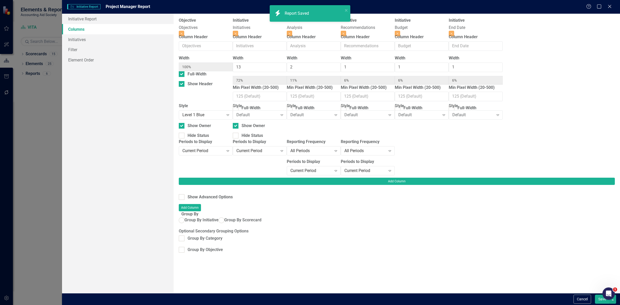
checkbox input "false"
radio input "false"
checkbox input "false"
radio input "true"
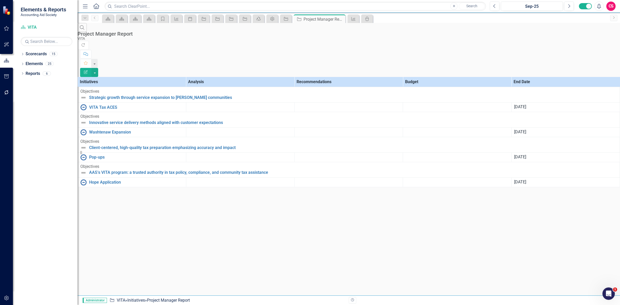
click at [91, 68] on button "Edit Report" at bounding box center [85, 72] width 11 height 9
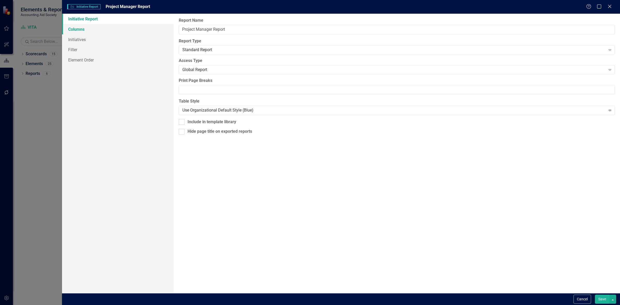
click at [132, 30] on link "Columns" at bounding box center [118, 29] width 112 height 10
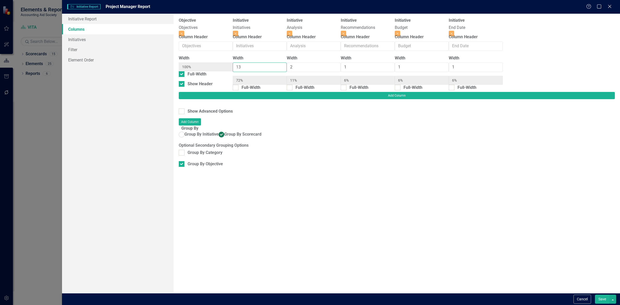
click at [273, 72] on input "13" at bounding box center [260, 67] width 54 height 10
type input "12"
type input "71%"
type input "12%"
click at [272, 72] on input "12" at bounding box center [260, 67] width 54 height 10
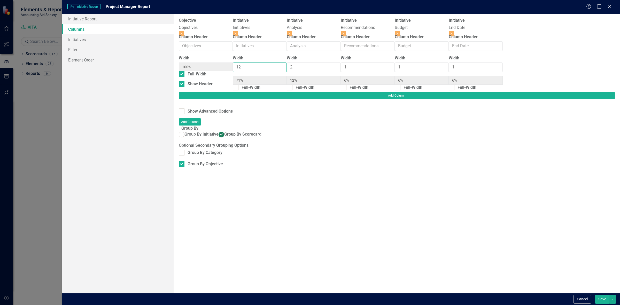
type input "11"
type input "69%"
type input "13%"
click at [272, 72] on input "11" at bounding box center [260, 67] width 54 height 10
type input "10"
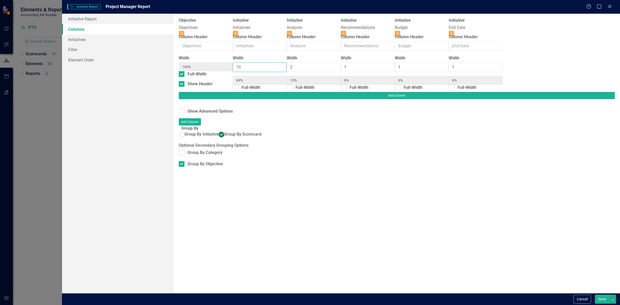
type input "67%"
type input "7%"
click at [272, 72] on input "10" at bounding box center [260, 67] width 54 height 10
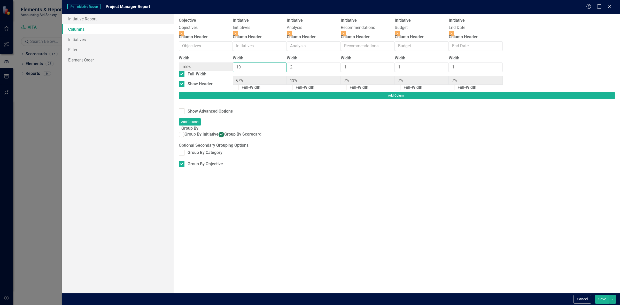
type input "9"
type input "64%"
type input "14%"
click at [272, 72] on input "9" at bounding box center [260, 67] width 54 height 10
type input "8"
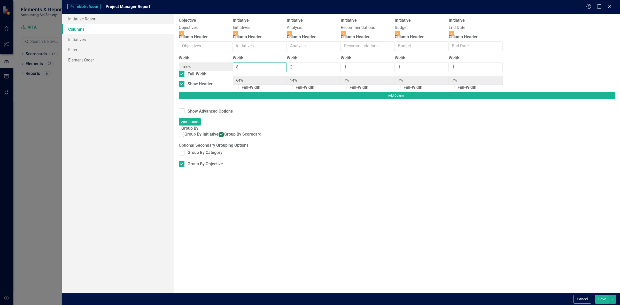
type input "62%"
type input "15%"
type input "8%"
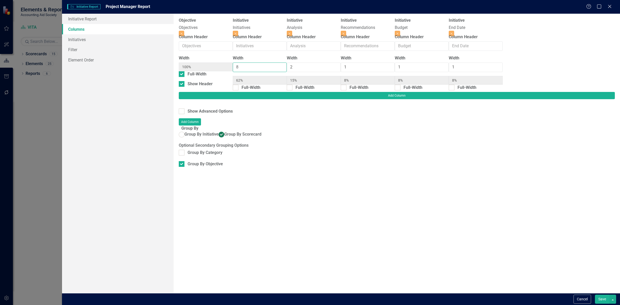
click at [272, 72] on input "8" at bounding box center [260, 67] width 54 height 10
type input "7"
type input "58%"
type input "17%"
click at [272, 72] on input "7" at bounding box center [260, 67] width 54 height 10
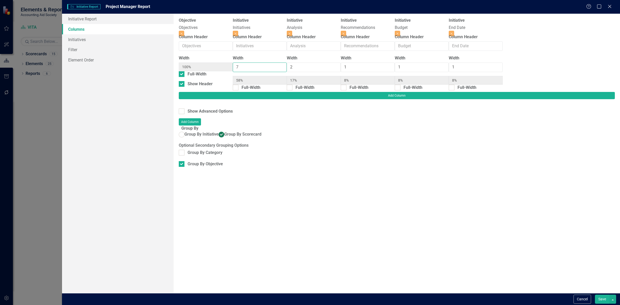
type input "6"
type input "55%"
type input "18%"
type input "9%"
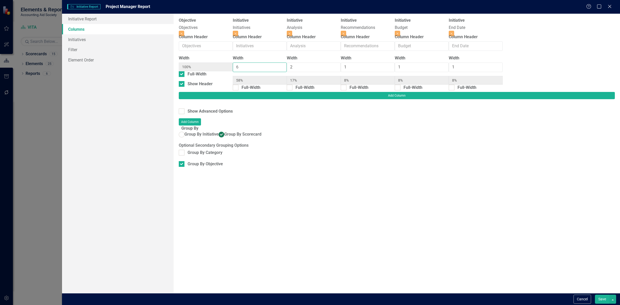
type input "9%"
click at [272, 72] on input "6" at bounding box center [260, 67] width 54 height 10
type input "5"
type input "50%"
type input "20%"
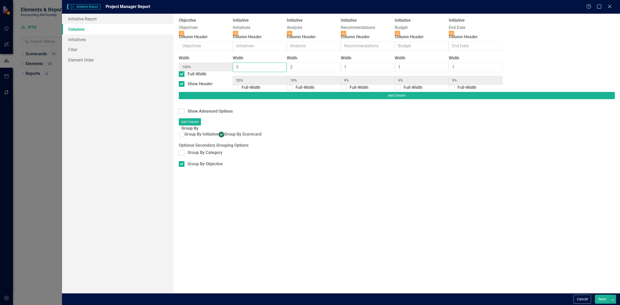
type input "10%"
type input "5"
click at [272, 72] on input "5" at bounding box center [260, 67] width 54 height 10
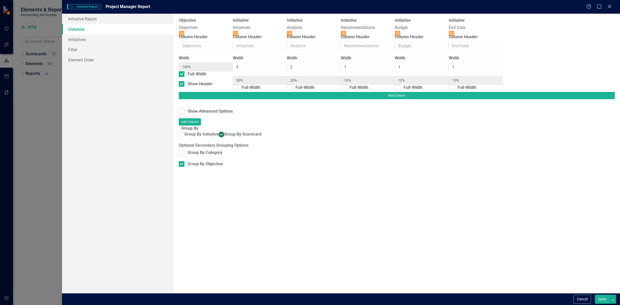
click at [596, 303] on button "Save" at bounding box center [602, 299] width 14 height 9
radio input "false"
checkbox input "false"
radio input "true"
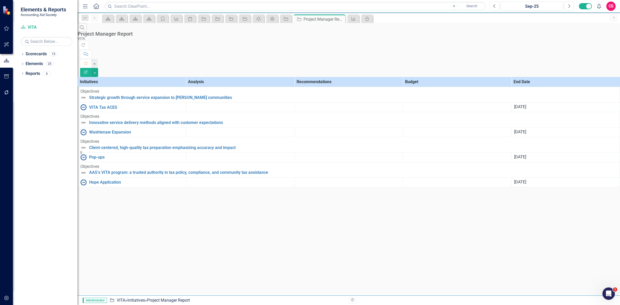
click at [91, 68] on button "Edit Report" at bounding box center [85, 72] width 11 height 9
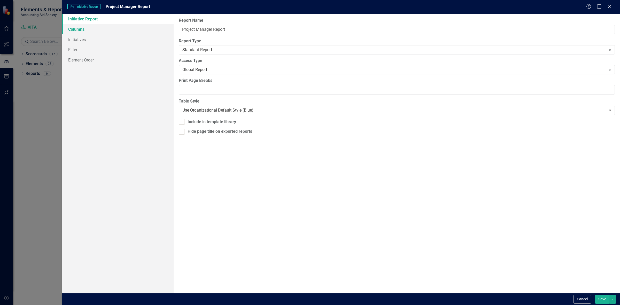
click at [131, 29] on link "Columns" at bounding box center [118, 29] width 112 height 10
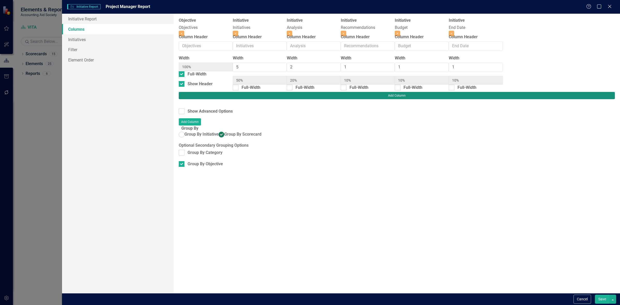
click at [591, 92] on button "Add Column" at bounding box center [397, 95] width 436 height 7
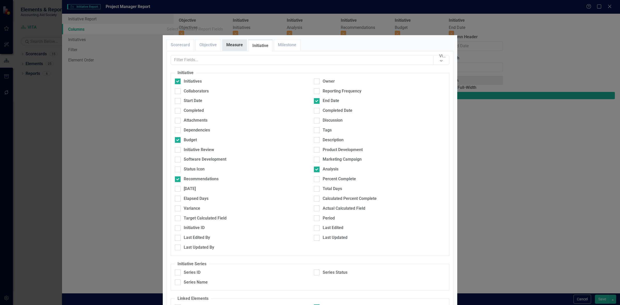
click at [229, 51] on link "Measure" at bounding box center [234, 45] width 24 height 11
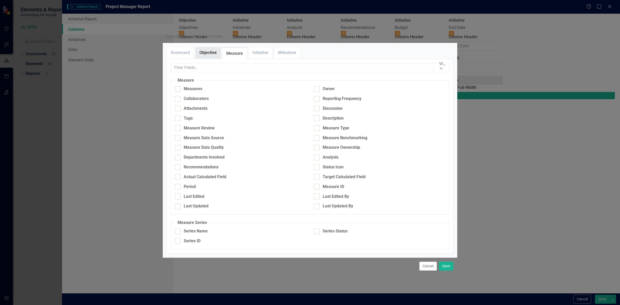
click at [216, 58] on link "Objective" at bounding box center [207, 52] width 25 height 11
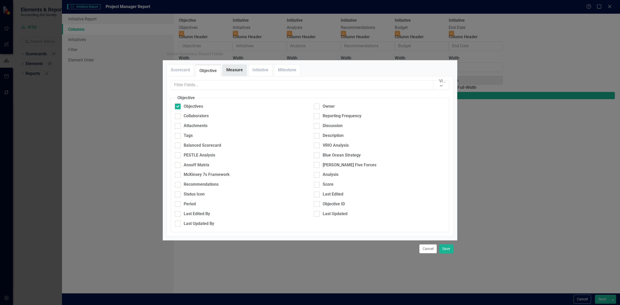
click at [242, 65] on link "Measure" at bounding box center [234, 70] width 24 height 11
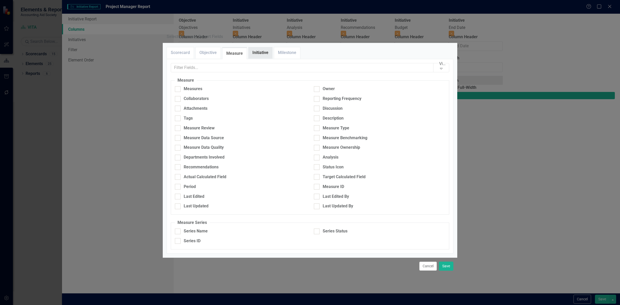
click at [253, 58] on link "Initiative" at bounding box center [260, 52] width 24 height 11
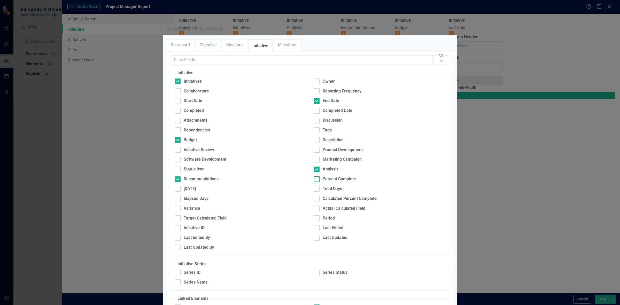
click at [344, 182] on div "Percent Complete" at bounding box center [338, 179] width 33 height 6
click at [317, 180] on input "Percent Complete" at bounding box center [315, 177] width 3 height 3
checkbox input "true"
type input "45%"
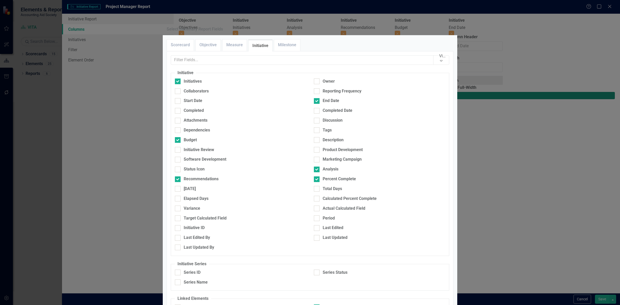
type input "18%"
type input "9%"
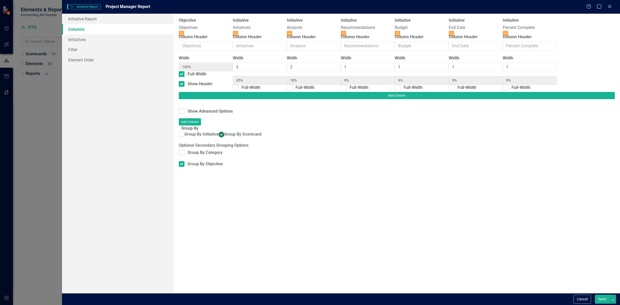
click at [203, 125] on fieldset "Group By Group By Initiative Group By Scorecard Optional Secondary Grouping Opt…" at bounding box center [397, 148] width 436 height 47
click at [224, 132] on span "Group By Scorecard" at bounding box center [242, 134] width 37 height 5
click at [217, 130] on input "Group By Scorecard" at bounding box center [221, 134] width 8 height 8
click at [202, 132] on span "Group By Initiative" at bounding box center [201, 134] width 34 height 5
click at [186, 130] on input "Group By Initiative" at bounding box center [182, 134] width 8 height 8
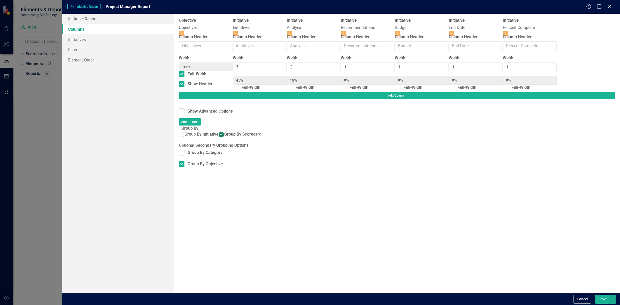
radio input "true"
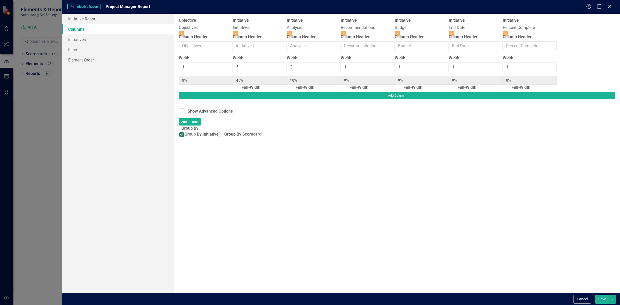
type input "8%"
type input "42%"
type input "17%"
type input "8%"
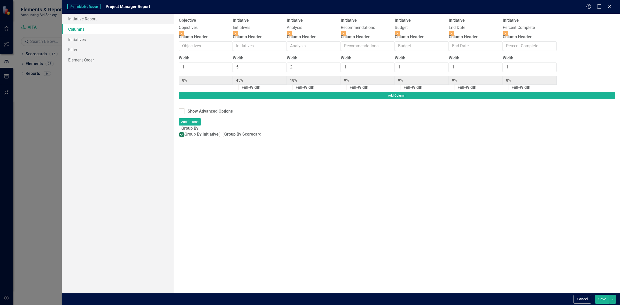
type input "8%"
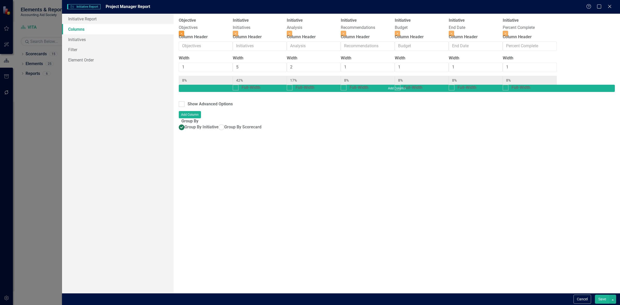
click at [184, 31] on button "Close" at bounding box center [181, 34] width 5 height 6
type input "45%"
type input "18%"
type input "9%"
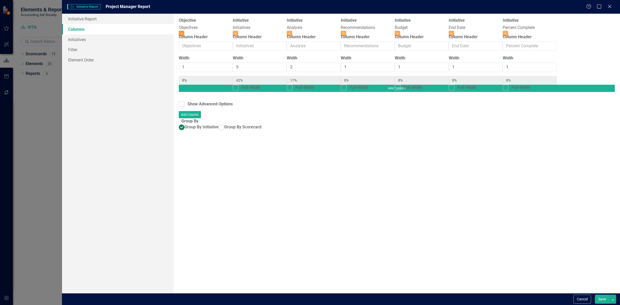
type input "9%"
click at [201, 85] on div "Full-Width" at bounding box center [196, 88] width 19 height 6
click at [182, 85] on input "Full-Width" at bounding box center [180, 86] width 3 height 3
checkbox input "true"
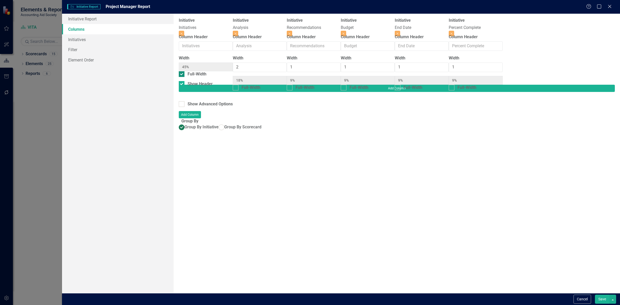
type input "100%"
type input "33%"
type input "17%"
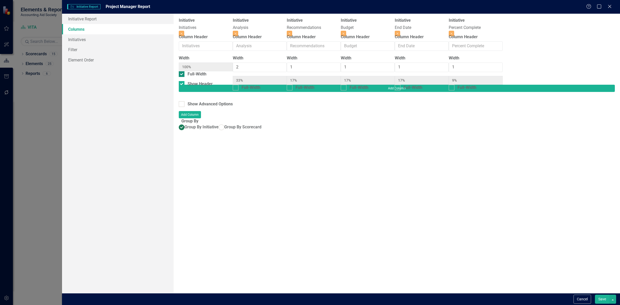
type input "17%"
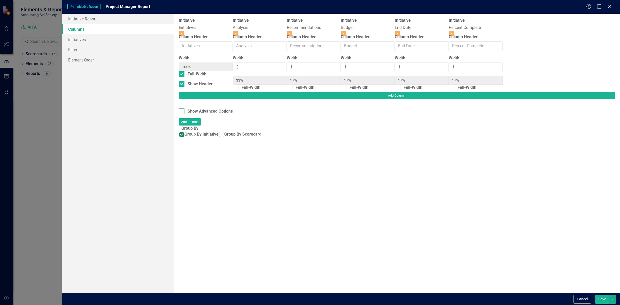
click at [206, 108] on div "Show Advanced Options" at bounding box center [209, 111] width 45 height 6
click at [182, 108] on input "Show Advanced Options" at bounding box center [180, 109] width 3 height 3
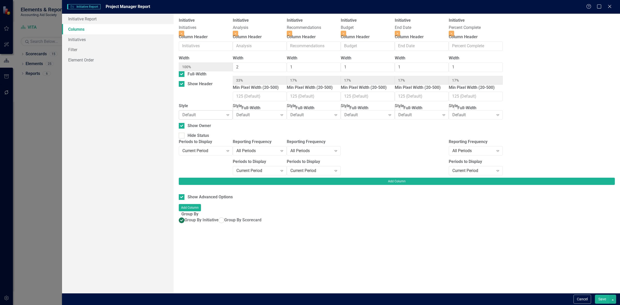
drag, startPoint x: 206, startPoint y: 111, endPoint x: 206, endPoint y: 116, distance: 4.4
click at [206, 112] on div "Style Default Expand" at bounding box center [206, 111] width 54 height 16
click at [206, 120] on div "Default Expand" at bounding box center [206, 114] width 54 height 9
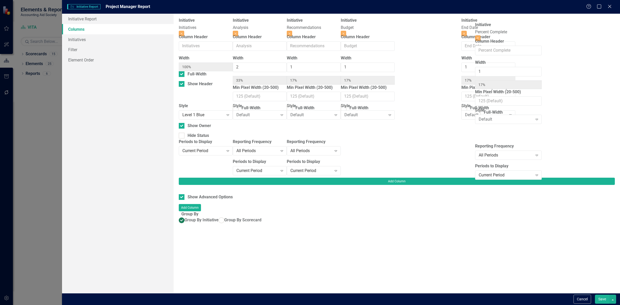
drag, startPoint x: 528, startPoint y: 28, endPoint x: 479, endPoint y: 28, distance: 49.1
click at [479, 29] on div "Initiative Initiatives Close Column Header Width 100% Full-Width Show Header St…" at bounding box center [341, 98] width 324 height 160
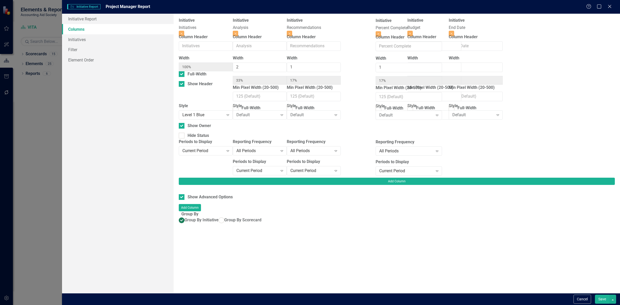
drag, startPoint x: 476, startPoint y: 28, endPoint x: 406, endPoint y: 28, distance: 70.0
click at [406, 28] on div "Initiative Initiatives Close Column Header Width 100% Full-Width Show Header St…" at bounding box center [341, 98] width 324 height 160
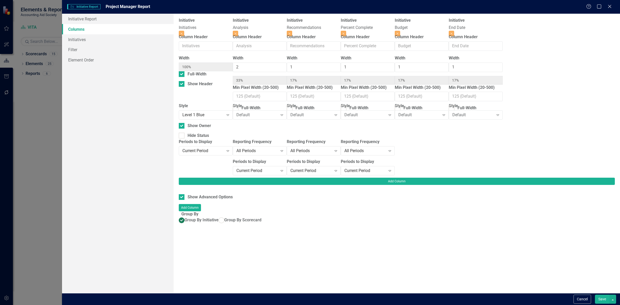
click at [595, 298] on button "Save" at bounding box center [602, 299] width 14 height 9
checkbox input "false"
radio input "true"
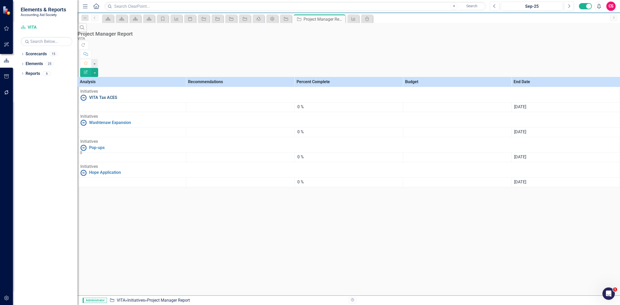
click at [101, 95] on link "VITA Tax ACES" at bounding box center [353, 98] width 528 height 6
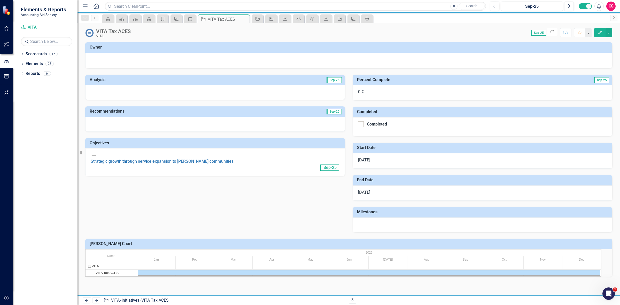
click at [598, 33] on icon "Edit" at bounding box center [599, 33] width 5 height 4
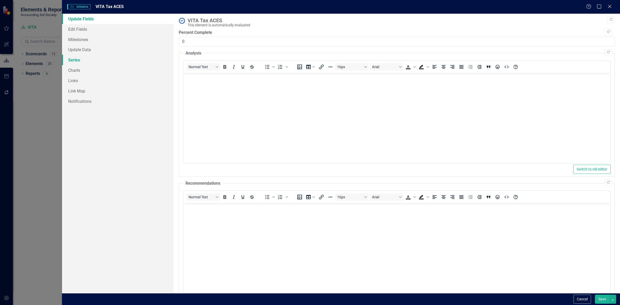
click at [116, 64] on link "Series" at bounding box center [118, 60] width 112 height 10
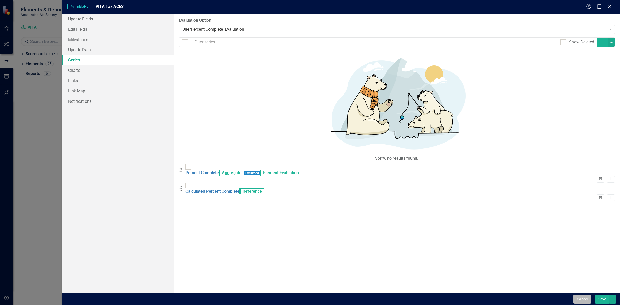
click at [578, 298] on button "Cancel" at bounding box center [582, 299] width 18 height 9
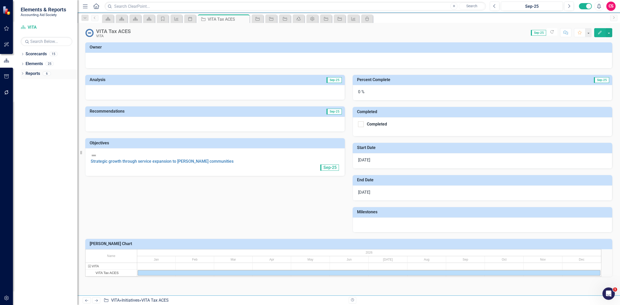
click at [31, 74] on link "Reports" at bounding box center [33, 74] width 14 height 6
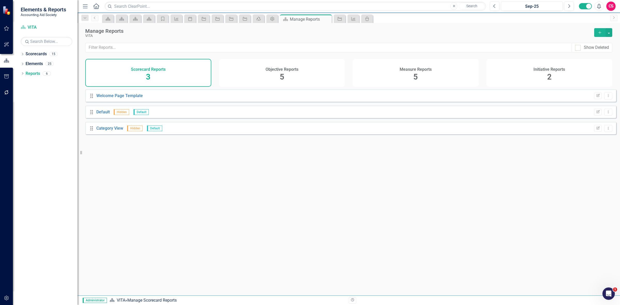
drag, startPoint x: 524, startPoint y: 74, endPoint x: 490, endPoint y: 71, distance: 34.7
click at [524, 74] on div "Initiative Reports 2" at bounding box center [549, 73] width 126 height 28
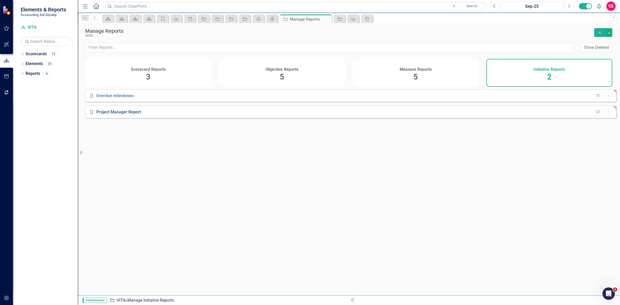
click at [124, 114] on link "Project Manager Report" at bounding box center [118, 111] width 44 height 5
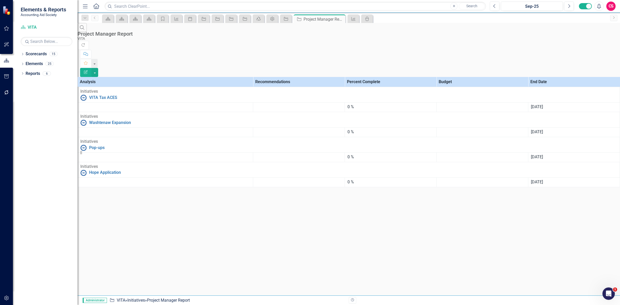
click at [91, 68] on button "Edit Report" at bounding box center [85, 72] width 11 height 9
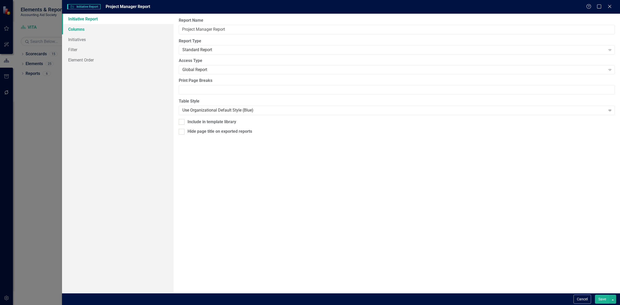
click at [101, 29] on link "Columns" at bounding box center [118, 29] width 112 height 10
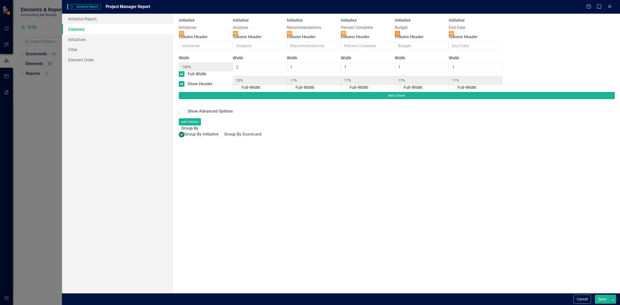
click at [398, 32] on icon "Close" at bounding box center [397, 33] width 2 height 3
type input "40%"
type input "20%"
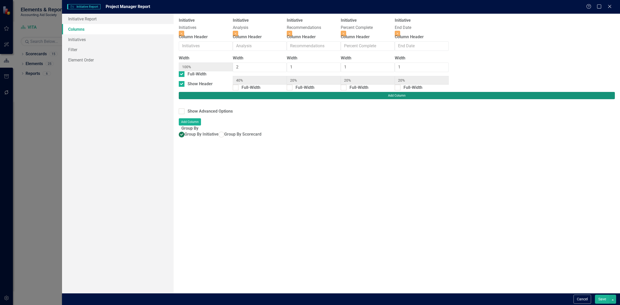
click at [589, 92] on button "Add Column" at bounding box center [397, 95] width 436 height 7
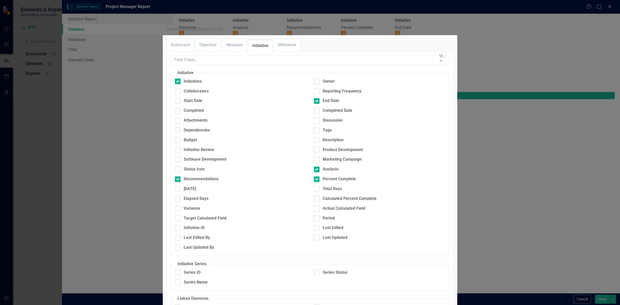
scroll to position [97, 0]
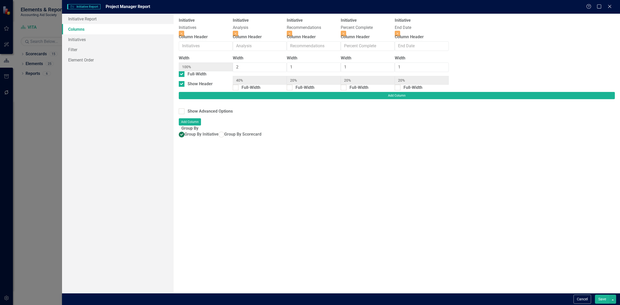
click at [605, 305] on html "Elements & Reports Accounting Aid Society Scorecard VITA Search Dropdown Scorec…" at bounding box center [310, 152] width 620 height 305
click at [602, 302] on button "Save" at bounding box center [602, 299] width 14 height 9
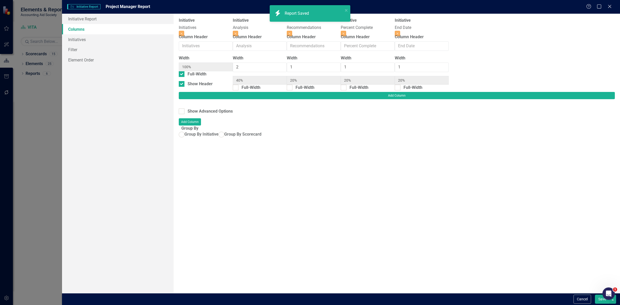
radio input "true"
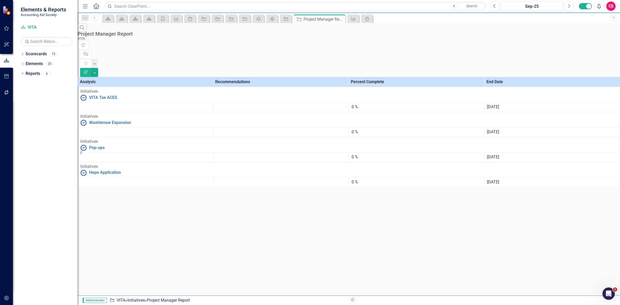
click at [88, 70] on icon "Edit Report" at bounding box center [85, 72] width 5 height 4
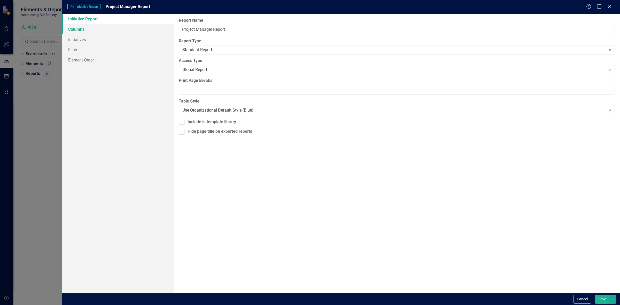
click at [74, 25] on link "Columns" at bounding box center [118, 29] width 112 height 10
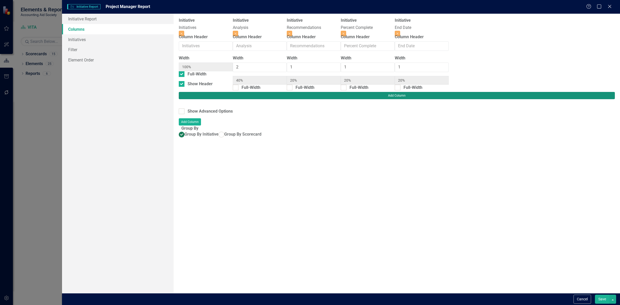
click at [604, 92] on button "Add Column" at bounding box center [397, 95] width 436 height 7
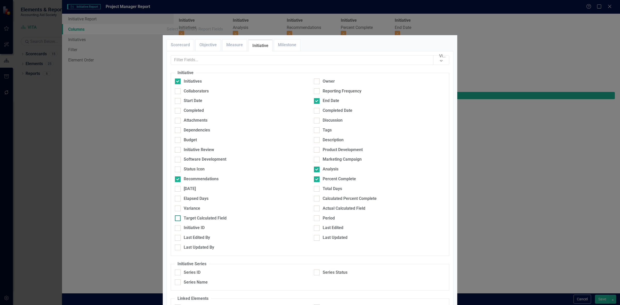
scroll to position [32, 0]
click at [203, 98] on div "Start Date" at bounding box center [240, 103] width 139 height 10
click at [200, 98] on div "Start Date" at bounding box center [240, 103] width 139 height 10
click at [198, 108] on div "Completed" at bounding box center [194, 111] width 20 height 6
click at [178, 108] on input "Completed" at bounding box center [176, 109] width 3 height 3
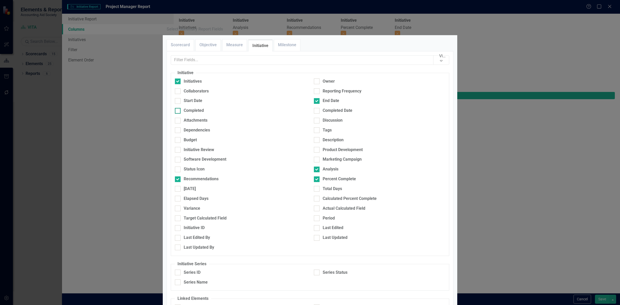
checkbox input "true"
click at [280, 51] on link "Milestone" at bounding box center [287, 45] width 26 height 11
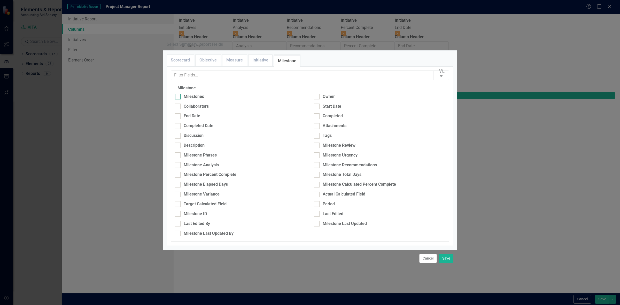
click at [225, 94] on div "Milestones" at bounding box center [240, 97] width 131 height 6
click at [178, 94] on input "Milestones" at bounding box center [176, 95] width 3 height 3
click at [221, 97] on div "Milestones" at bounding box center [240, 97] width 131 height 6
click at [178, 97] on input "Milestones" at bounding box center [176, 95] width 3 height 3
click at [227, 98] on div "Milestones" at bounding box center [240, 97] width 131 height 6
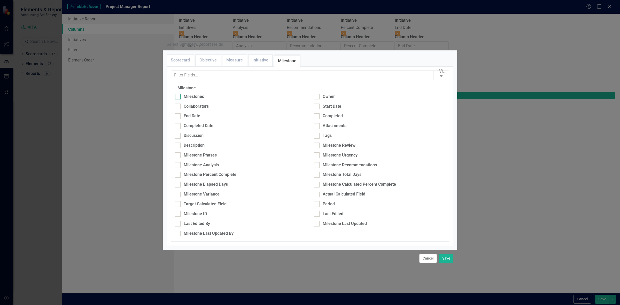
click at [178, 97] on input "Milestones" at bounding box center [176, 95] width 3 height 3
checkbox input "true"
click at [448, 257] on button "Save" at bounding box center [446, 258] width 14 height 9
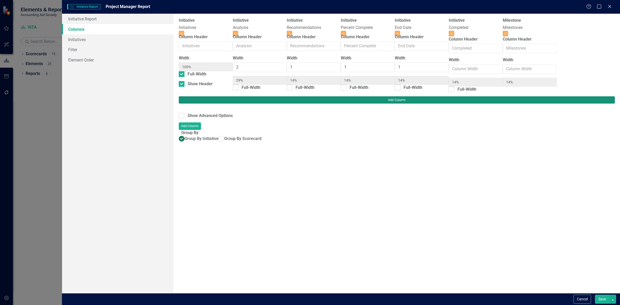
type input "29%"
type input "14%"
type input "1"
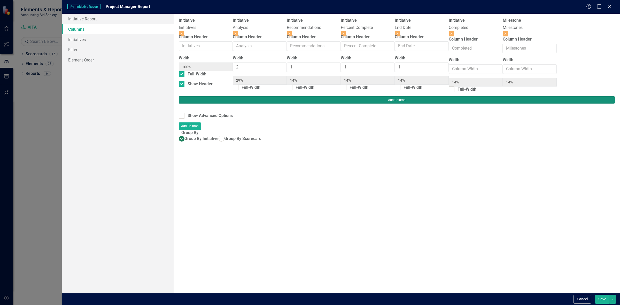
type input "1"
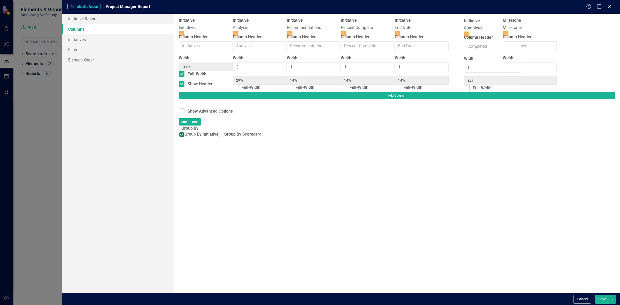
click at [492, 29] on div "Initiative Initiatives Close Column Header Width 100% Full-Width Show Header In…" at bounding box center [368, 55] width 378 height 74
click at [595, 301] on button "Save" at bounding box center [602, 299] width 14 height 9
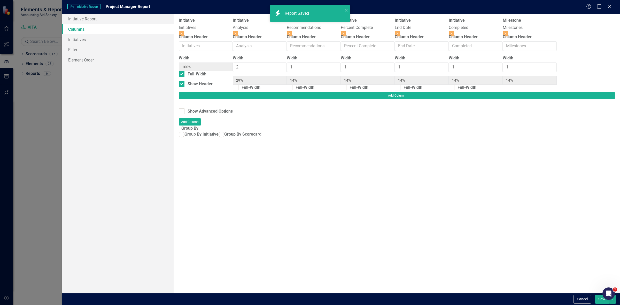
radio input "true"
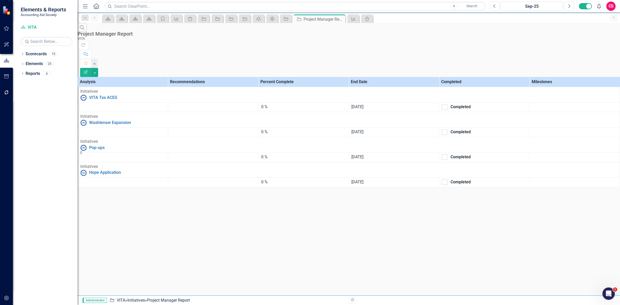
click at [91, 68] on button "Edit Report" at bounding box center [85, 72] width 11 height 9
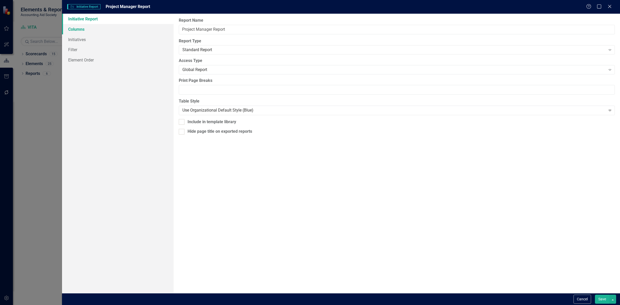
click at [154, 34] on link "Columns" at bounding box center [118, 29] width 112 height 10
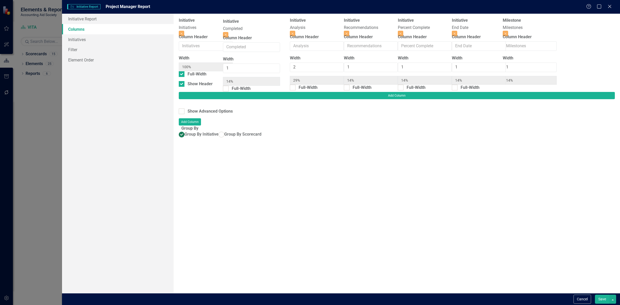
drag, startPoint x: 482, startPoint y: 29, endPoint x: 240, endPoint y: 30, distance: 241.9
click at [240, 30] on div "Initiative Initiatives Close Column Header Width 100% Full-Width Show Header In…" at bounding box center [368, 55] width 378 height 74
click at [598, 299] on button "Save" at bounding box center [602, 299] width 14 height 9
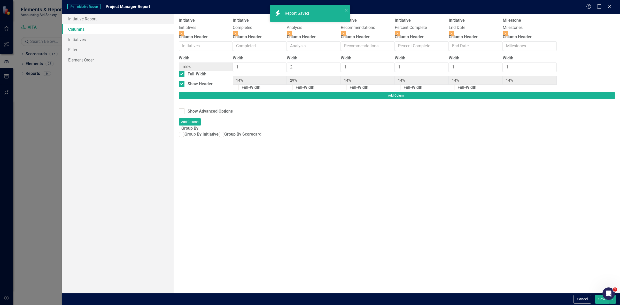
radio input "true"
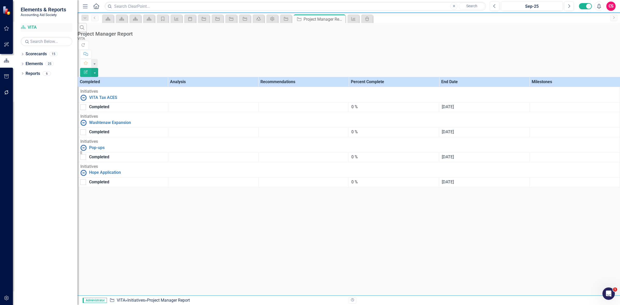
click at [29, 26] on link "Scorecard VITA" at bounding box center [47, 28] width 52 height 6
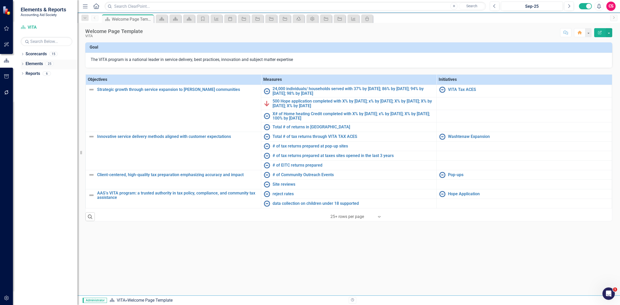
click at [35, 66] on link "Elements" at bounding box center [34, 64] width 17 height 6
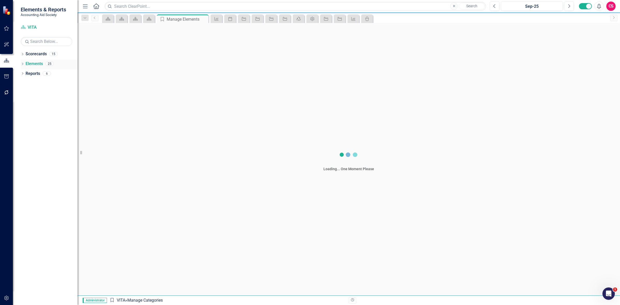
click at [34, 61] on link "Elements" at bounding box center [34, 64] width 17 height 6
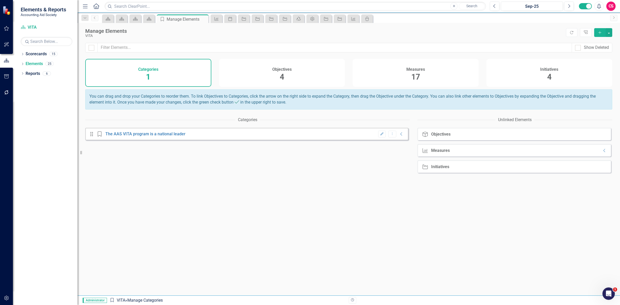
click at [385, 84] on div "Measures 17" at bounding box center [415, 73] width 126 height 28
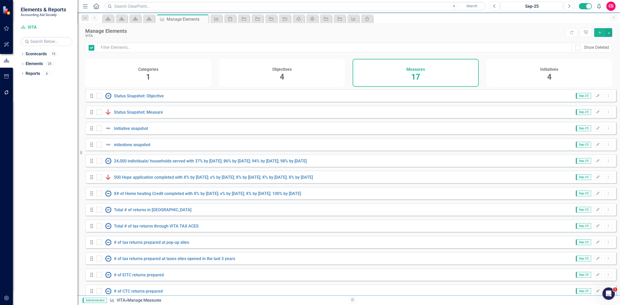
checkbox input "false"
click at [117, 131] on link "Initiative snapshot" at bounding box center [131, 128] width 34 height 5
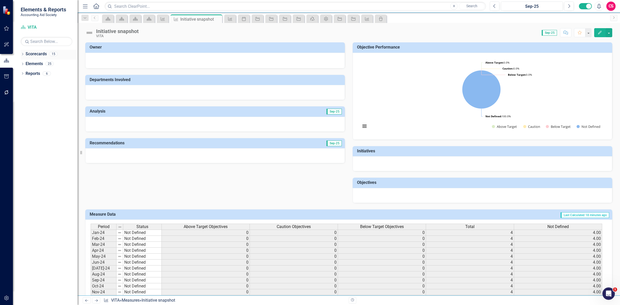
click at [38, 52] on link "Scorecards" at bounding box center [36, 54] width 21 height 6
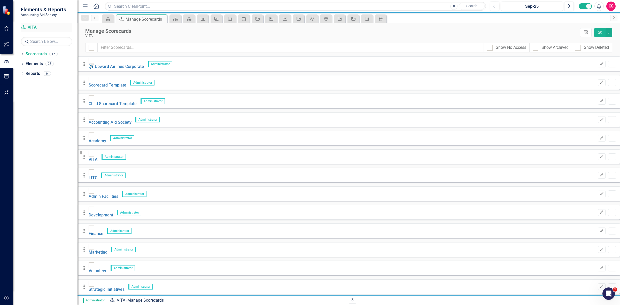
click at [34, 24] on div "Scorecard VITA" at bounding box center [47, 27] width 52 height 9
click at [31, 25] on link "Scorecard VITA" at bounding box center [47, 28] width 52 height 6
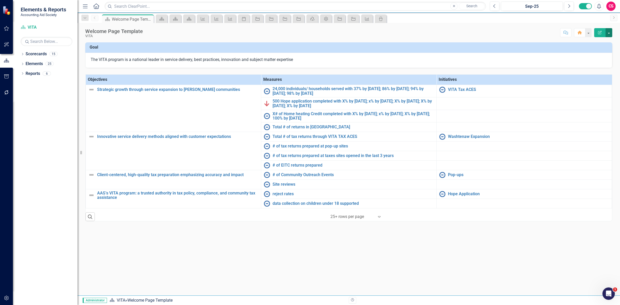
click at [608, 32] on button "button" at bounding box center [608, 32] width 7 height 9
click at [595, 54] on link "Edit Report Edit Layout" at bounding box center [591, 52] width 42 height 10
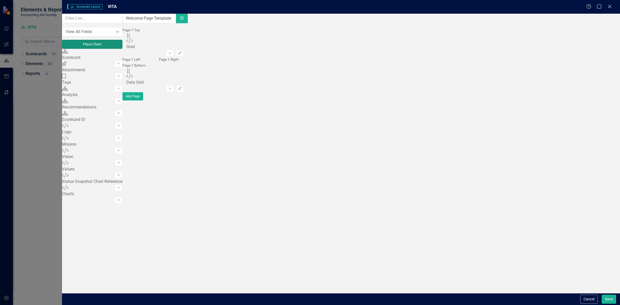
click at [99, 49] on button "Place Chart" at bounding box center [92, 44] width 60 height 9
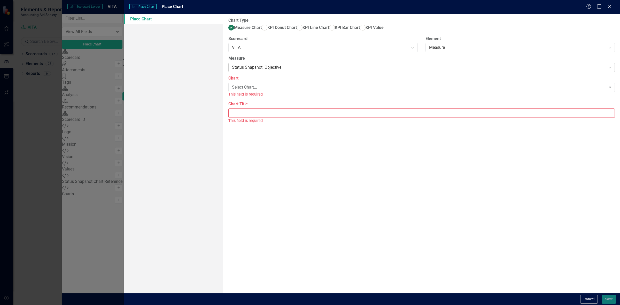
click at [284, 70] on div "Status Snapshot: Objective" at bounding box center [419, 68] width 374 height 6
click at [278, 305] on div "Measure Performance" at bounding box center [310, 309] width 611 height 6
click at [277, 112] on input "Chart Title" at bounding box center [421, 107] width 386 height 10
type input "Measure Performance"
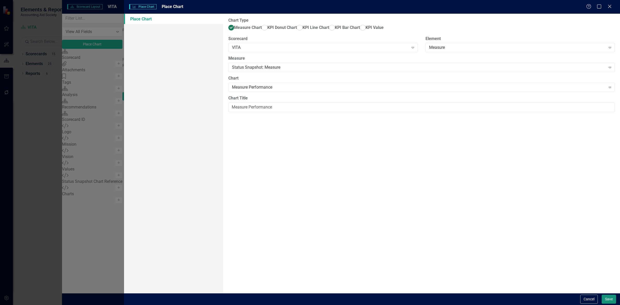
click at [603, 297] on button "Save" at bounding box center [608, 299] width 14 height 9
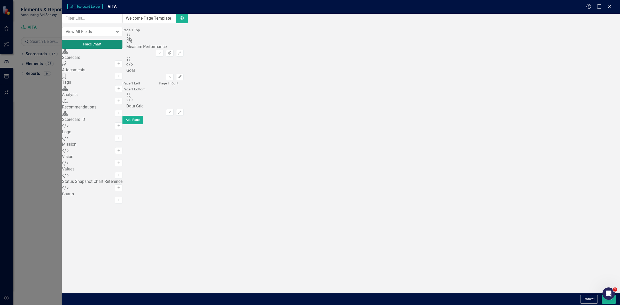
click at [104, 49] on button "Place Chart" at bounding box center [92, 44] width 60 height 9
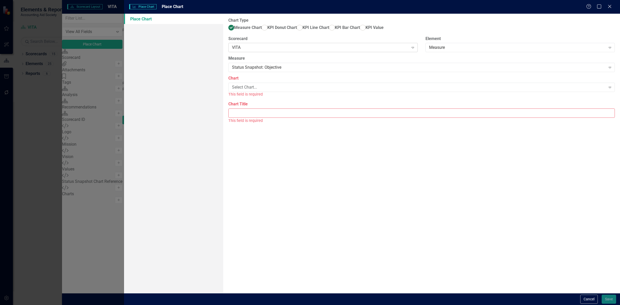
click at [244, 51] on div "VITA" at bounding box center [320, 48] width 177 height 6
drag, startPoint x: 265, startPoint y: 32, endPoint x: 270, endPoint y: 39, distance: 8.4
click at [329, 31] on label "KPI Bar Chart" at bounding box center [344, 28] width 31 height 6
click at [328, 32] on input "KPI Bar Chart" at bounding box center [332, 28] width 8 height 8
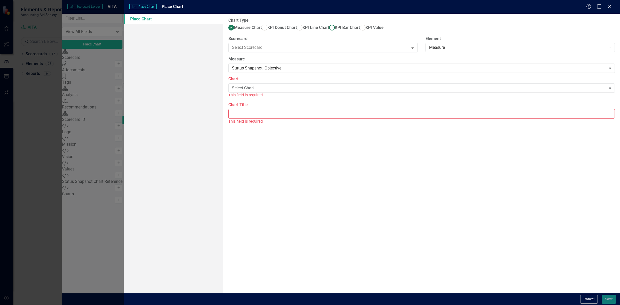
radio input "true"
click at [257, 25] on span "Measure Chart" at bounding box center [248, 27] width 28 height 5
click at [235, 25] on input "Measure Chart" at bounding box center [231, 28] width 8 height 8
radio input "true"
click at [265, 81] on label "Chart" at bounding box center [421, 78] width 386 height 6
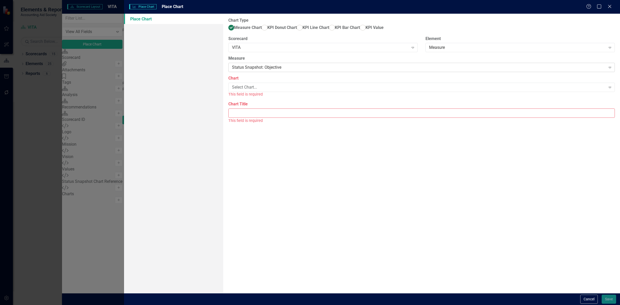
click at [261, 70] on div "Status Snapshot: Objective" at bounding box center [419, 68] width 374 height 6
click at [260, 90] on div "Select Chart..." at bounding box center [419, 87] width 374 height 6
click at [256, 305] on div "Objective Performance" at bounding box center [310, 309] width 611 height 6
click at [236, 118] on div "This field is required" at bounding box center [421, 115] width 386 height 6
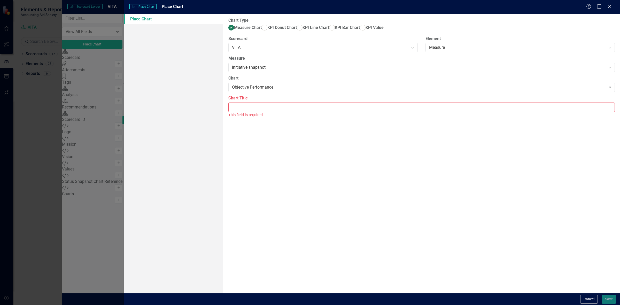
click at [238, 112] on input "Chart Title" at bounding box center [421, 107] width 386 height 10
type input "Initiative Performance"
click at [614, 296] on button "Save" at bounding box center [608, 299] width 14 height 9
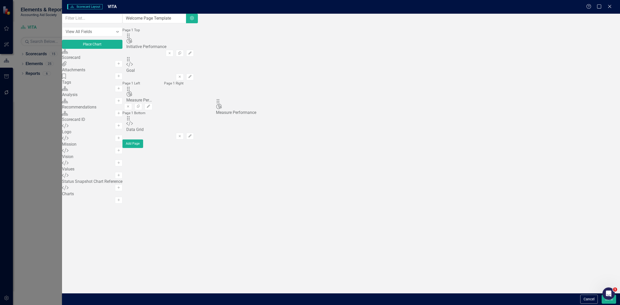
drag, startPoint x: 217, startPoint y: 68, endPoint x: 223, endPoint y: 93, distance: 26.3
drag, startPoint x: 219, startPoint y: 47, endPoint x: 243, endPoint y: 80, distance: 40.2
click at [152, 100] on div "Drag Chart Measure Performance Remove Copy Edit" at bounding box center [139, 98] width 26 height 24
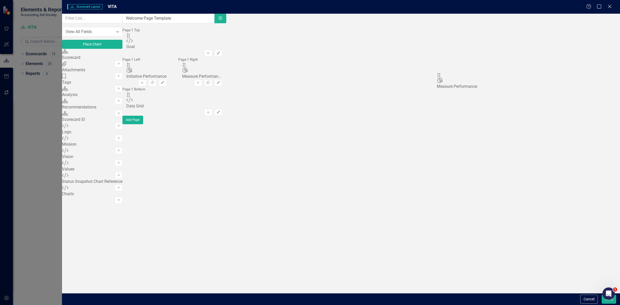
drag, startPoint x: 217, startPoint y: 99, endPoint x: 444, endPoint y: 79, distance: 228.1
click at [603, 300] on body "Elements & Reports Accounting Aid Society Scorecard VITA Search Dropdown Scorec…" at bounding box center [310, 152] width 620 height 305
click at [603, 302] on button "Save" at bounding box center [608, 299] width 14 height 9
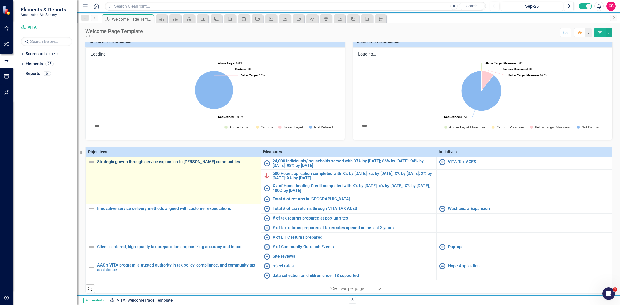
scroll to position [40, 0]
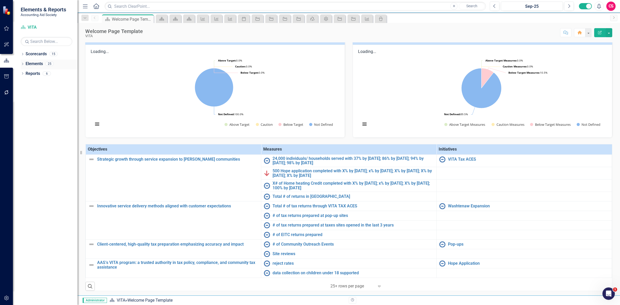
click at [33, 64] on link "Elements" at bounding box center [34, 64] width 17 height 6
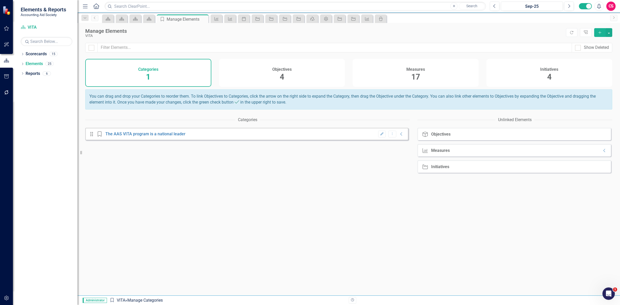
click at [533, 68] on div "Initiatives 4" at bounding box center [549, 73] width 126 height 28
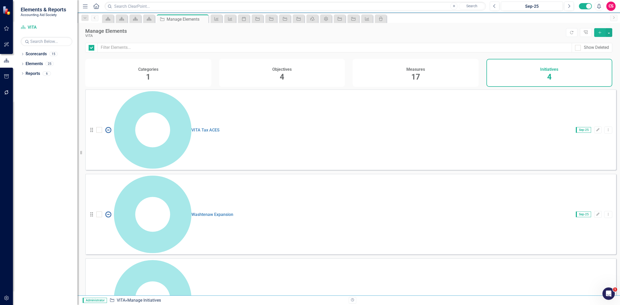
checkbox input "false"
click at [27, 72] on link "Reports" at bounding box center [33, 74] width 14 height 6
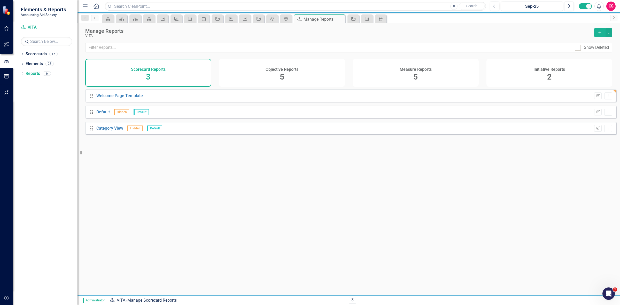
drag, startPoint x: 577, startPoint y: 72, endPoint x: 512, endPoint y: 83, distance: 65.8
click at [576, 73] on div "Initiative Reports 2" at bounding box center [549, 73] width 126 height 28
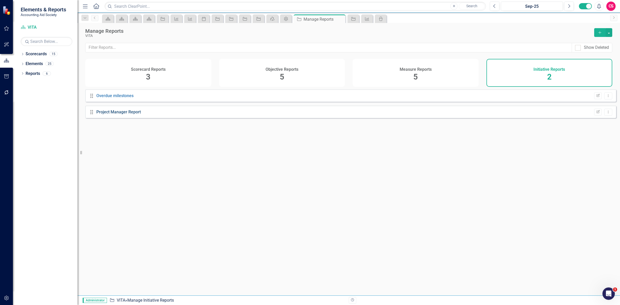
click at [110, 114] on link "Project Manager Report" at bounding box center [118, 111] width 44 height 5
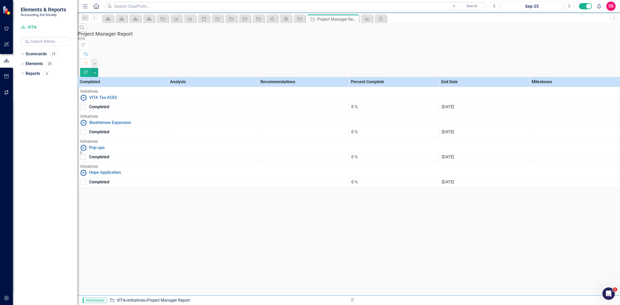
click at [551, 40] on div "Search Project Manager Report VITA Refresh Comment Favorite Edit Report Complet…" at bounding box center [348, 105] width 542 height 164
click at [89, 41] on button "Refresh" at bounding box center [82, 45] width 11 height 9
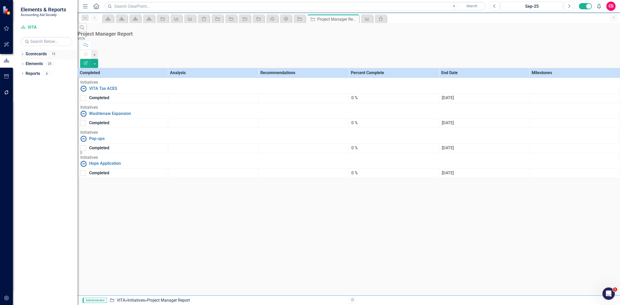
click at [33, 52] on link "Scorecards" at bounding box center [36, 54] width 21 height 6
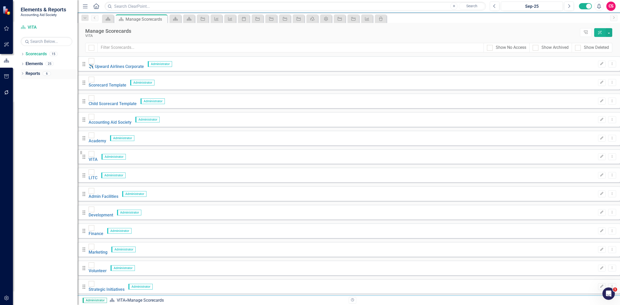
click at [32, 77] on div "Reports" at bounding box center [33, 73] width 14 height 9
click at [4, 298] on icon "button" at bounding box center [6, 298] width 5 height 4
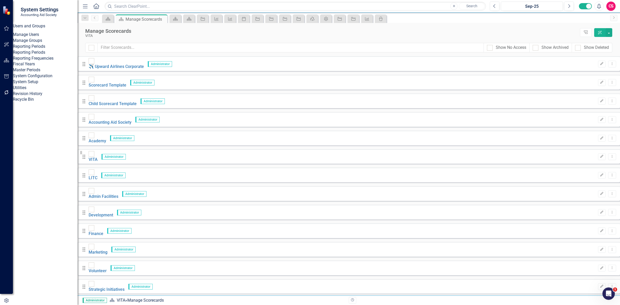
click at [38, 38] on link "Manage Users" at bounding box center [45, 35] width 65 height 6
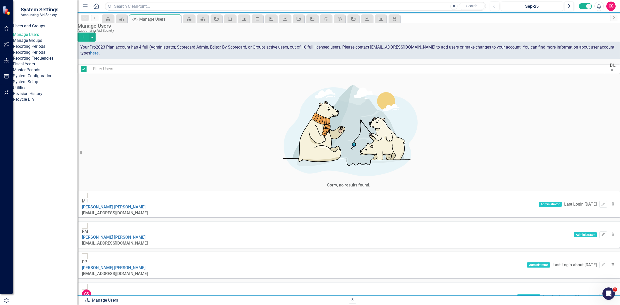
checkbox input "false"
click at [599, 201] on button "Edit" at bounding box center [602, 204] width 7 height 7
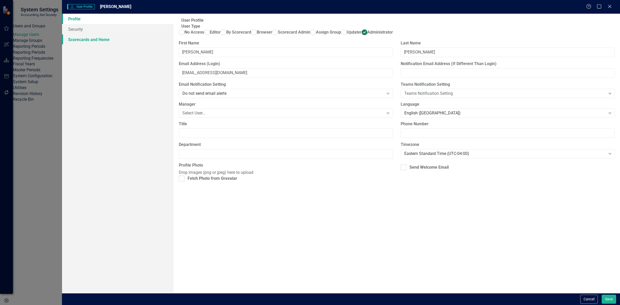
click at [99, 35] on link "Scorecards and Home" at bounding box center [118, 39] width 112 height 10
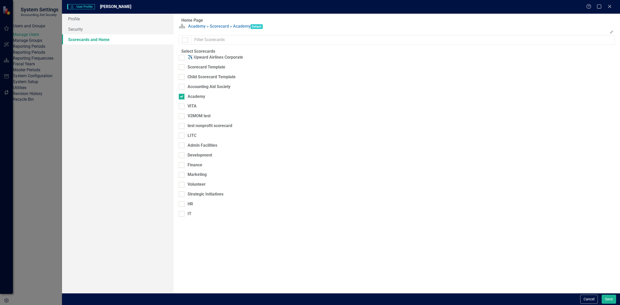
click at [205, 104] on div "Academy" at bounding box center [192, 99] width 26 height 10
click at [196, 109] on div "VITA" at bounding box center [188, 106] width 18 height 6
click at [182, 107] on input "VITA" at bounding box center [180, 105] width 3 height 3
click at [196, 109] on div "VITA" at bounding box center [188, 106] width 18 height 6
click at [182, 107] on input "VITA" at bounding box center [180, 105] width 3 height 3
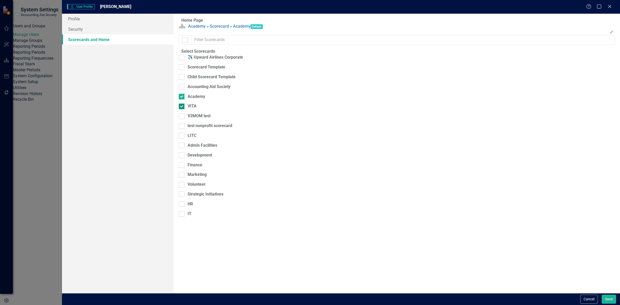
checkbox input "false"
click at [211, 90] on div "Accounting Aid Society" at bounding box center [208, 87] width 43 height 6
click at [182, 87] on input "Accounting Aid Society" at bounding box center [180, 85] width 3 height 3
checkbox input "true"
click at [196, 113] on div "VITA" at bounding box center [188, 108] width 18 height 10
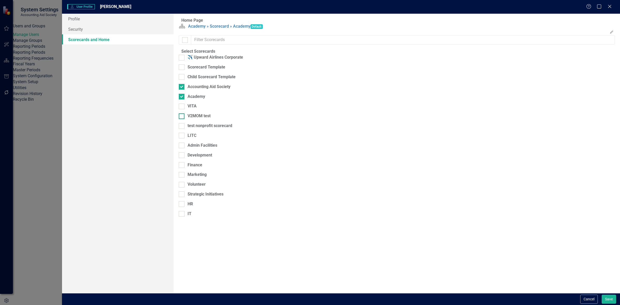
click at [200, 119] on div "V2MOM test" at bounding box center [198, 116] width 23 height 6
click at [182, 117] on input "V2MOM test" at bounding box center [180, 114] width 3 height 3
checkbox input "true"
click at [196, 109] on div "VITA" at bounding box center [191, 106] width 9 height 6
click at [182, 107] on input "VITA" at bounding box center [180, 105] width 3 height 3
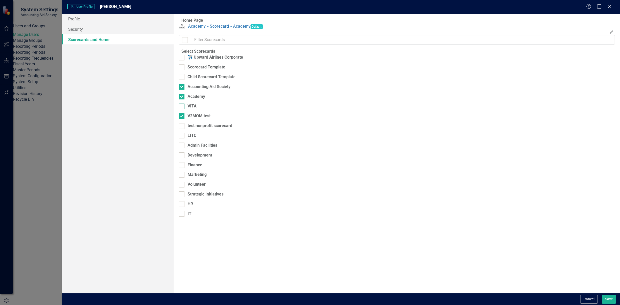
checkbox input "true"
click at [198, 119] on div "V2MOM test" at bounding box center [198, 116] width 23 height 6
click at [182, 117] on input "V2MOM test" at bounding box center [180, 114] width 3 height 3
checkbox input "false"
click at [199, 129] on div "test nonprofit scorecard" at bounding box center [209, 126] width 45 height 6
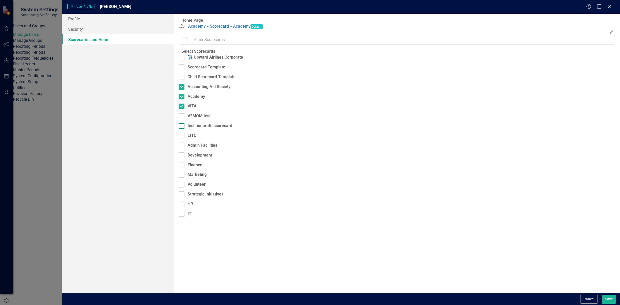
click at [182, 127] on input "test nonprofit scorecard" at bounding box center [180, 124] width 3 height 3
click at [196, 139] on div "LITC" at bounding box center [191, 136] width 9 height 6
click at [203, 129] on div "test nonprofit scorecard" at bounding box center [209, 126] width 45 height 6
click at [182, 127] on input "test nonprofit scorecard" at bounding box center [180, 124] width 3 height 3
checkbox input "false"
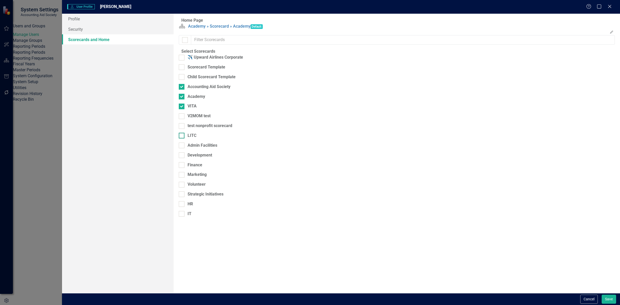
click at [196, 139] on div "LITC" at bounding box center [191, 136] width 9 height 6
click at [182, 136] on input "LITC" at bounding box center [180, 134] width 3 height 3
checkbox input "true"
click at [201, 148] on div "Admin Facilities" at bounding box center [202, 146] width 30 height 6
click at [201, 152] on div "Admin Facilities" at bounding box center [198, 148] width 38 height 10
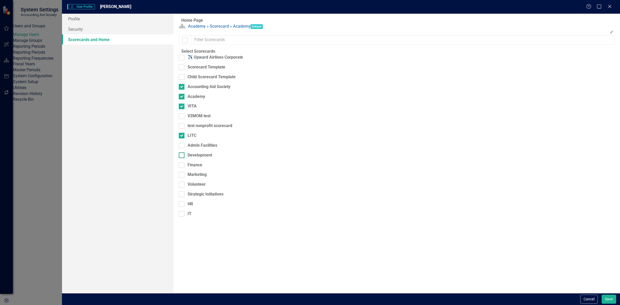
click at [200, 158] on div "Development" at bounding box center [199, 155] width 25 height 6
click at [182, 156] on input "Development" at bounding box center [180, 153] width 3 height 3
checkbox input "true"
click at [202, 148] on div "Admin Facilities" at bounding box center [202, 146] width 30 height 6
click at [182, 146] on input "Admin Facilities" at bounding box center [180, 144] width 3 height 3
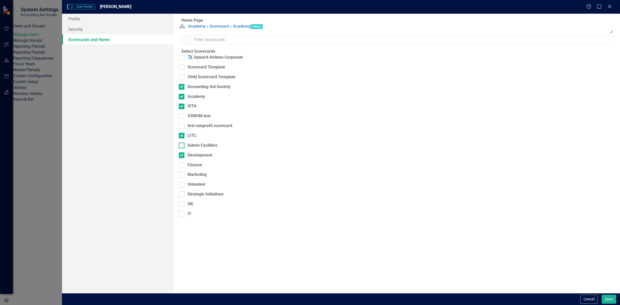
checkbox input "true"
click at [198, 168] on div "Finance" at bounding box center [194, 165] width 15 height 6
click at [182, 165] on input "Finance" at bounding box center [180, 163] width 3 height 3
checkbox input "true"
drag, startPoint x: 199, startPoint y: 190, endPoint x: 200, endPoint y: 193, distance: 3.6
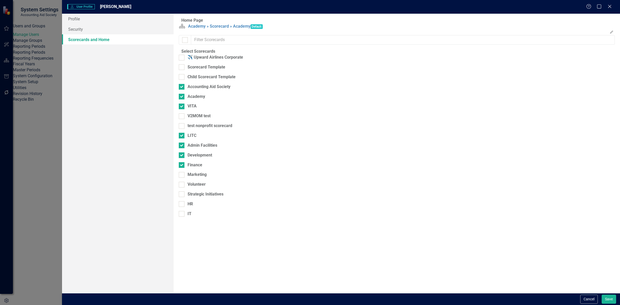
click at [199, 178] on div "Marketing" at bounding box center [196, 175] width 19 height 6
click at [182, 175] on input "Marketing" at bounding box center [180, 173] width 3 height 3
checkbox input "true"
click at [198, 198] on fieldset "Select Scorecards ✈️ Upward Airlines Corporate Scorecard Template Child Scoreca…" at bounding box center [397, 135] width 436 height 172
drag, startPoint x: 198, startPoint y: 206, endPoint x: 197, endPoint y: 201, distance: 4.8
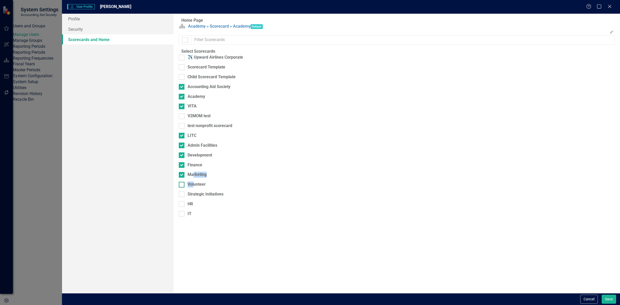
click at [198, 207] on fieldset "Select Scorecards ✈️ Upward Airlines Corporate Scorecard Template Child Scoreca…" at bounding box center [397, 135] width 436 height 172
drag, startPoint x: 197, startPoint y: 200, endPoint x: 197, endPoint y: 203, distance: 2.9
click at [196, 187] on div "Volunteer" at bounding box center [196, 185] width 18 height 6
click at [182, 185] on input "Volunteer" at bounding box center [180, 183] width 3 height 3
checkbox input "true"
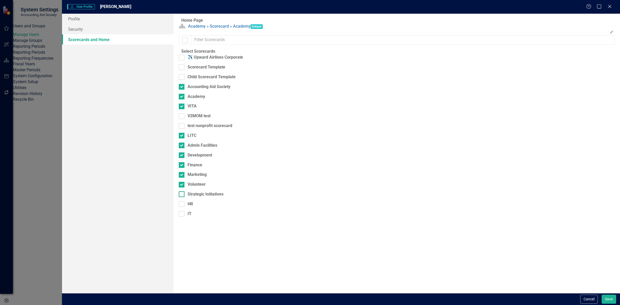
click at [197, 197] on div "Strategic Initiatives" at bounding box center [205, 194] width 36 height 6
click at [182, 195] on input "Strategic Initiatives" at bounding box center [180, 192] width 3 height 3
checkbox input "true"
click at [195, 216] on fieldset "Select Scorecards ✈️ Upward Airlines Corporate Scorecard Template Child Scoreca…" at bounding box center [397, 135] width 436 height 172
click at [191, 217] on div "IT" at bounding box center [189, 214] width 4 height 6
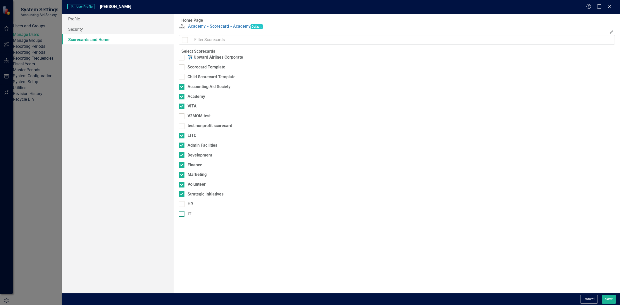
click at [182, 214] on input "IT" at bounding box center [180, 212] width 3 height 3
checkbox input "true"
drag, startPoint x: 192, startPoint y: 218, endPoint x: 197, endPoint y: 215, distance: 6.2
click at [192, 207] on div "HR" at bounding box center [189, 204] width 5 height 6
click at [182, 204] on input "HR" at bounding box center [180, 202] width 3 height 3
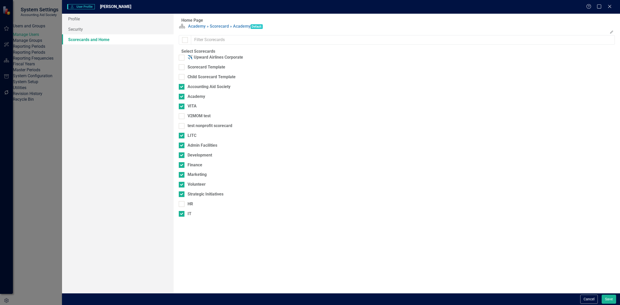
checkbox input "true"
click at [605, 297] on button "Save" at bounding box center [608, 299] width 14 height 9
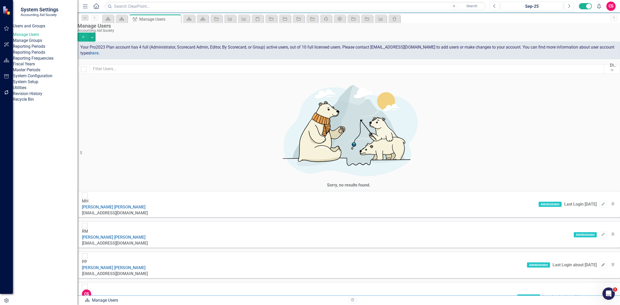
click at [601, 263] on icon "Edit" at bounding box center [603, 264] width 4 height 3
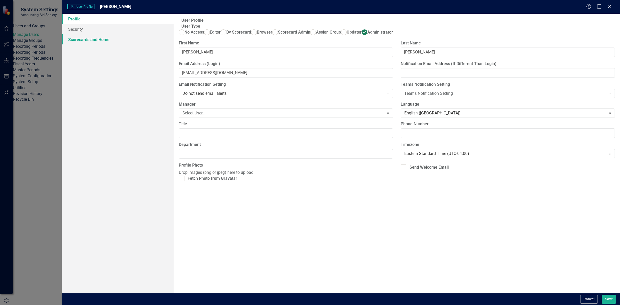
click at [102, 36] on link "Scorecards and Home" at bounding box center [118, 39] width 112 height 10
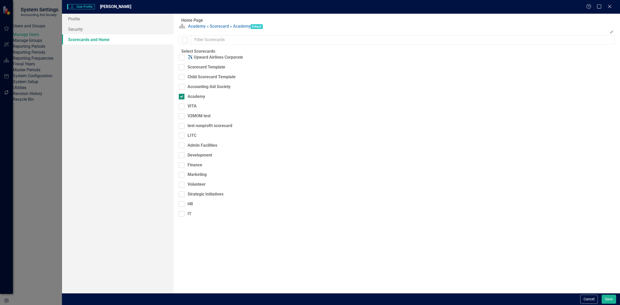
click at [193, 100] on div "Academy" at bounding box center [196, 97] width 18 height 6
click at [182, 97] on input "Academy" at bounding box center [180, 95] width 3 height 3
click at [198, 100] on div "Academy" at bounding box center [196, 97] width 18 height 6
click at [192, 118] on fieldset "Select Scorecards ✈️ Upward Airlines Corporate Scorecard Template Child Scoreca…" at bounding box center [397, 135] width 436 height 172
click at [195, 90] on div "Accounting Aid Society" at bounding box center [208, 87] width 43 height 6
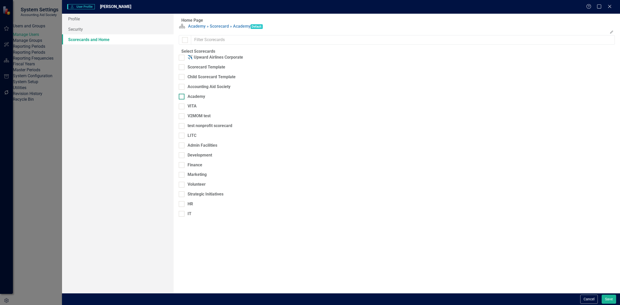
click at [195, 100] on div "Academy" at bounding box center [196, 97] width 18 height 6
click at [182, 97] on input "Academy" at bounding box center [180, 95] width 3 height 3
checkbox input "true"
click at [198, 90] on div "Accounting Aid Society" at bounding box center [208, 87] width 43 height 6
click at [182, 87] on input "Accounting Aid Society" at bounding box center [180, 85] width 3 height 3
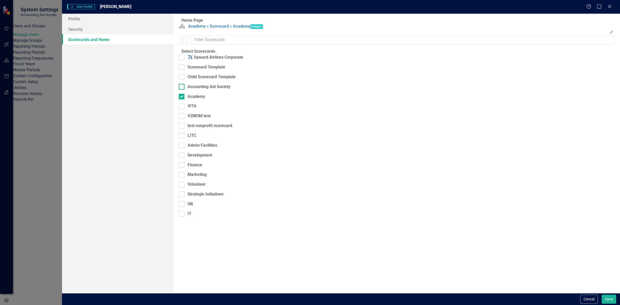
checkbox input "true"
click at [195, 109] on div "VITA" at bounding box center [191, 106] width 9 height 6
click at [182, 107] on input "VITA" at bounding box center [180, 105] width 3 height 3
checkbox input "true"
click at [199, 133] on div "test nonprofit scorecard" at bounding box center [205, 128] width 53 height 10
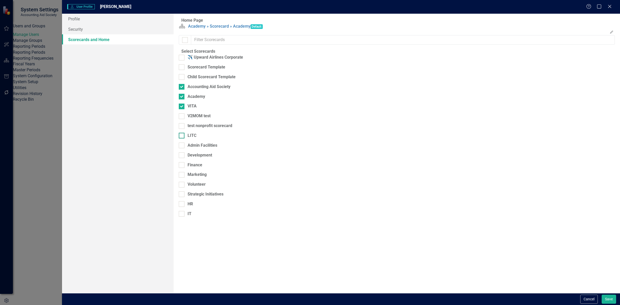
click at [196, 139] on div "LITC" at bounding box center [191, 136] width 9 height 6
click at [182, 136] on input "LITC" at bounding box center [180, 134] width 3 height 3
checkbox input "true"
click at [195, 148] on div "Admin Facilities" at bounding box center [202, 146] width 30 height 6
click at [182, 146] on input "Admin Facilities" at bounding box center [180, 144] width 3 height 3
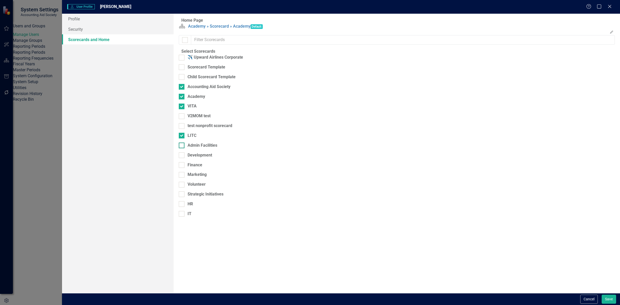
checkbox input "true"
click at [195, 167] on fieldset "Select Scorecards ✈️ Upward Airlines Corporate Scorecard Template Child Scoreca…" at bounding box center [397, 135] width 436 height 172
click at [195, 158] on div "Development" at bounding box center [199, 155] width 25 height 6
click at [182, 156] on input "Development" at bounding box center [180, 153] width 3 height 3
checkbox input "true"
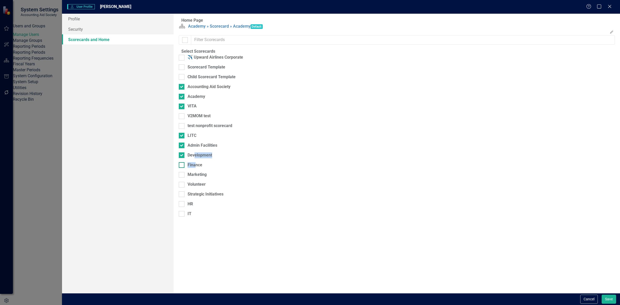
drag, startPoint x: 198, startPoint y: 176, endPoint x: 199, endPoint y: 179, distance: 2.7
click at [199, 179] on fieldset "Select Scorecards ✈️ Upward Airlines Corporate Scorecard Template Child Scoreca…" at bounding box center [397, 135] width 436 height 172
click at [199, 172] on div "Finance" at bounding box center [190, 167] width 23 height 10
click at [200, 178] on div "Marketing" at bounding box center [196, 175] width 19 height 6
click at [182, 175] on input "Marketing" at bounding box center [180, 173] width 3 height 3
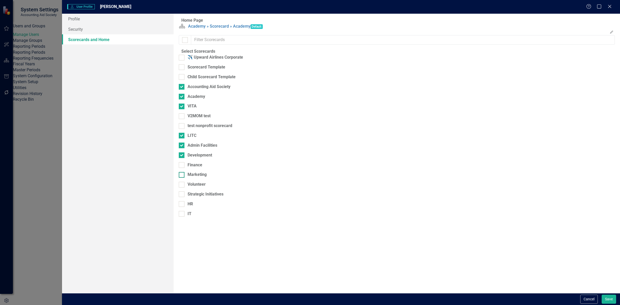
checkbox input "true"
click at [193, 177] on fieldset "Select Scorecards ✈️ Upward Airlines Corporate Scorecard Template Child Scoreca…" at bounding box center [397, 135] width 436 height 172
click at [198, 187] on div "Volunteer" at bounding box center [196, 185] width 18 height 6
click at [182, 185] on input "Volunteer" at bounding box center [180, 183] width 3 height 3
checkbox input "true"
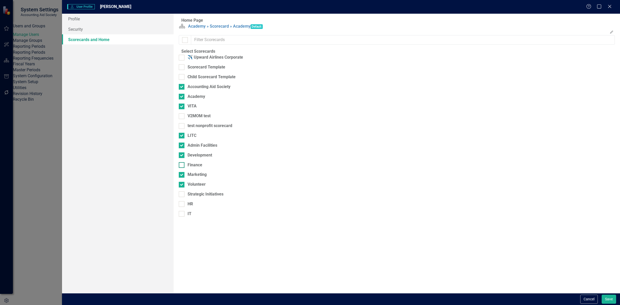
click at [193, 168] on div "Finance" at bounding box center [194, 165] width 15 height 6
click at [182, 165] on input "Finance" at bounding box center [180, 163] width 3 height 3
checkbox input "true"
drag, startPoint x: 200, startPoint y: 207, endPoint x: 200, endPoint y: 210, distance: 2.8
click at [200, 197] on div "Strategic Initiatives" at bounding box center [205, 194] width 36 height 6
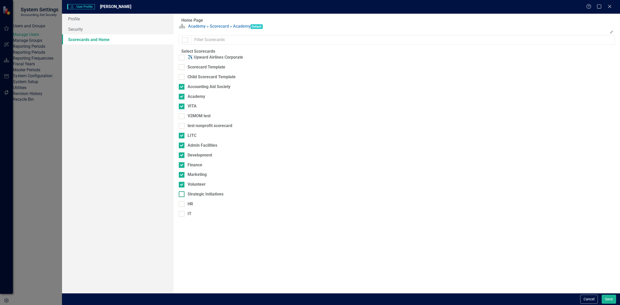
click at [182, 195] on input "Strategic Initiatives" at bounding box center [180, 192] width 3 height 3
checkbox input "true"
click at [193, 207] on div "HR" at bounding box center [189, 204] width 5 height 6
click at [191, 217] on div "IT" at bounding box center [189, 214] width 4 height 6
click at [182, 214] on input "IT" at bounding box center [180, 212] width 3 height 3
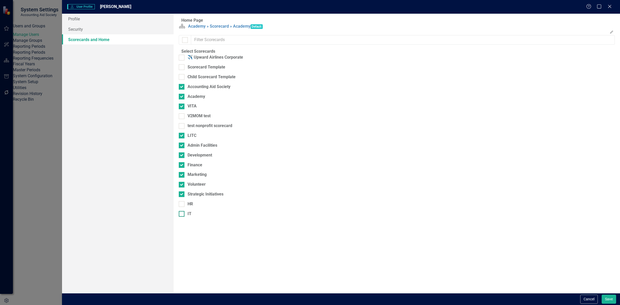
checkbox input "true"
click at [184, 207] on div at bounding box center [182, 204] width 6 height 6
click at [182, 204] on input "HR" at bounding box center [180, 202] width 3 height 3
checkbox input "true"
click at [611, 305] on div "Cancel Save" at bounding box center [341, 299] width 558 height 12
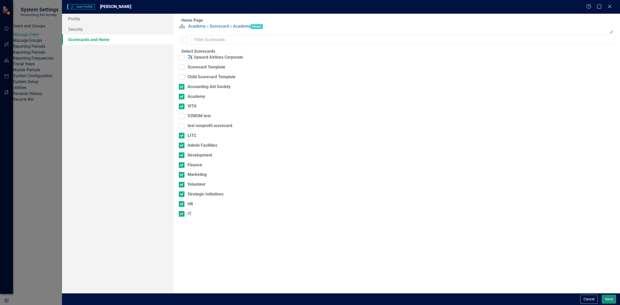
click at [610, 303] on button "Save" at bounding box center [608, 299] width 14 height 9
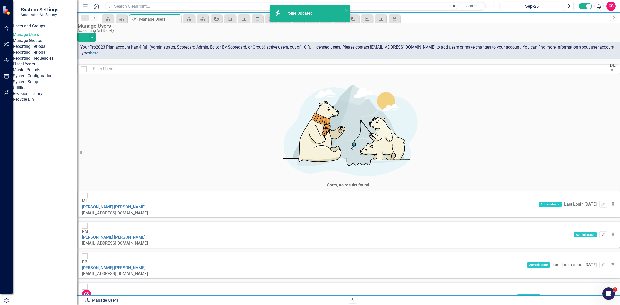
click at [601, 295] on icon "Edit" at bounding box center [603, 296] width 4 height 3
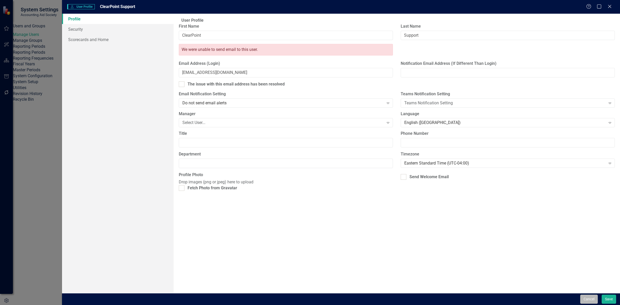
click at [586, 300] on button "Cancel" at bounding box center [589, 299] width 18 height 9
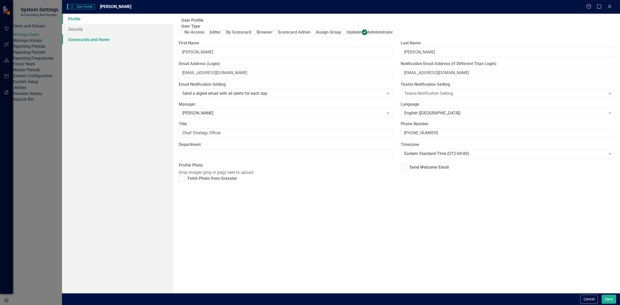
click at [108, 41] on link "Scorecards and Home" at bounding box center [118, 39] width 112 height 10
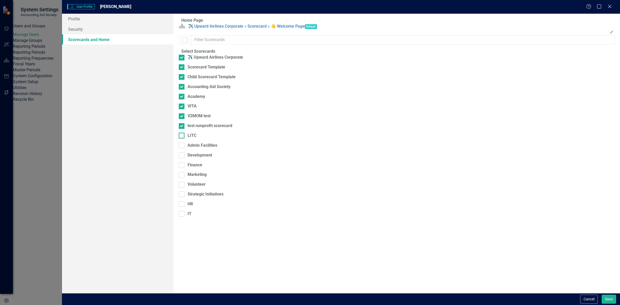
click at [196, 139] on div "LITC" at bounding box center [191, 136] width 9 height 6
click at [182, 136] on input "LITC" at bounding box center [180, 134] width 3 height 3
checkbox input "true"
click at [201, 152] on div "Admin Facilities" at bounding box center [198, 148] width 38 height 10
click at [199, 148] on div "Admin Facilities" at bounding box center [202, 146] width 30 height 6
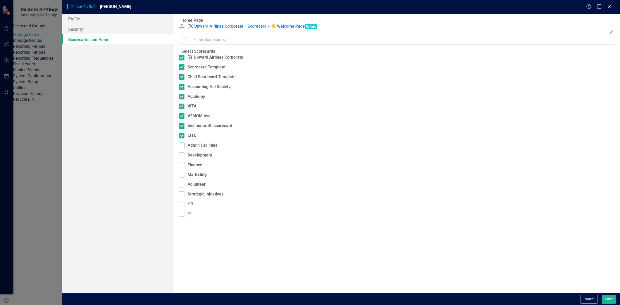
click at [182, 146] on input "Admin Facilities" at bounding box center [180, 144] width 3 height 3
checkbox input "true"
click at [200, 158] on div "Development" at bounding box center [199, 155] width 25 height 6
click at [182, 156] on input "Development" at bounding box center [180, 153] width 3 height 3
checkbox input "true"
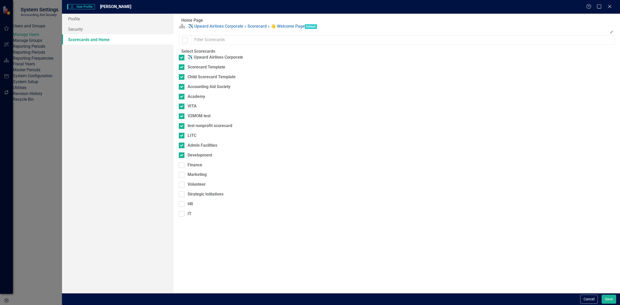
click at [193, 162] on div "Development" at bounding box center [195, 157] width 33 height 10
click at [196, 168] on div "Finance" at bounding box center [194, 165] width 15 height 6
click at [182, 165] on input "Finance" at bounding box center [180, 163] width 3 height 3
checkbox input "true"
click at [200, 178] on div "Marketing" at bounding box center [196, 175] width 19 height 6
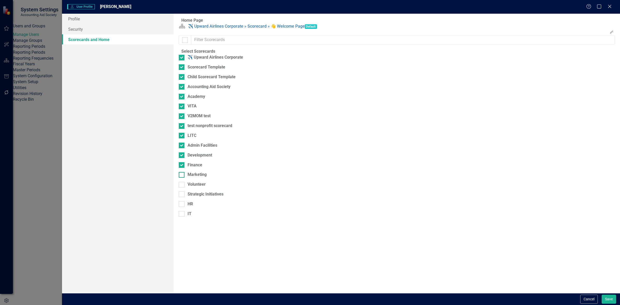
click at [182, 175] on input "Marketing" at bounding box center [180, 173] width 3 height 3
checkbox input "true"
click at [200, 187] on div "Volunteer" at bounding box center [196, 185] width 18 height 6
click at [182, 185] on input "Volunteer" at bounding box center [180, 183] width 3 height 3
checkbox input "true"
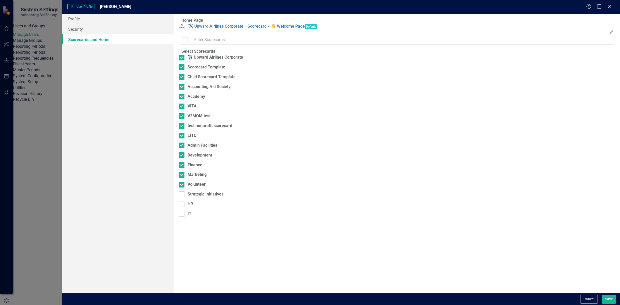
click at [197, 201] on div "Strategic Initiatives" at bounding box center [201, 196] width 45 height 10
click at [193, 211] on div "HR" at bounding box center [186, 206] width 14 height 10
drag, startPoint x: 190, startPoint y: 217, endPoint x: 190, endPoint y: 206, distance: 11.4
click at [190, 207] on div "HR" at bounding box center [186, 204] width 14 height 6
click at [182, 204] on input "HR" at bounding box center [180, 202] width 3 height 3
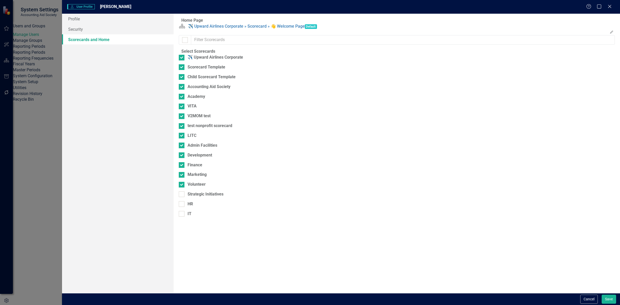
checkbox input "true"
click at [192, 197] on div "Strategic Initiatives" at bounding box center [205, 194] width 36 height 6
click at [182, 195] on input "Strategic Initiatives" at bounding box center [180, 192] width 3 height 3
checkbox input "true"
click at [191, 217] on div "IT" at bounding box center [189, 214] width 4 height 6
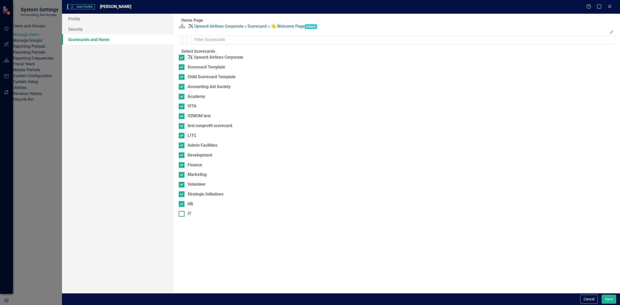
click at [182, 214] on input "IT" at bounding box center [180, 212] width 3 height 3
checkbox input "true"
click at [604, 300] on button "Save" at bounding box center [608, 299] width 14 height 9
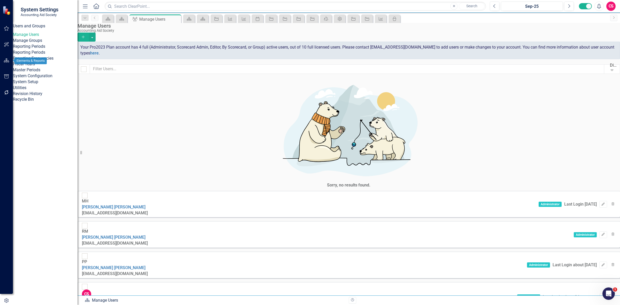
click at [5, 57] on button "button" at bounding box center [7, 60] width 12 height 11
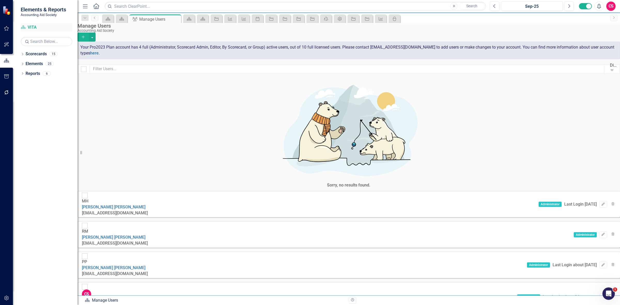
click at [33, 30] on link "Scorecard VITA" at bounding box center [47, 28] width 52 height 6
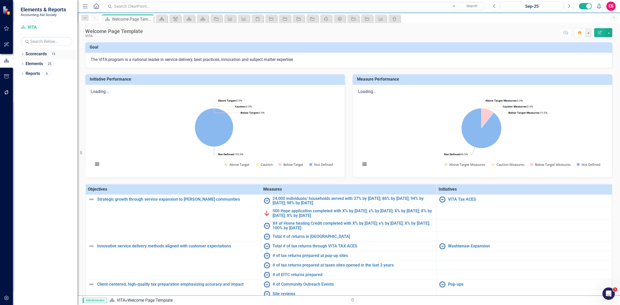
click at [22, 53] on icon "Dropdown" at bounding box center [23, 54] width 4 height 3
click at [19, 81] on div "Dropdown" at bounding box center [17, 83] width 4 height 4
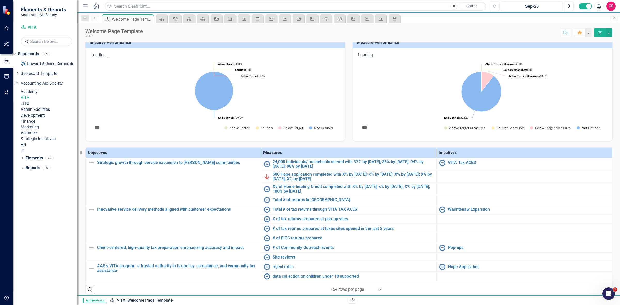
scroll to position [40, 0]
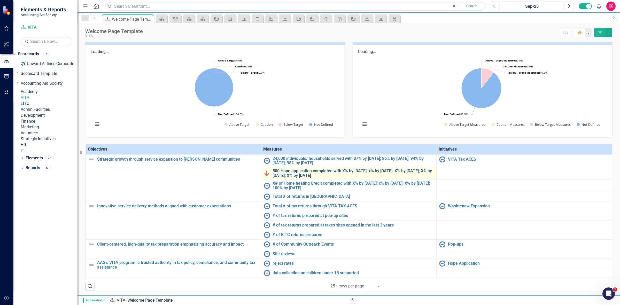
click at [281, 169] on link "500 Hope application completed with X% by [DATE]; x% by [DATE]; X% by [DATE]; X…" at bounding box center [352, 173] width 161 height 9
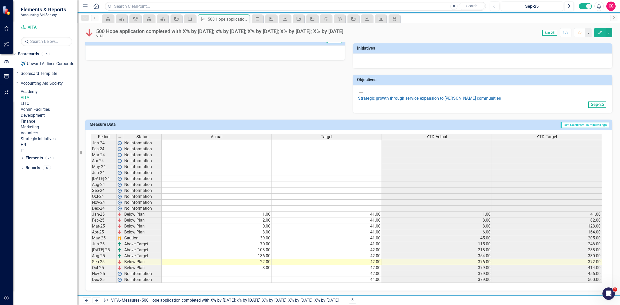
scroll to position [103, 0]
click at [89, 34] on img at bounding box center [89, 33] width 8 height 8
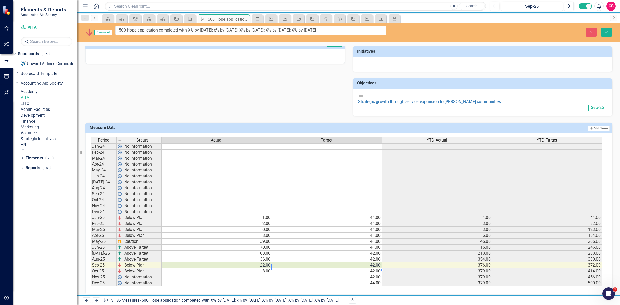
drag, startPoint x: 231, startPoint y: 258, endPoint x: 324, endPoint y: 255, distance: 93.8
click at [324, 262] on tr "Sep-25 Below Plan 22.00 42.00 376.00 372.00" at bounding box center [346, 265] width 511 height 6
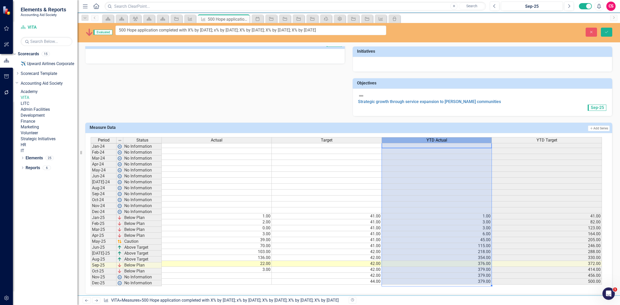
scroll to position [2, 3]
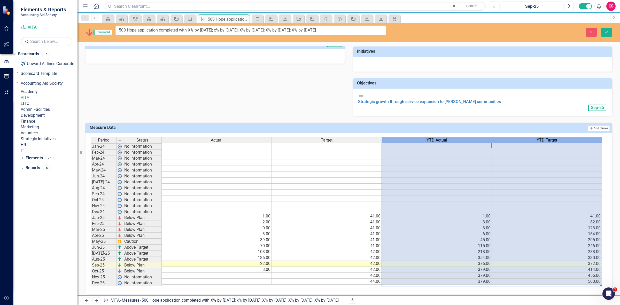
drag, startPoint x: 470, startPoint y: 133, endPoint x: 554, endPoint y: 140, distance: 84.2
click at [554, 140] on div "Period Status Actual Target YTD Actual YTD Target Jan-24 No Information Feb-24 …" at bounding box center [347, 211] width 512 height 149
click at [263, 91] on div "Owner Departments Involved Analysis Sep-25 Recommendations Sep-25 500 Hope appl…" at bounding box center [348, 26] width 534 height 180
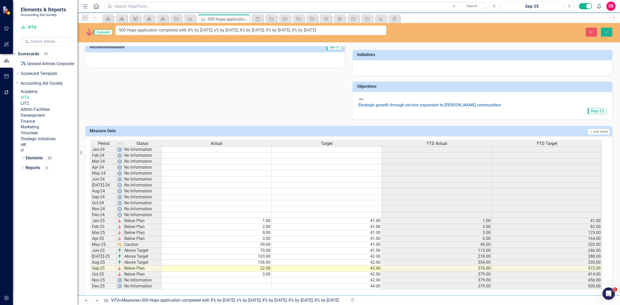
scroll to position [103, 0]
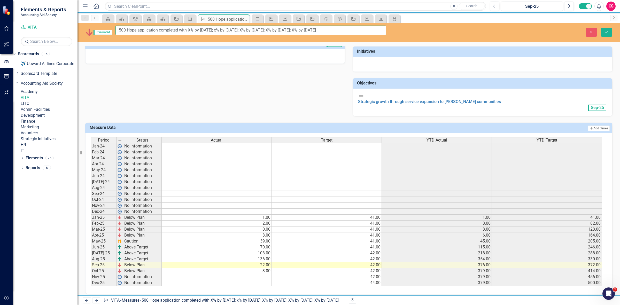
drag, startPoint x: 121, startPoint y: 31, endPoint x: 129, endPoint y: 34, distance: 9.0
click at [129, 34] on input "500 Hope application completed with X% by [DATE]; x% by [DATE]; X% by [DATE]; X…" at bounding box center [250, 31] width 271 height 10
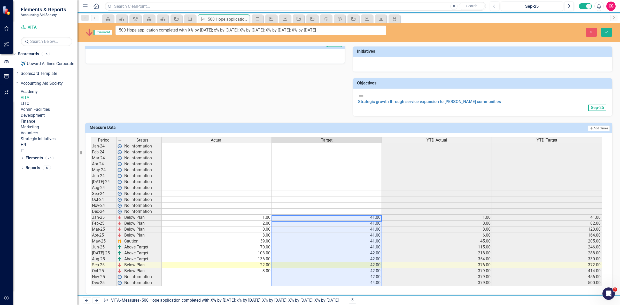
drag, startPoint x: 317, startPoint y: 209, endPoint x: 324, endPoint y: 274, distance: 65.2
click at [324, 274] on tbody "Jan-24 No Information Feb-24 No Information Mar-24 No Information Apr-24 No Inf…" at bounding box center [346, 214] width 511 height 143
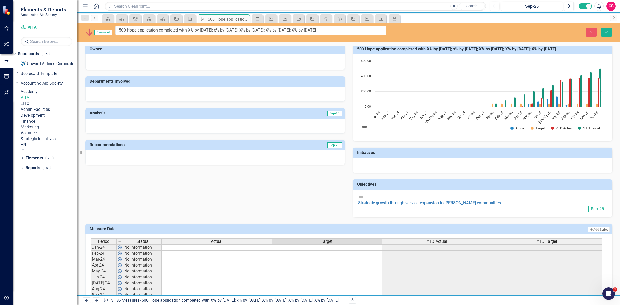
scroll to position [0, 0]
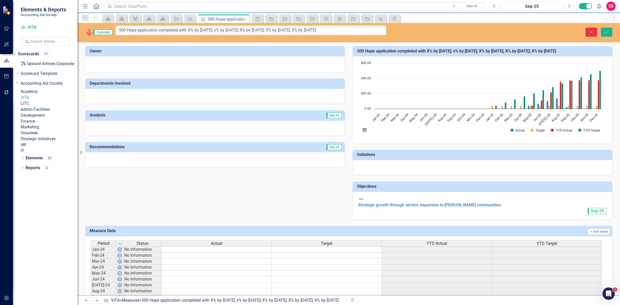
click at [587, 31] on button "Close" at bounding box center [590, 32] width 11 height 9
type textarea "41"
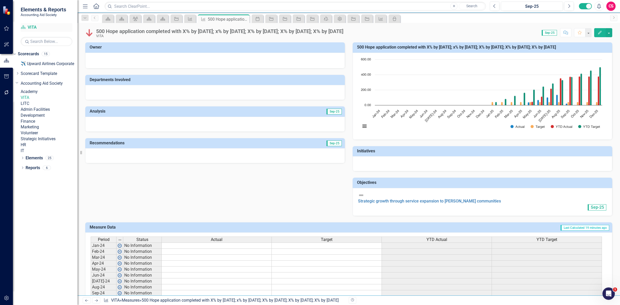
click at [33, 28] on link "Scorecard VITA" at bounding box center [47, 28] width 52 height 6
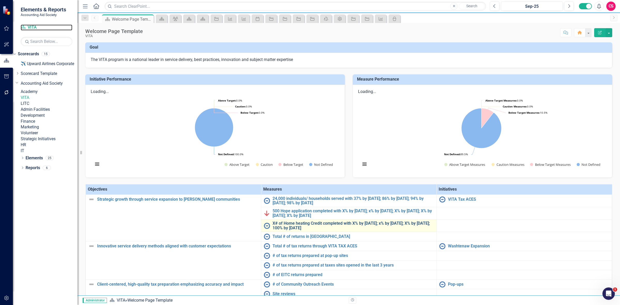
scroll to position [40, 0]
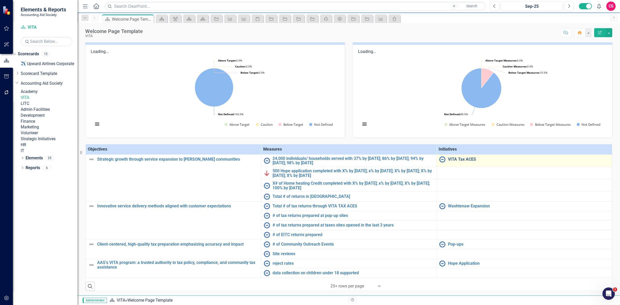
click at [461, 157] on link "VITA Tax ACES" at bounding box center [528, 159] width 161 height 5
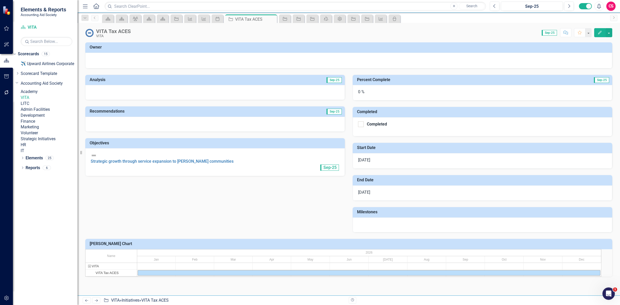
click at [88, 35] on img at bounding box center [89, 33] width 8 height 8
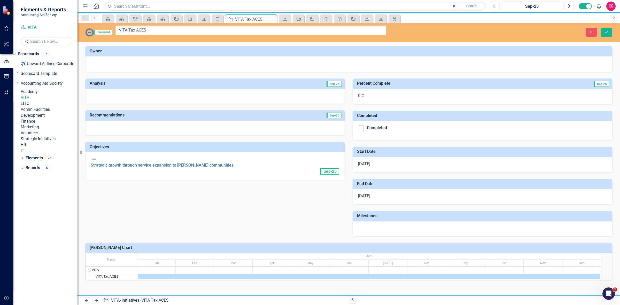
click at [88, 35] on div "Evaluated VITA Tax ACES" at bounding box center [235, 32] width 301 height 13
click at [404, 60] on div at bounding box center [349, 63] width 516 height 6
click at [370, 94] on div "0 %" at bounding box center [481, 96] width 259 height 15
click at [199, 91] on div at bounding box center [214, 96] width 259 height 15
drag, startPoint x: 234, startPoint y: 225, endPoint x: 234, endPoint y: 218, distance: 7.2
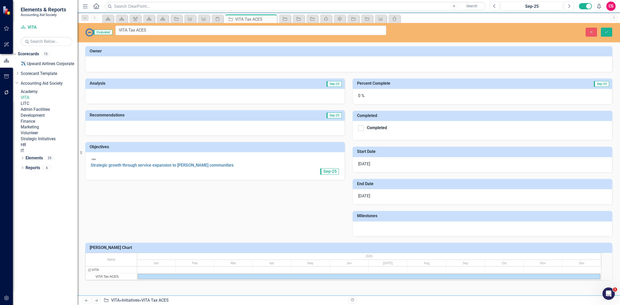
click at [234, 225] on div "Analysis Sep-25 Recommendations Sep-25 Objectives Strategic growth through serv…" at bounding box center [348, 154] width 534 height 164
click at [371, 94] on div "0 %" at bounding box center [481, 96] width 259 height 15
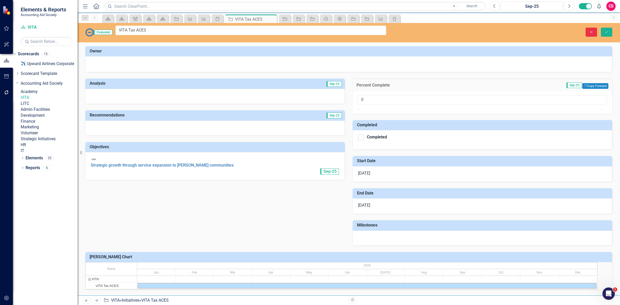
click at [590, 31] on icon "Close" at bounding box center [591, 32] width 5 height 4
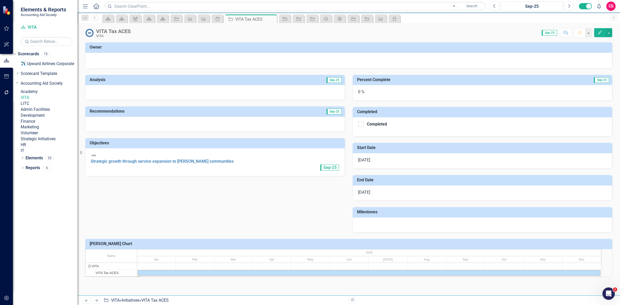
click at [157, 274] on div "Task: Start date: 2026-01-01 End date: 2026-12-31" at bounding box center [369, 272] width 462 height 5
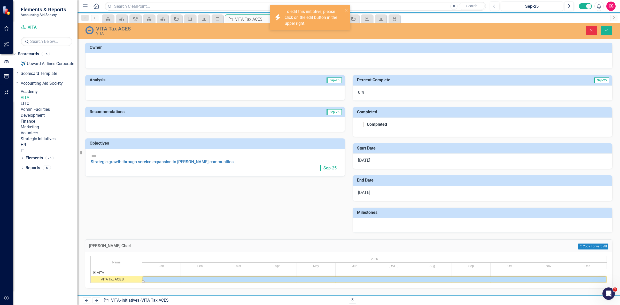
click at [591, 31] on icon "Close" at bounding box center [591, 30] width 5 height 4
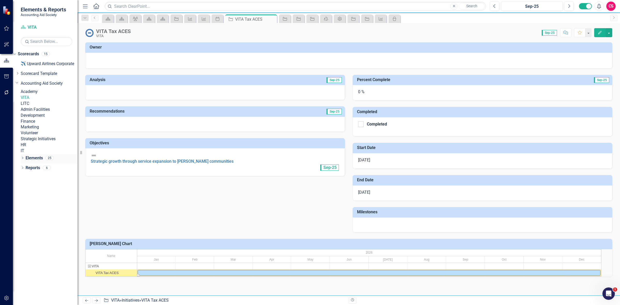
click at [21, 160] on icon "Dropdown" at bounding box center [23, 158] width 4 height 3
click at [19, 189] on icon "Dropdown" at bounding box center [17, 187] width 4 height 3
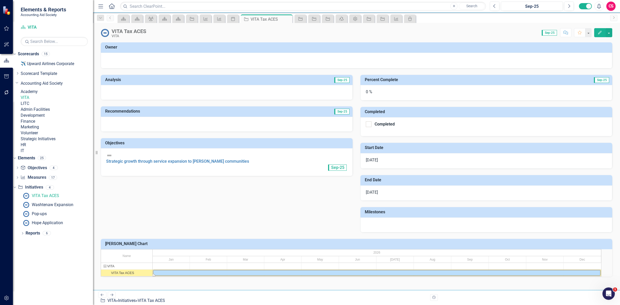
drag, startPoint x: 78, startPoint y: 237, endPoint x: 93, endPoint y: 238, distance: 14.7
click at [93, 238] on div "Resize" at bounding box center [95, 152] width 4 height 305
click at [21, 219] on div "Dropdown Objective Objectives 4 Strategic growth through service expansion to A…" at bounding box center [53, 196] width 80 height 64
click at [19, 179] on icon "Dropdown" at bounding box center [17, 178] width 4 height 3
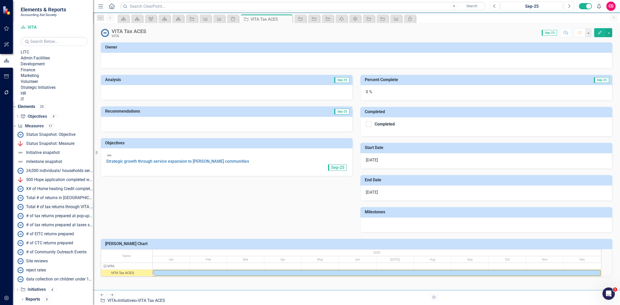
scroll to position [94, 0]
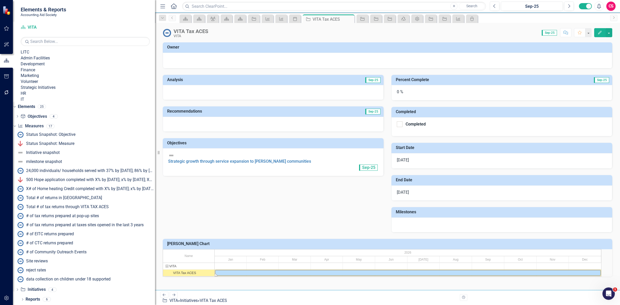
drag, startPoint x: 95, startPoint y: 188, endPoint x: 231, endPoint y: 188, distance: 136.1
click at [231, 188] on div "Elements & Reports Accounting Aid Society Scorecard VITA Search Dropdown Scorec…" at bounding box center [310, 152] width 620 height 305
drag, startPoint x: 156, startPoint y: 192, endPoint x: 238, endPoint y: 193, distance: 81.3
click at [238, 193] on div "Elements & Reports Accounting Aid Society Scorecard VITA Search Dropdown Scorec…" at bounding box center [310, 152] width 620 height 305
click at [48, 261] on div "Site reviews" at bounding box center [37, 261] width 22 height 5
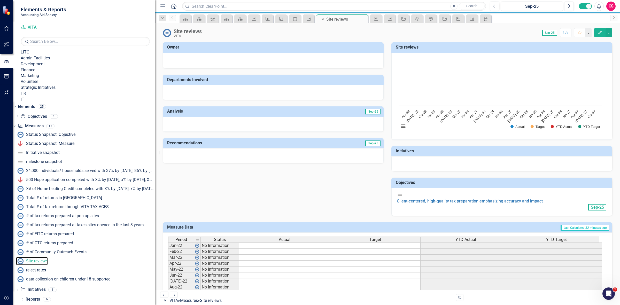
click at [460, 119] on rect "Interactive chart" at bounding box center [501, 95] width 208 height 77
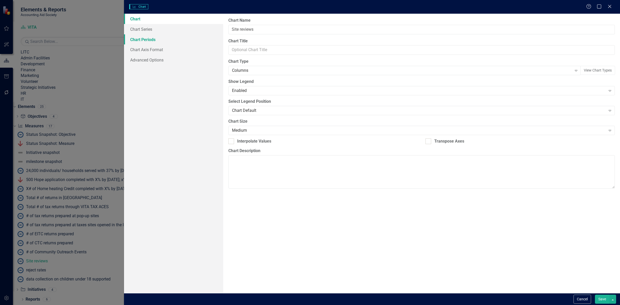
type input "Site reviews"
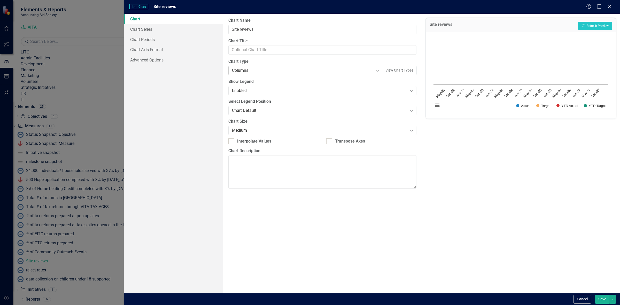
click at [256, 70] on div "Columns" at bounding box center [302, 71] width 141 height 6
type input "gau"
click at [274, 66] on div "Half Circle Gauge Expand" at bounding box center [305, 70] width 154 height 9
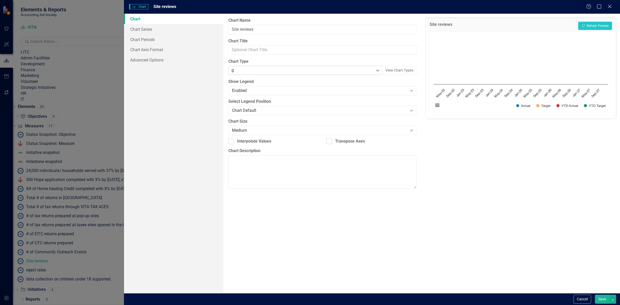
type input "ga"
click at [596, 25] on button "Recalculate Refresh Preview" at bounding box center [595, 26] width 34 height 8
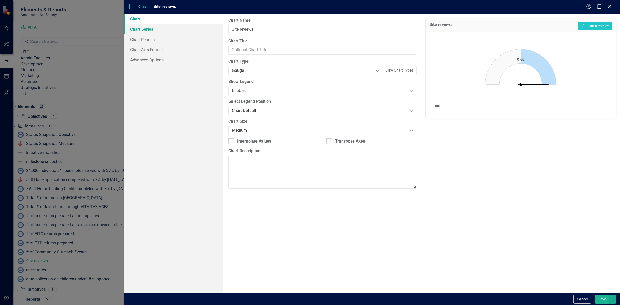
click at [153, 26] on link "Chart Series" at bounding box center [173, 29] width 99 height 10
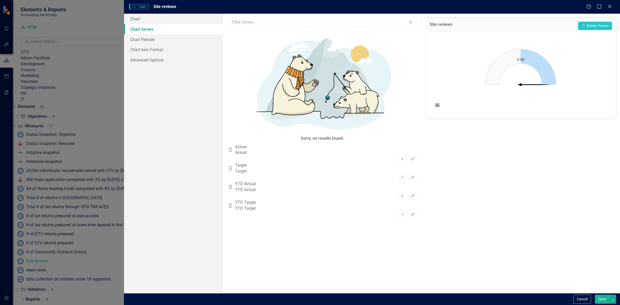
click at [400, 193] on button "Remove" at bounding box center [401, 196] width 7 height 7
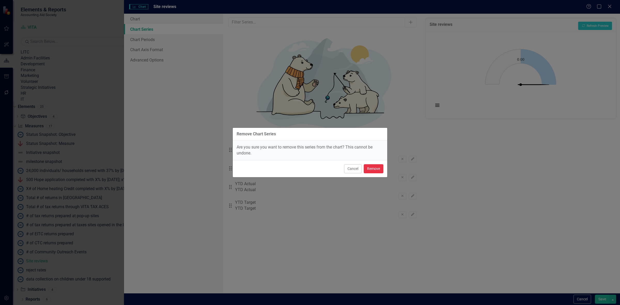
click at [377, 167] on button "Remove" at bounding box center [374, 168] width 20 height 9
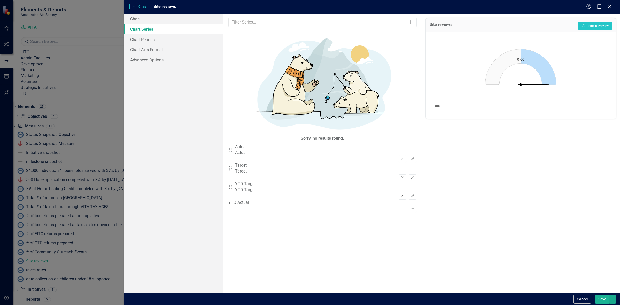
click at [400, 194] on icon "Remove" at bounding box center [402, 195] width 4 height 3
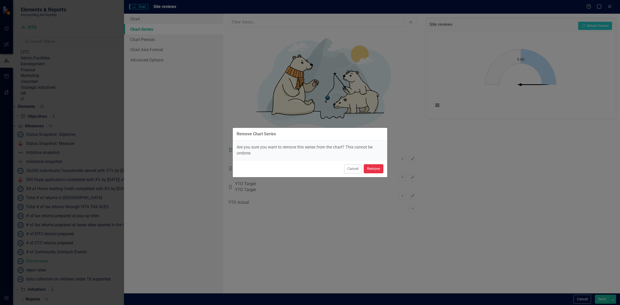
click at [381, 169] on button "Remove" at bounding box center [374, 168] width 20 height 9
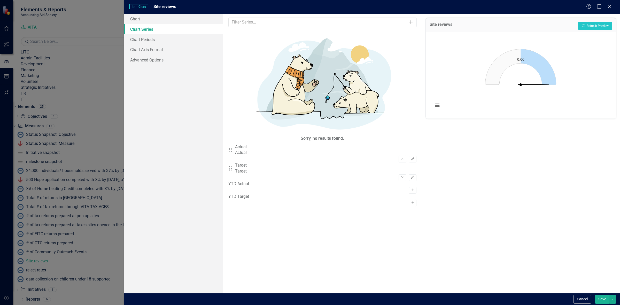
click at [597, 296] on button "Save" at bounding box center [602, 299] width 14 height 9
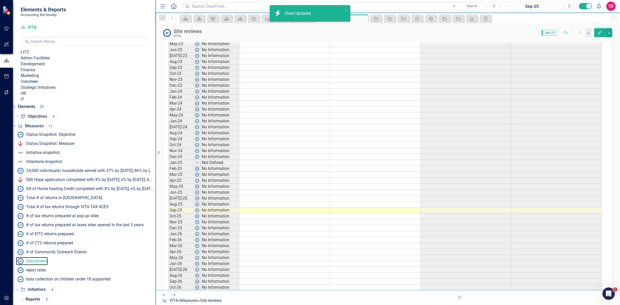
scroll to position [323, 0]
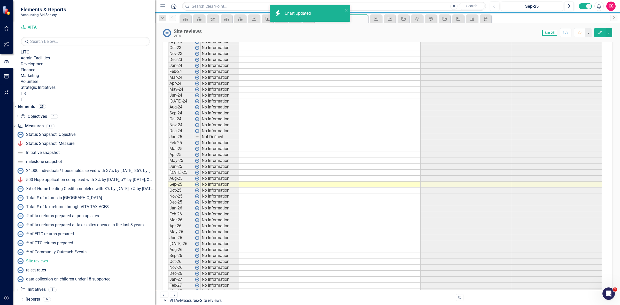
click at [345, 182] on td at bounding box center [375, 185] width 91 height 6
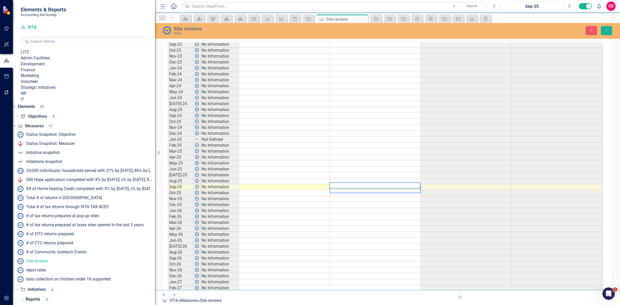
scroll to position [325, 0]
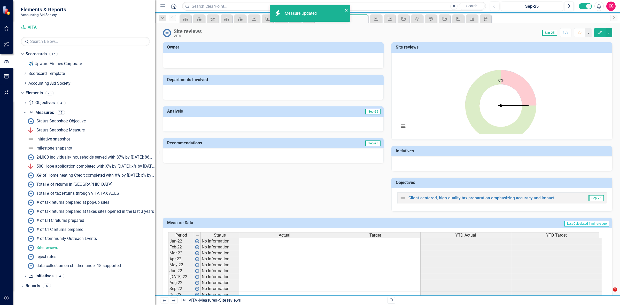
click at [346, 11] on icon "close" at bounding box center [346, 10] width 3 height 3
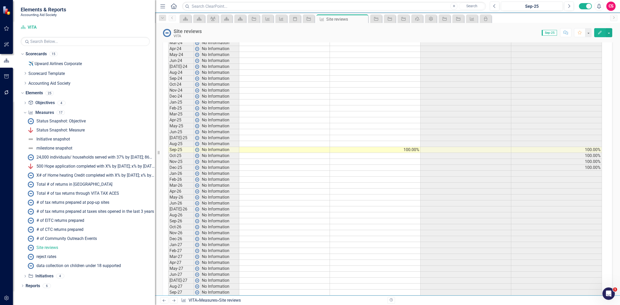
scroll to position [355, 0]
click at [296, 146] on td at bounding box center [284, 148] width 91 height 6
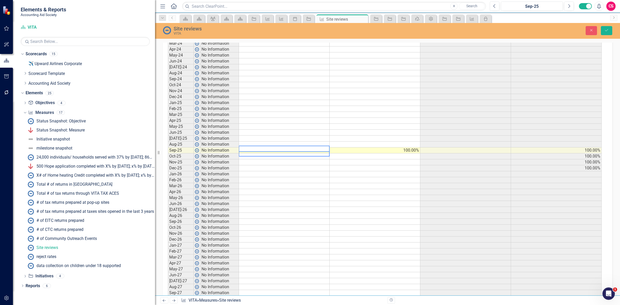
scroll to position [357, 0]
type textarea "100"
click at [605, 29] on icon "Save" at bounding box center [606, 30] width 5 height 4
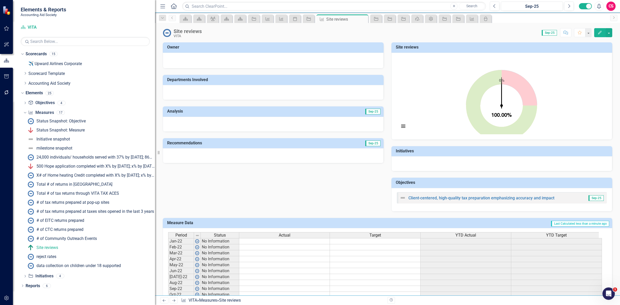
click at [459, 56] on div "Chart Chart with 1 data point. Site reviews (Chart Type: Gauge) Plot Bands Sep-…" at bounding box center [501, 96] width 221 height 87
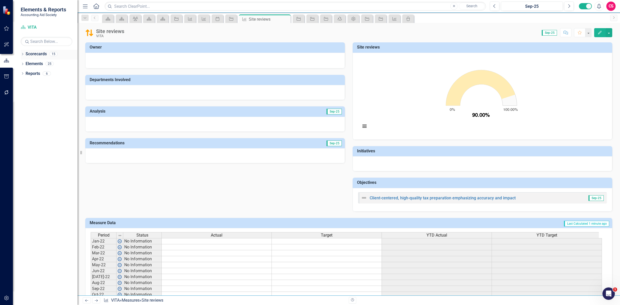
click at [34, 54] on link "Scorecards" at bounding box center [36, 54] width 21 height 6
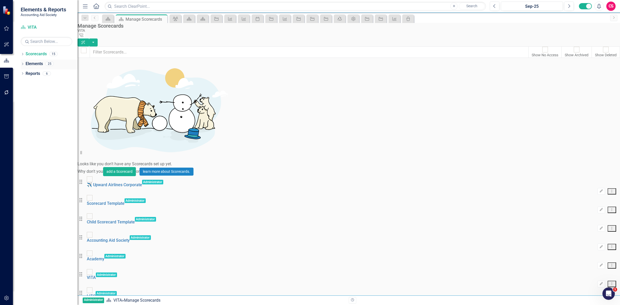
click at [39, 63] on link "Elements" at bounding box center [34, 64] width 17 height 6
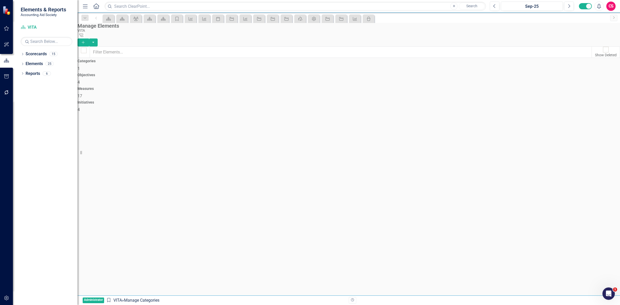
click at [275, 79] on div "Objectives 4" at bounding box center [348, 79] width 542 height 12
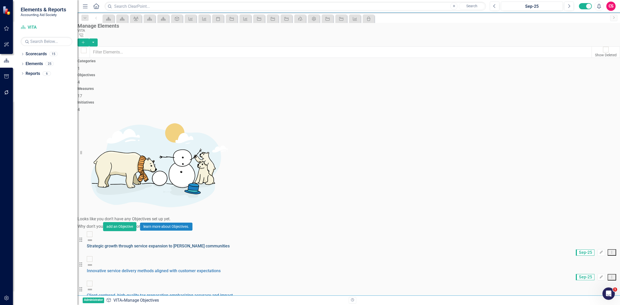
click at [135, 243] on link "Strategic growth through service expansion to [PERSON_NAME] communities" at bounding box center [158, 245] width 143 height 5
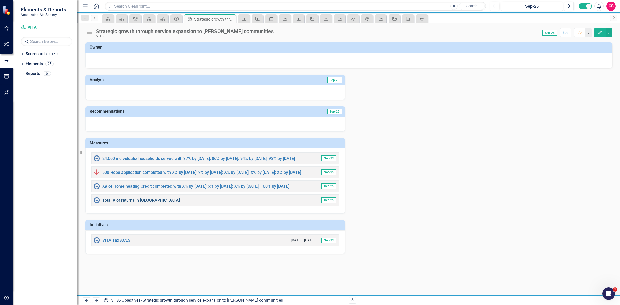
click at [128, 201] on link "Total # of returns in [GEOGRAPHIC_DATA]" at bounding box center [140, 200] width 77 height 5
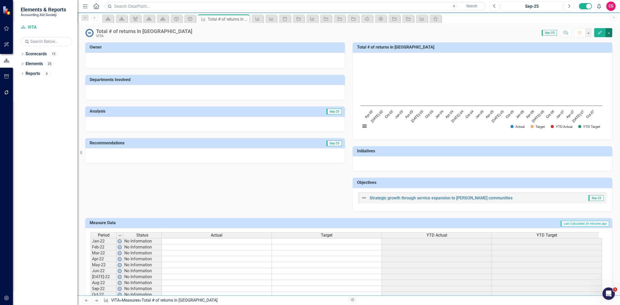
click at [608, 36] on button "button" at bounding box center [608, 32] width 7 height 9
click at [583, 49] on link "Edit Report Edit Layout" at bounding box center [586, 52] width 50 height 10
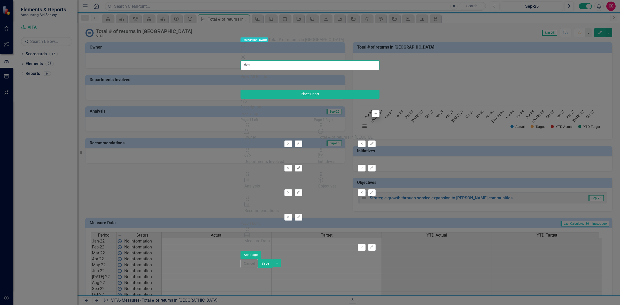
type input "des"
click at [374, 112] on icon "Add" at bounding box center [376, 113] width 4 height 3
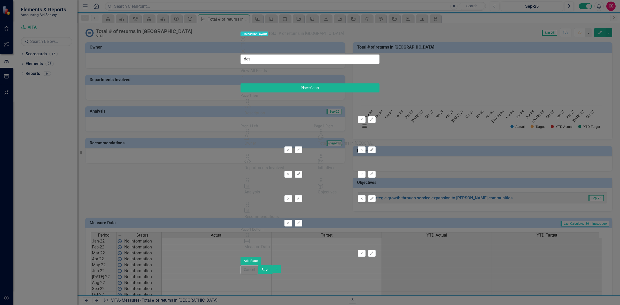
click at [272, 274] on button "Save" at bounding box center [265, 269] width 14 height 9
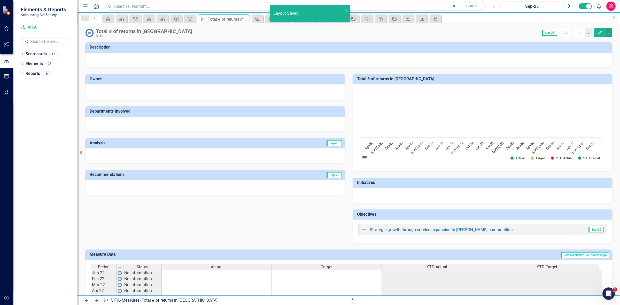
click at [106, 62] on div at bounding box center [348, 60] width 527 height 15
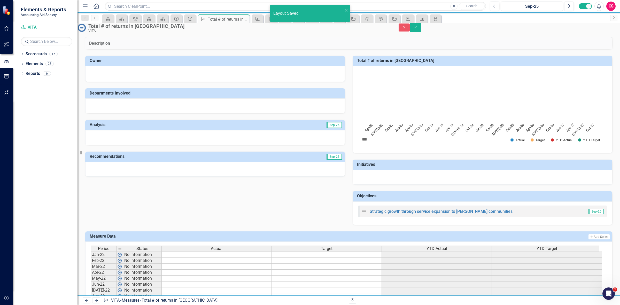
click at [116, 49] on div at bounding box center [348, 49] width 527 height 0
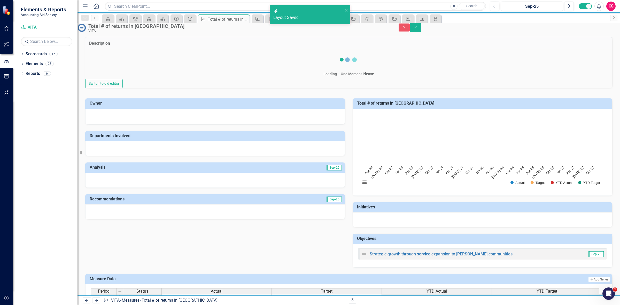
click at [124, 79] on div "Switch to old editor" at bounding box center [348, 83] width 527 height 9
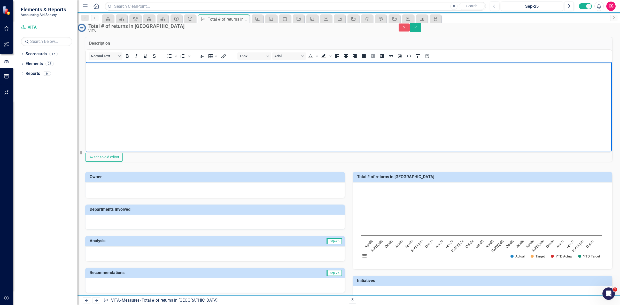
click at [298, 92] on body "Rich Text Area. Press ALT-0 for help." at bounding box center [349, 100] width 526 height 77
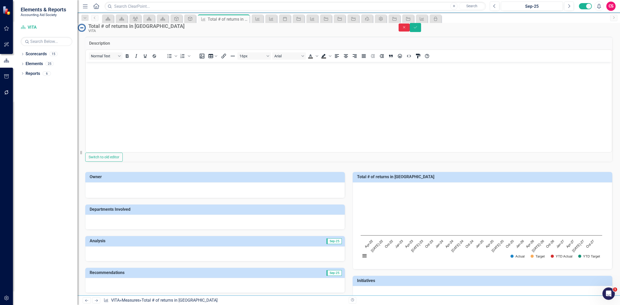
click at [406, 29] on icon "Close" at bounding box center [404, 28] width 5 height 4
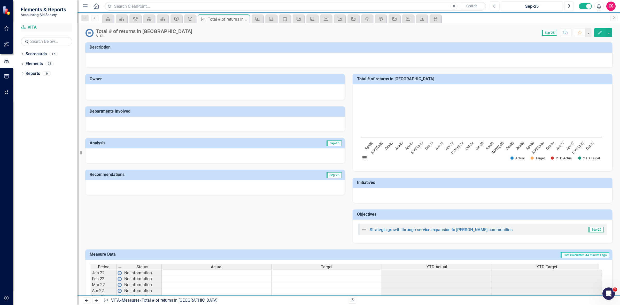
click at [36, 26] on link "Scorecard VITA" at bounding box center [47, 28] width 52 height 6
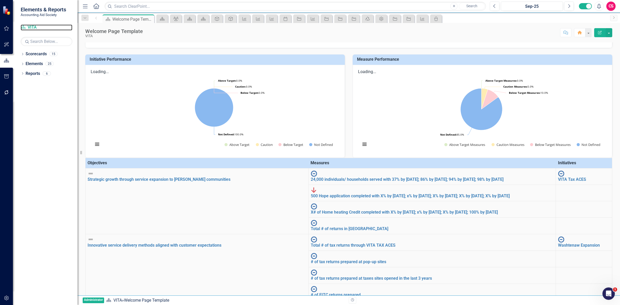
scroll to position [40, 0]
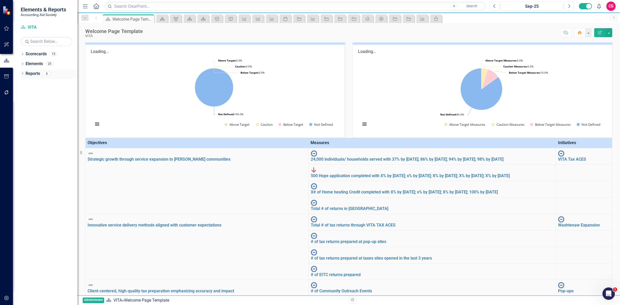
click at [21, 75] on icon "Dropdown" at bounding box center [23, 74] width 4 height 3
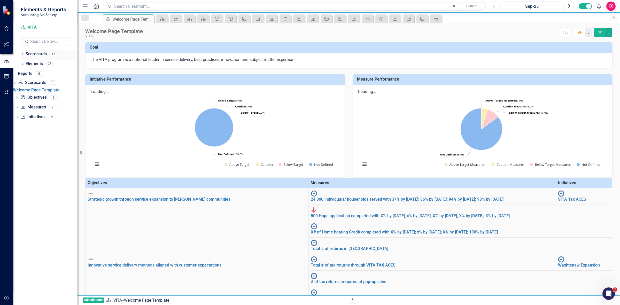
click at [21, 54] on icon "Dropdown" at bounding box center [23, 54] width 4 height 3
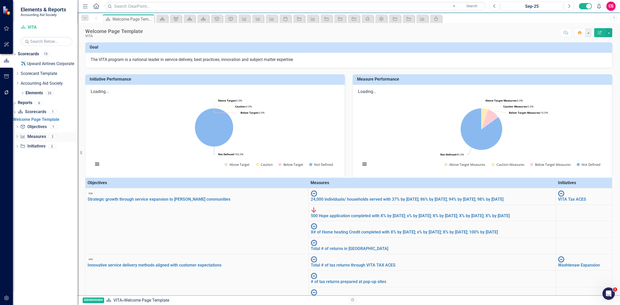
click at [19, 139] on div "Dropdown" at bounding box center [17, 137] width 4 height 4
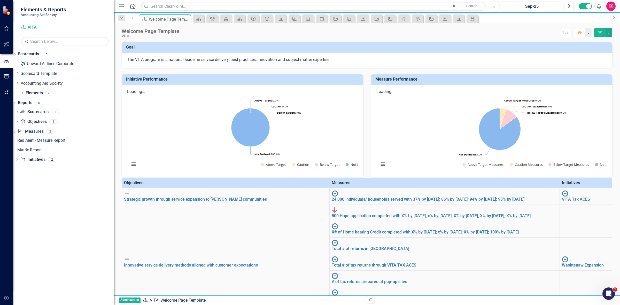
drag, startPoint x: 79, startPoint y: 132, endPoint x: 114, endPoint y: 131, distance: 34.9
click at [114, 131] on div "Resize" at bounding box center [116, 152] width 4 height 305
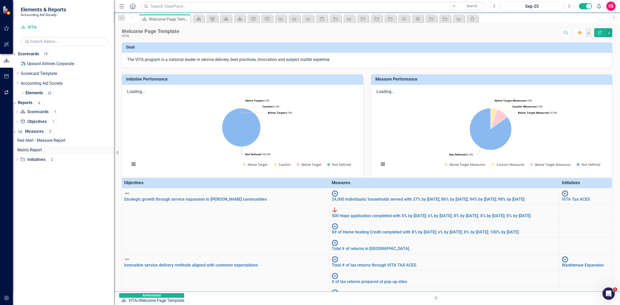
click at [47, 150] on div "Matrix Report" at bounding box center [65, 150] width 97 height 5
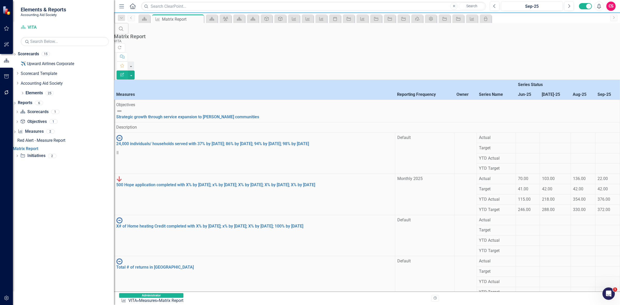
click at [518, 176] on div "70.00" at bounding box center [528, 179] width 20 height 6
click at [48, 142] on div "Red Alert - Measure Report" at bounding box center [65, 140] width 97 height 5
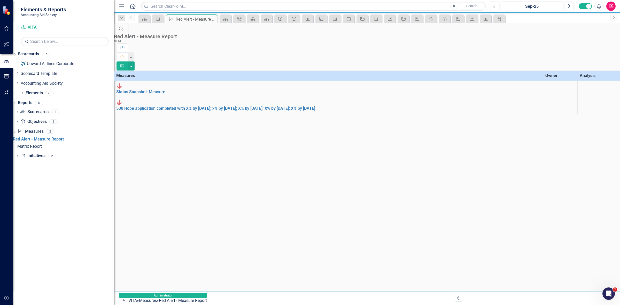
click at [579, 83] on div at bounding box center [598, 83] width 38 height 0
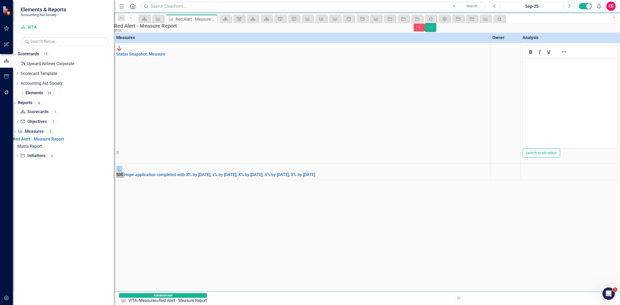
click at [524, 79] on body "Rich Text Area. Press ALT-0 for help." at bounding box center [570, 96] width 94 height 77
click at [522, 166] on div at bounding box center [569, 166] width 95 height 0
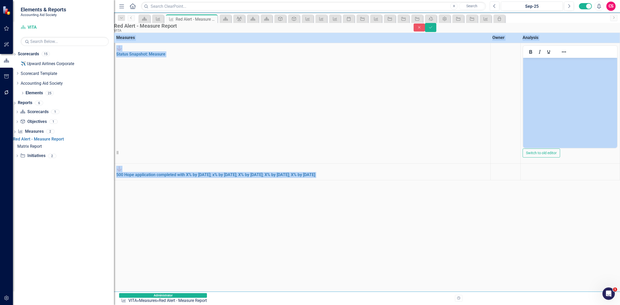
click at [522, 166] on div at bounding box center [569, 166] width 95 height 0
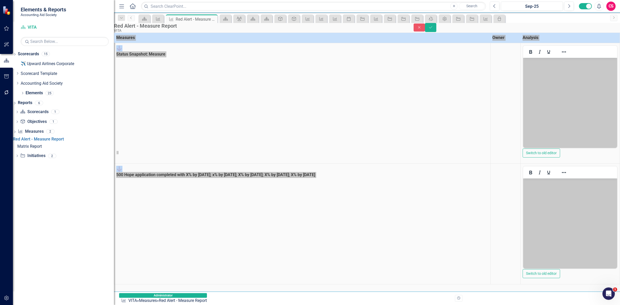
click at [542, 185] on p "Rich Text Area. Press ALT-0 for help." at bounding box center [569, 183] width 91 height 6
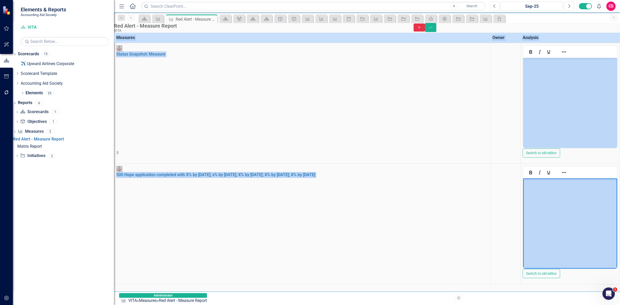
click at [421, 29] on icon "Close" at bounding box center [419, 28] width 5 height 4
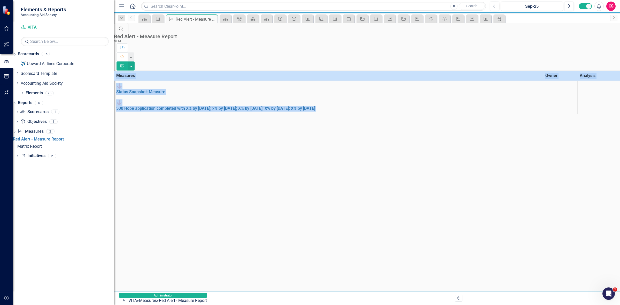
scroll to position [0, 0]
click at [124, 64] on icon "button" at bounding box center [122, 66] width 4 height 4
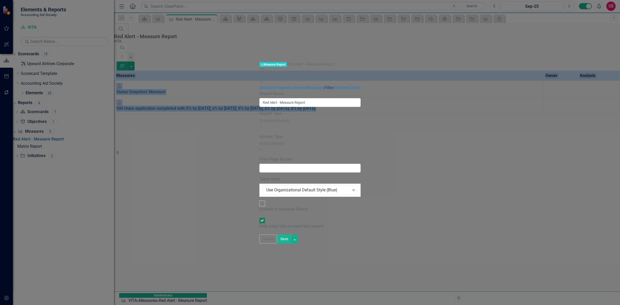
click at [324, 85] on link "Filter" at bounding box center [329, 87] width 10 height 5
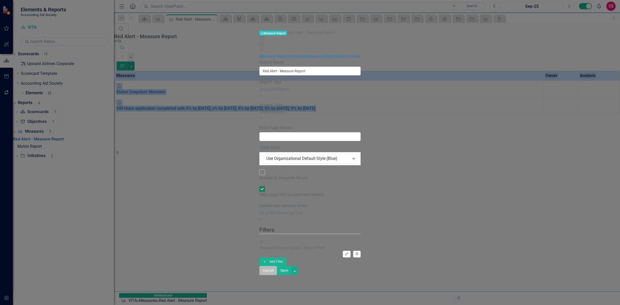
click at [277, 275] on button "Cancel" at bounding box center [268, 270] width 18 height 9
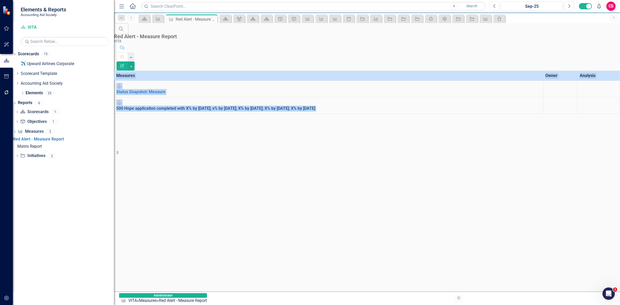
click at [168, 106] on link "500 Hope application completed with X% by [DATE]; x% by [DATE]; X% by [DATE]; X…" at bounding box center [215, 108] width 199 height 5
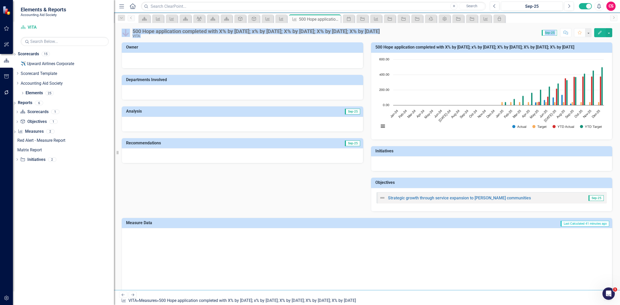
click at [222, 189] on div "Owner Departments Involved Analysis Sep-25 Recommendations Sep-25 500 Hope appl…" at bounding box center [367, 124] width 498 height 176
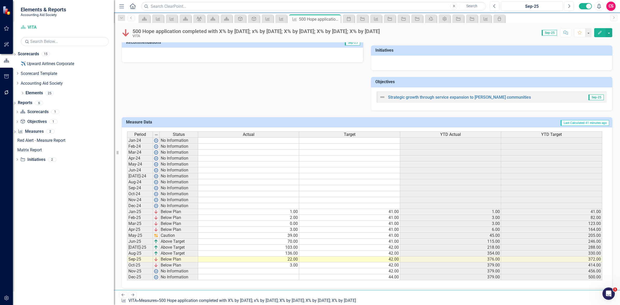
scroll to position [103, 0]
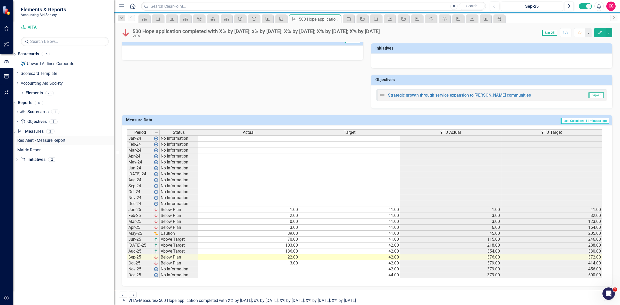
click at [43, 141] on div "Red Alert - Measure Report" at bounding box center [65, 140] width 97 height 5
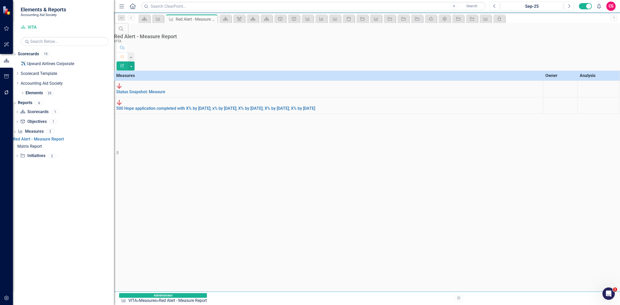
click at [124, 64] on icon "Edit Report" at bounding box center [122, 66] width 5 height 4
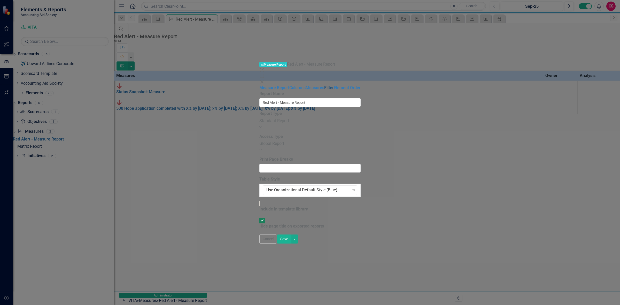
click at [324, 85] on link "Filter" at bounding box center [329, 87] width 10 height 5
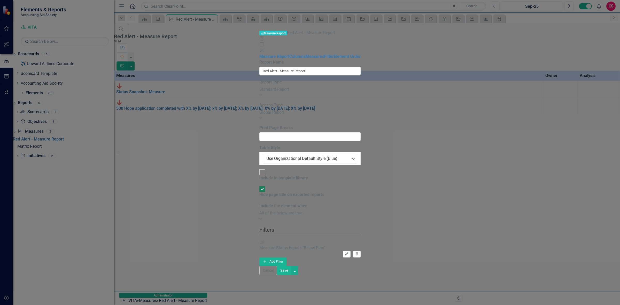
click at [259, 210] on div "All of the below are true" at bounding box center [309, 213] width 101 height 6
click at [286, 257] on button "Add Add Filter" at bounding box center [272, 261] width 27 height 8
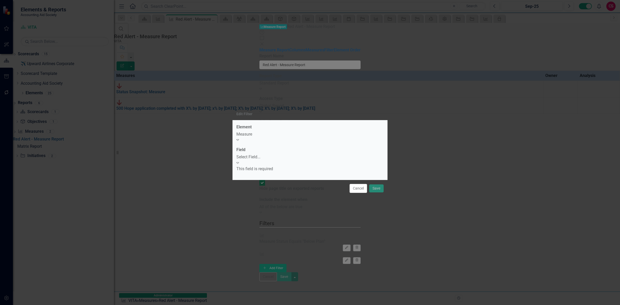
click at [251, 130] on label "Element" at bounding box center [243, 127] width 15 height 6
click at [251, 142] on div "Measure Expand" at bounding box center [309, 137] width 147 height 12
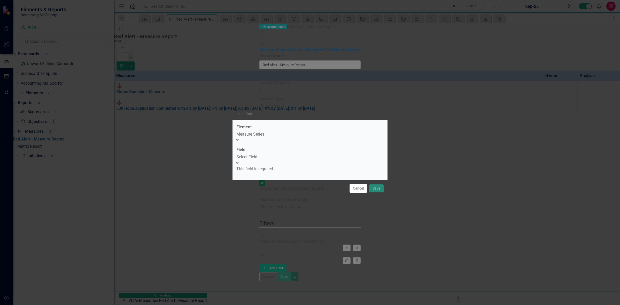
click at [248, 156] on div "Select Field..." at bounding box center [309, 157] width 147 height 6
click at [245, 149] on label "Field" at bounding box center [240, 150] width 9 height 6
click at [256, 136] on div "Measure Series" at bounding box center [309, 134] width 147 height 6
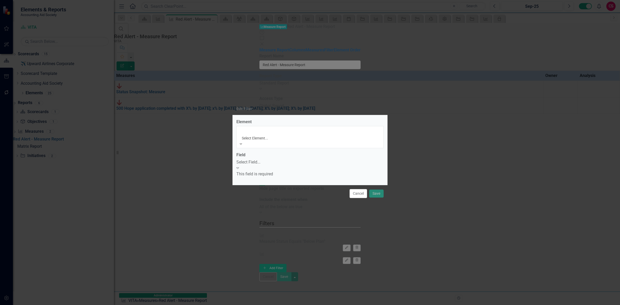
click at [260, 305] on div "Measure" at bounding box center [310, 308] width 620 height 6
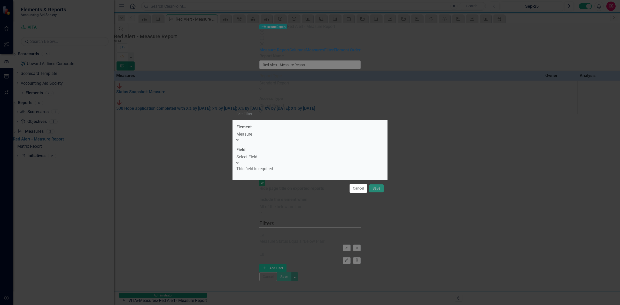
click at [259, 158] on div "Select Field..." at bounding box center [309, 157] width 147 height 6
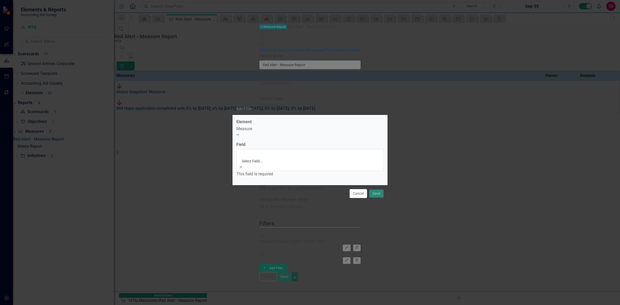
click at [302, 115] on div "Edit Filter" at bounding box center [309, 109] width 155 height 12
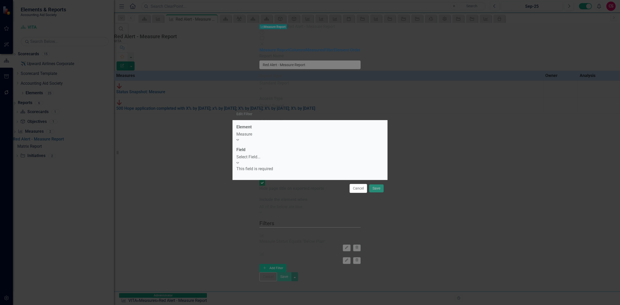
click at [362, 186] on button "Cancel" at bounding box center [358, 188] width 18 height 9
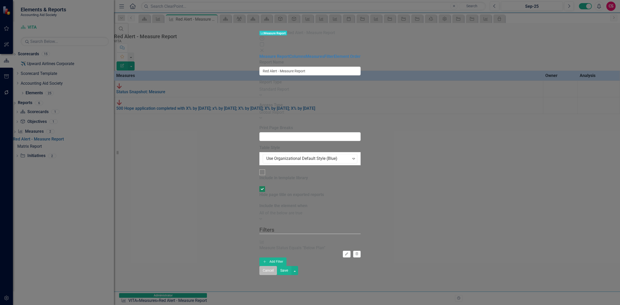
click at [277, 275] on button "Cancel" at bounding box center [268, 270] width 18 height 9
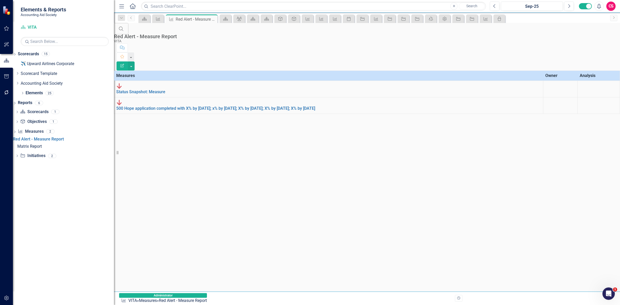
click at [124, 64] on icon "Edit Report" at bounding box center [122, 66] width 5 height 4
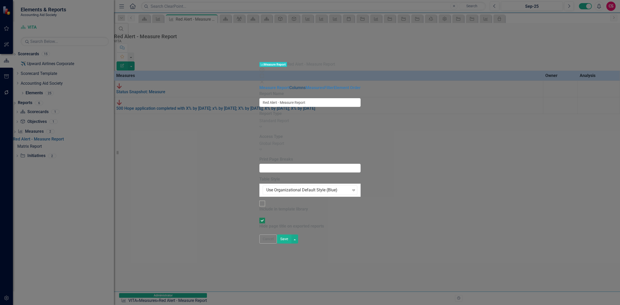
click at [289, 85] on link "Columns" at bounding box center [297, 87] width 16 height 5
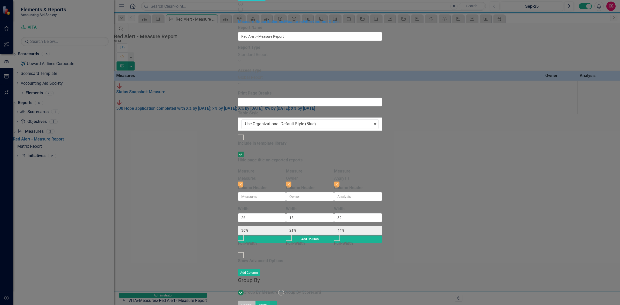
click at [255, 301] on button "Cancel" at bounding box center [247, 305] width 18 height 9
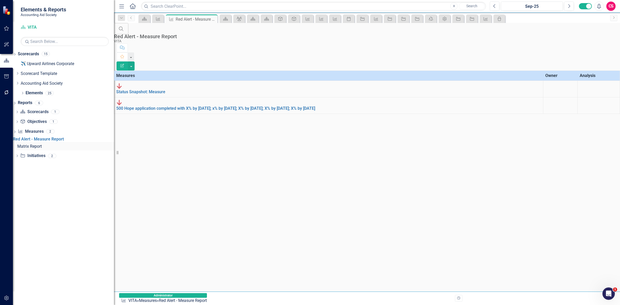
click at [37, 146] on link "Matrix Report" at bounding box center [65, 146] width 98 height 8
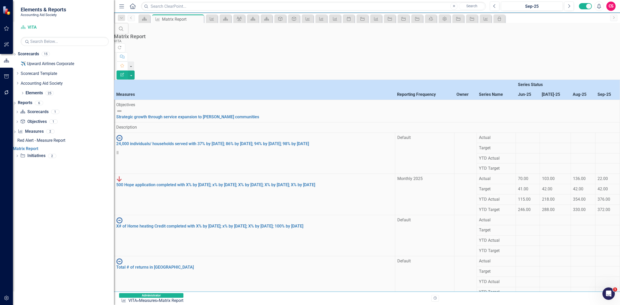
click at [124, 73] on icon "Edit Report" at bounding box center [122, 75] width 5 height 4
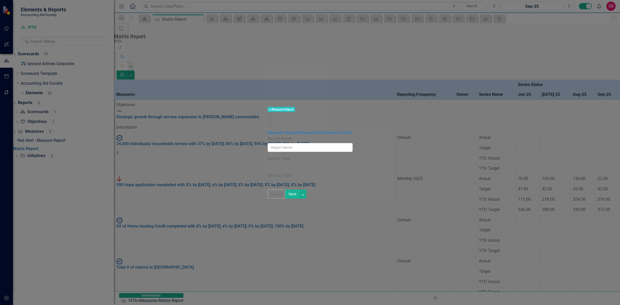
type input "Matrix Report"
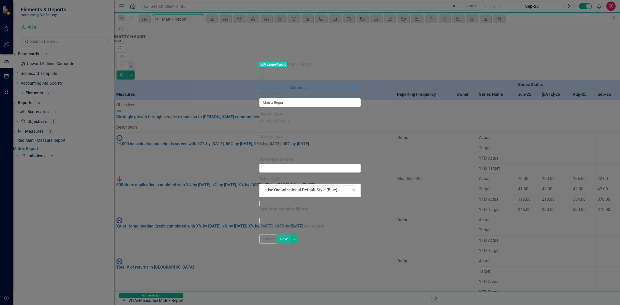
click at [289, 85] on link "Columns" at bounding box center [297, 87] width 16 height 5
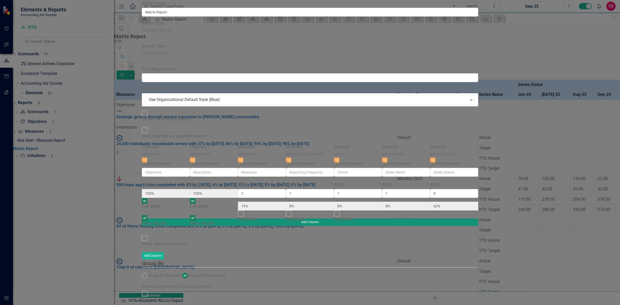
click at [478, 218] on button "Add Column" at bounding box center [310, 221] width 336 height 7
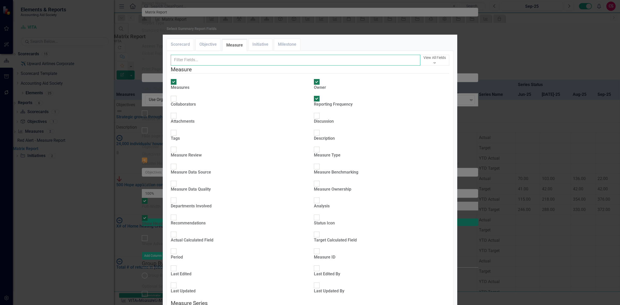
click at [203, 66] on input "text" at bounding box center [295, 60] width 249 height 11
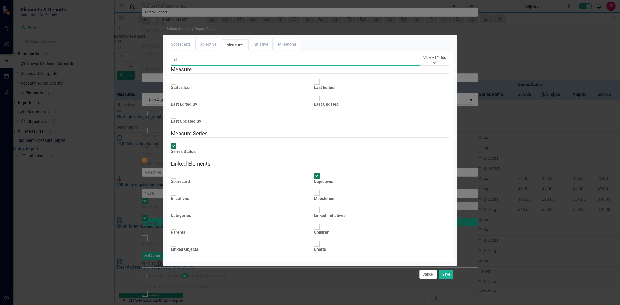
type input "st"
click at [192, 91] on div "Status Icon" at bounding box center [181, 88] width 21 height 6
click at [178, 86] on input "Status Icon" at bounding box center [174, 82] width 8 height 8
checkbox input "true"
click at [444, 270] on button "Save" at bounding box center [446, 274] width 14 height 9
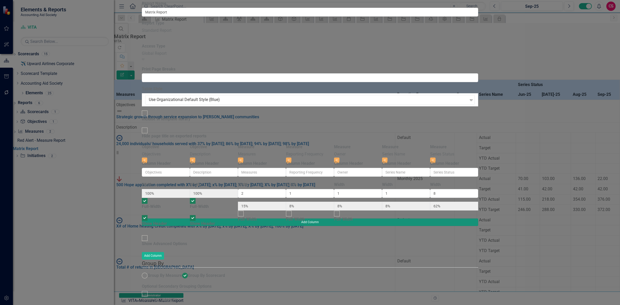
type input "14%"
type input "7%"
type input "57%"
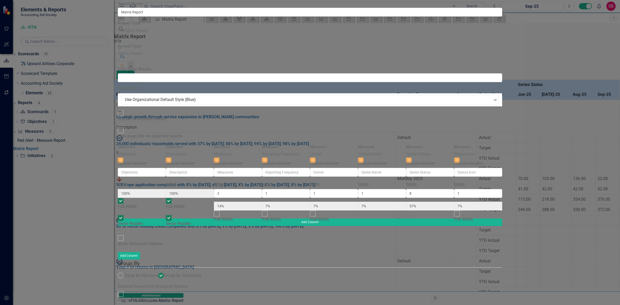
drag, startPoint x: 201, startPoint y: 100, endPoint x: 201, endPoint y: 96, distance: 4.4
click at [163, 241] on div "Show Advanced Options" at bounding box center [140, 244] width 45 height 6
click at [125, 234] on input "Show Advanced Options" at bounding box center [121, 238] width 8 height 8
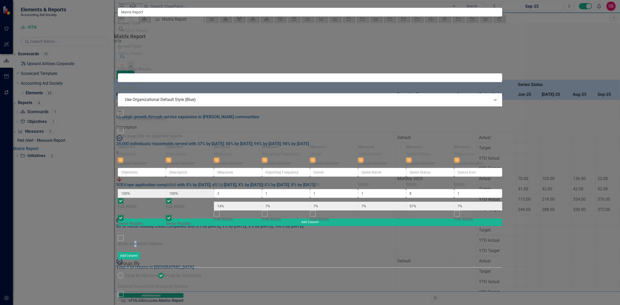
checkbox input "true"
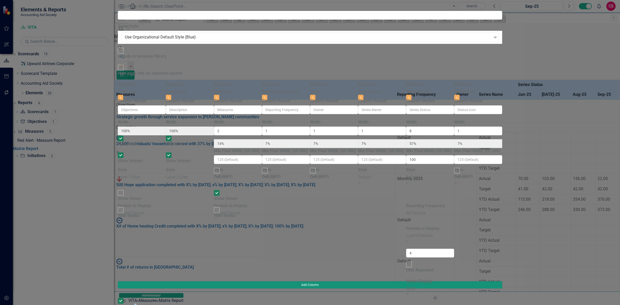
click at [502, 281] on button "Add Column" at bounding box center [310, 284] width 384 height 7
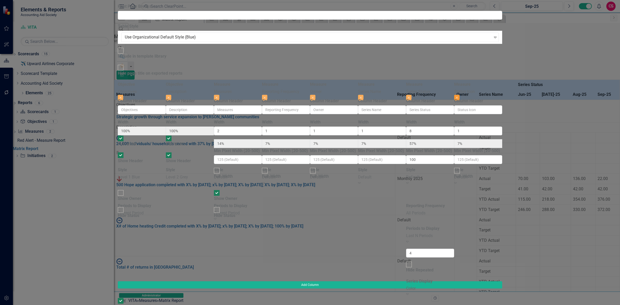
click at [459, 95] on button "Close" at bounding box center [456, 98] width 5 height 6
type input "15%"
type input "8%"
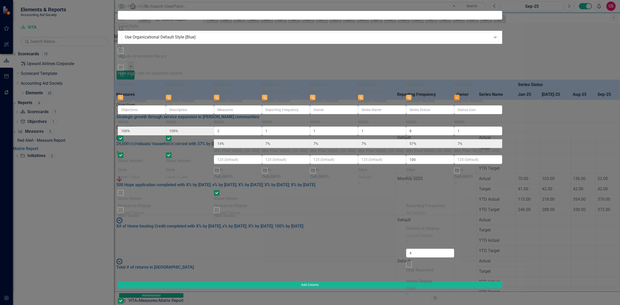
type input "62%"
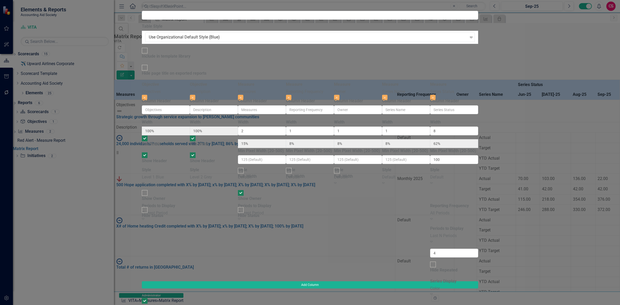
click at [286, 210] on div "Current Period" at bounding box center [262, 213] width 48 height 6
click at [286, 226] on input "2" at bounding box center [262, 230] width 48 height 9
click at [286, 226] on input "3" at bounding box center [262, 230] width 48 height 9
type input "4"
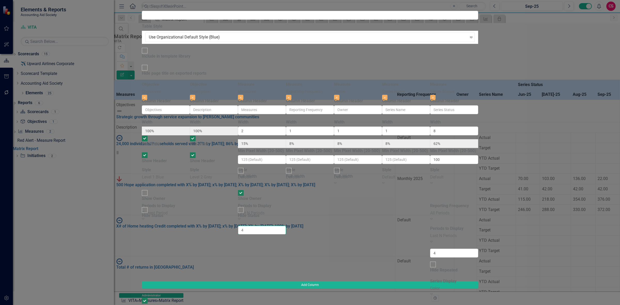
click at [286, 226] on input "4" at bounding box center [262, 230] width 48 height 9
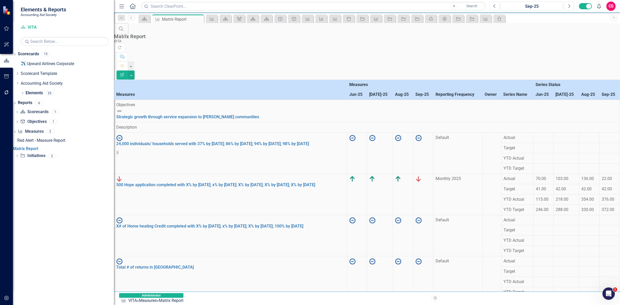
click at [124, 73] on icon "Edit Report" at bounding box center [122, 75] width 5 height 4
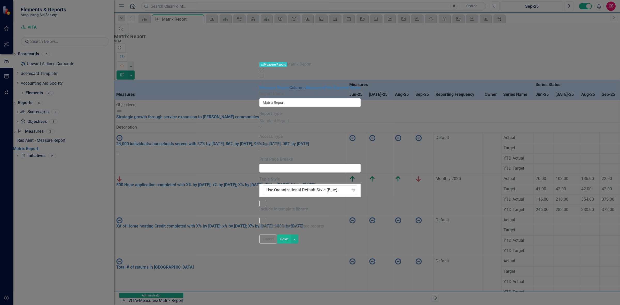
click at [289, 85] on link "Columns" at bounding box center [297, 87] width 16 height 5
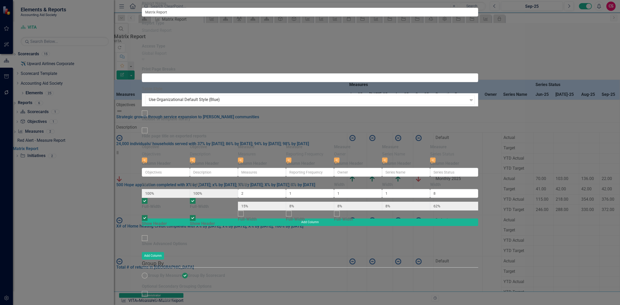
click at [187, 241] on div "Show Advanced Options" at bounding box center [164, 244] width 45 height 6
click at [149, 234] on input "Show Advanced Options" at bounding box center [145, 238] width 8 height 8
checkbox input "true"
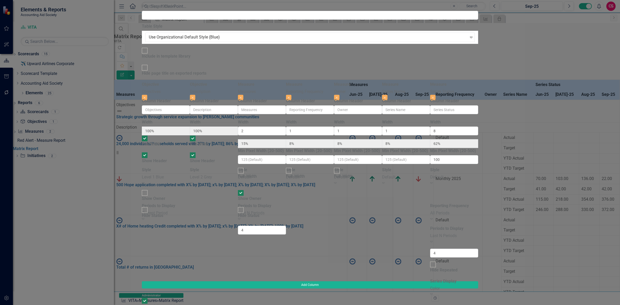
click at [286, 210] on div "Last N Periods" at bounding box center [262, 213] width 48 height 6
click at [322, 305] on div "Current Period" at bounding box center [310, 308] width 620 height 6
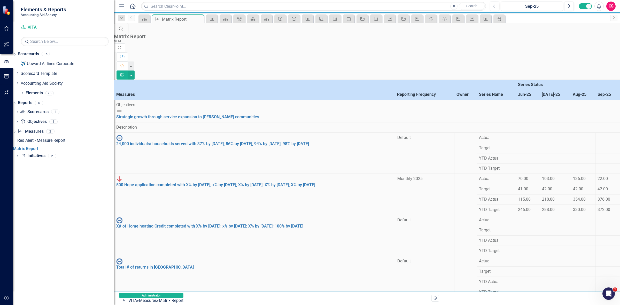
click at [19, 162] on div "Dropdown Scorecards 15 ✈️ Upward Airlines Corporate Dropdown Scorecard Template…" at bounding box center [63, 177] width 101 height 255
click at [22, 161] on div "Dropdown Scorecard Scorecards 1 Welcome Page Template Dropdown Objective Object…" at bounding box center [63, 135] width 101 height 54
click at [19, 158] on icon "Dropdown" at bounding box center [17, 156] width 4 height 3
click at [51, 158] on div "Project Manager Report" at bounding box center [65, 159] width 97 height 5
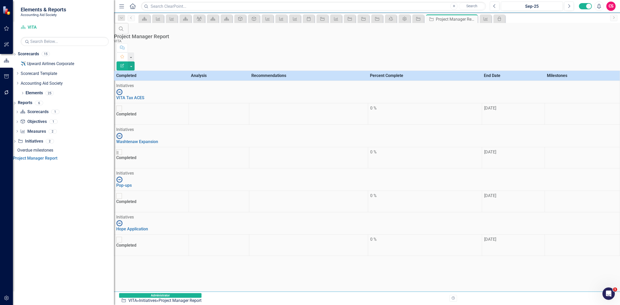
click at [424, 105] on div "0 %" at bounding box center [424, 108] width 109 height 6
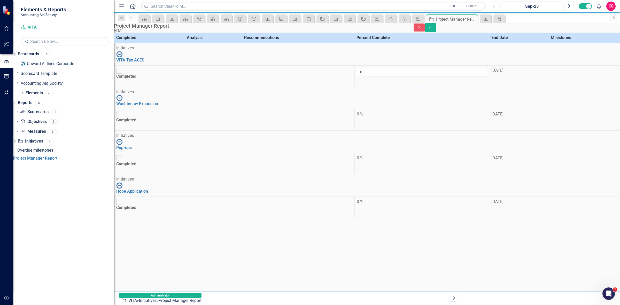
click at [567, 68] on td at bounding box center [583, 75] width 71 height 21
click at [425, 31] on button "Close" at bounding box center [418, 27] width 11 height 8
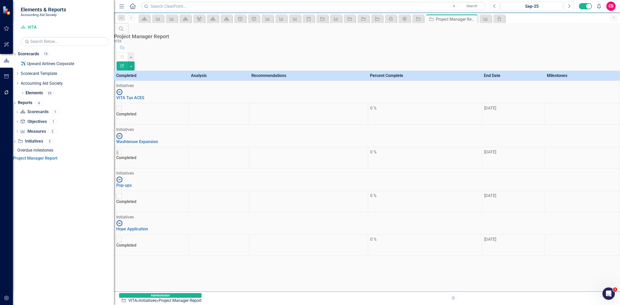
click at [562, 103] on td at bounding box center [582, 113] width 75 height 21
click at [66, 149] on div "Overdue milestones" at bounding box center [65, 150] width 97 height 5
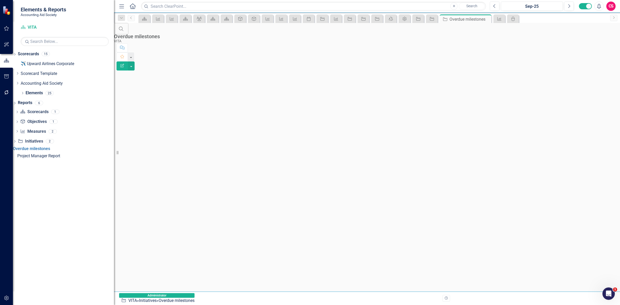
click at [128, 61] on button "Edit Report" at bounding box center [121, 65] width 11 height 9
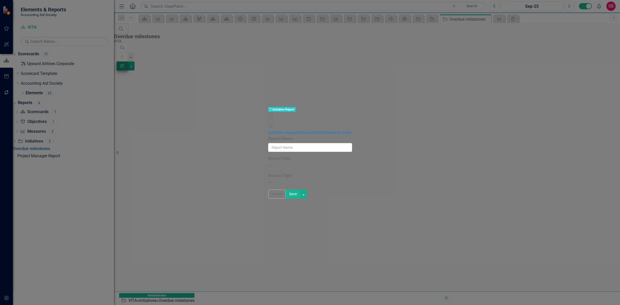
type input "Overdue milestones"
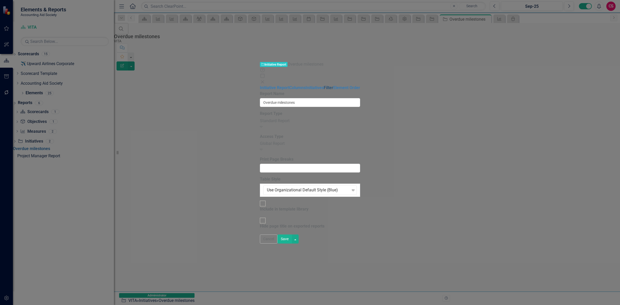
click at [324, 85] on link "Filter" at bounding box center [329, 87] width 10 height 5
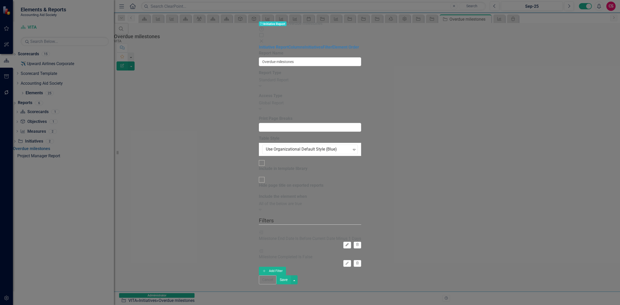
click at [351, 242] on button "Edit" at bounding box center [346, 245] width 7 height 7
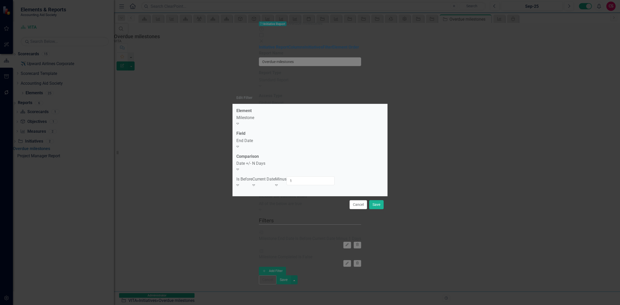
click at [265, 121] on div "Milestone" at bounding box center [309, 118] width 147 height 6
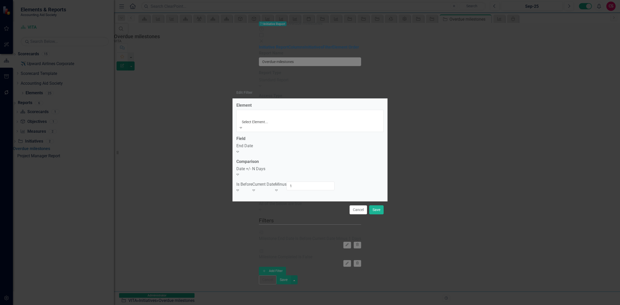
click at [260, 305] on div "Initiative" at bounding box center [310, 308] width 620 height 6
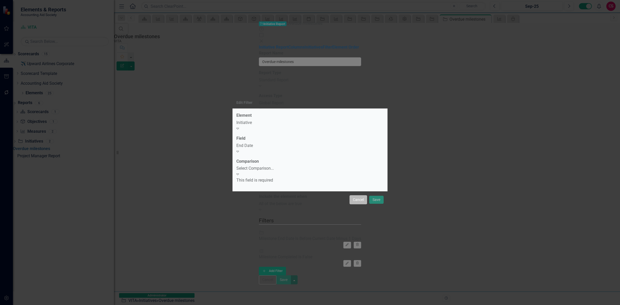
click at [354, 195] on button "Cancel" at bounding box center [358, 199] width 18 height 9
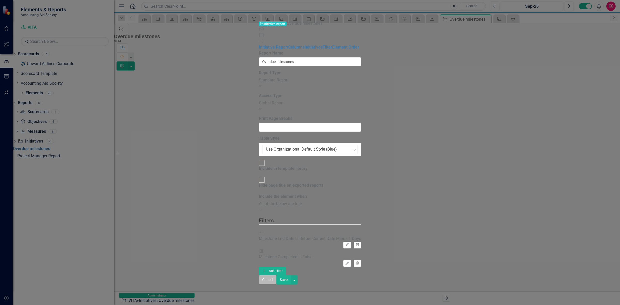
click at [276, 284] on button "Cancel" at bounding box center [268, 279] width 18 height 9
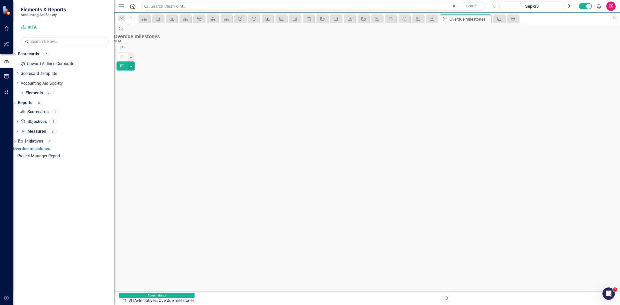
click at [128, 61] on button "Edit Report" at bounding box center [121, 65] width 11 height 9
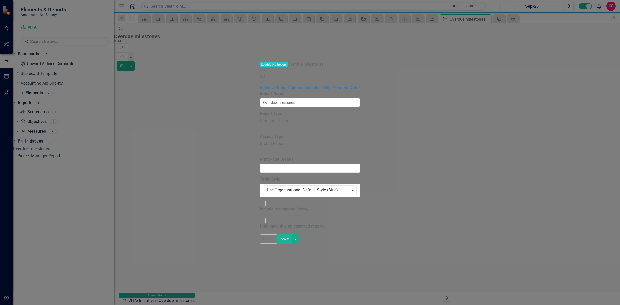
click at [260, 98] on input "Overdue milestones" at bounding box center [310, 102] width 100 height 9
type input "Overdue Initiatives"
click at [292, 243] on button "Save" at bounding box center [284, 238] width 14 height 9
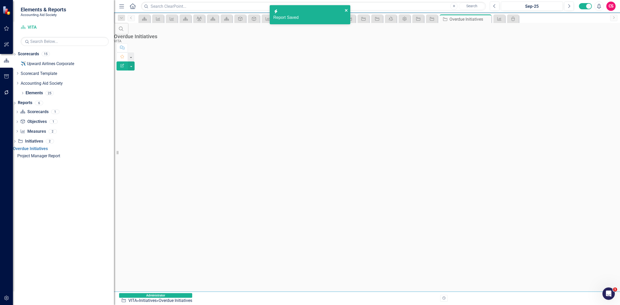
click at [345, 10] on icon "close" at bounding box center [346, 10] width 3 height 3
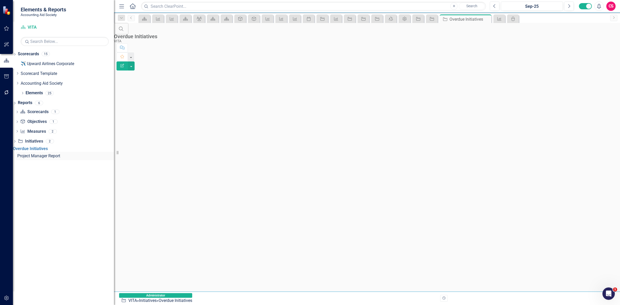
click at [69, 158] on div "Project Manager Report" at bounding box center [65, 156] width 97 height 5
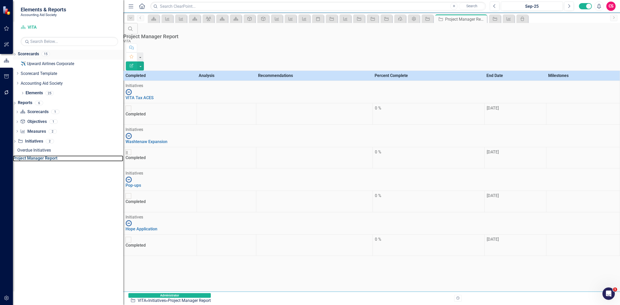
drag, startPoint x: 114, startPoint y: 56, endPoint x: 122, endPoint y: 58, distance: 8.4
click at [123, 58] on div "Resize" at bounding box center [125, 152] width 4 height 305
click at [613, 11] on div "CS" at bounding box center [610, 6] width 9 height 9
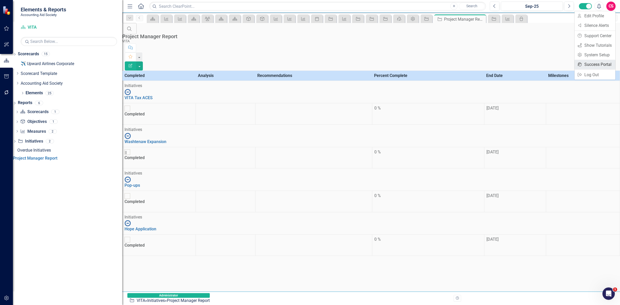
click at [602, 65] on link "icon.portal Success Portal" at bounding box center [594, 65] width 41 height 10
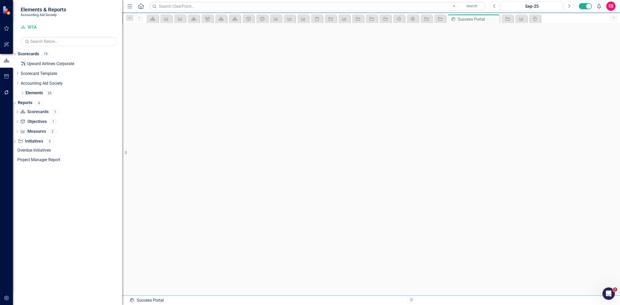
click at [611, 6] on div "CS" at bounding box center [610, 6] width 9 height 9
click at [609, 7] on div "CS" at bounding box center [610, 6] width 9 height 9
click at [590, 65] on link "icon.portal Success Portal" at bounding box center [594, 65] width 41 height 10
click at [611, 6] on div "CS" at bounding box center [610, 6] width 9 height 9
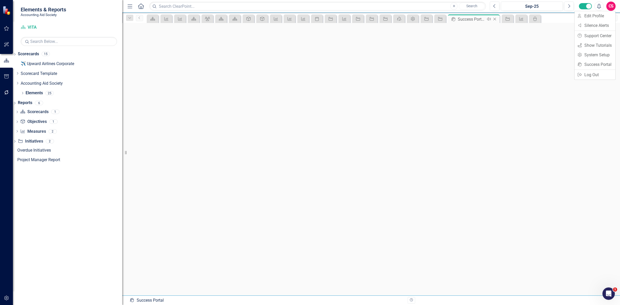
click at [488, 19] on icon at bounding box center [488, 19] width 4 height 3
click at [39, 53] on link "Scorecards" at bounding box center [28, 54] width 21 height 6
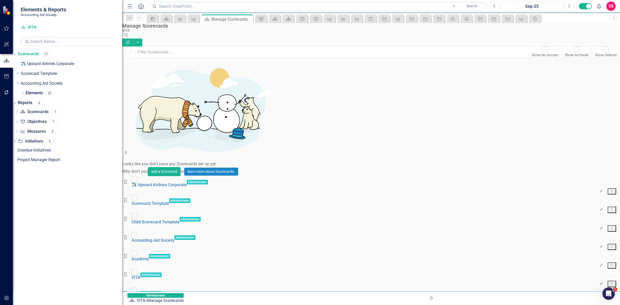
click at [531, 52] on div "Show No Access" at bounding box center [544, 54] width 27 height 5
click at [541, 48] on input "Show No Access" at bounding box center [545, 50] width 8 height 8
checkbox input "true"
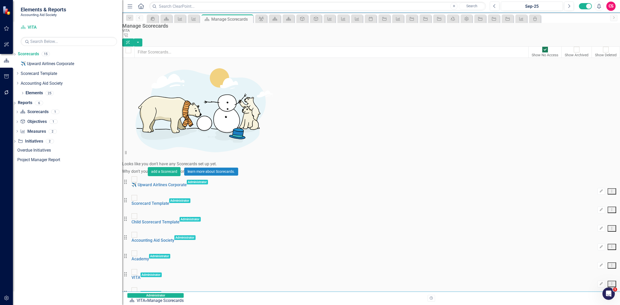
checkbox input "true"
click at [142, 38] on button "button" at bounding box center [137, 42] width 9 height 8
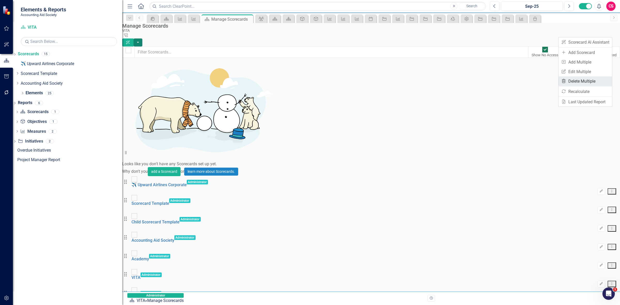
click at [589, 79] on link "Trash Delete Multiple" at bounding box center [584, 81] width 53 height 10
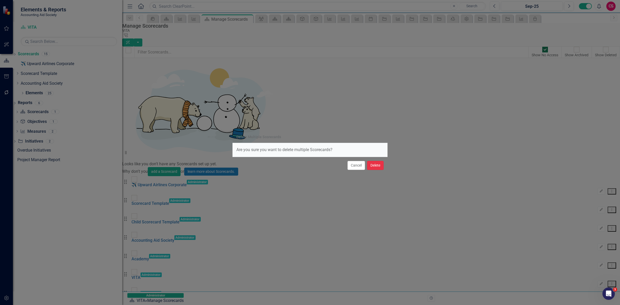
click at [369, 167] on button "Delete" at bounding box center [375, 165] width 17 height 9
checkbox input "false"
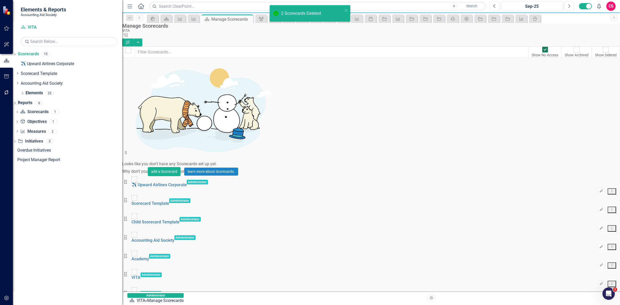
scroll to position [0, 0]
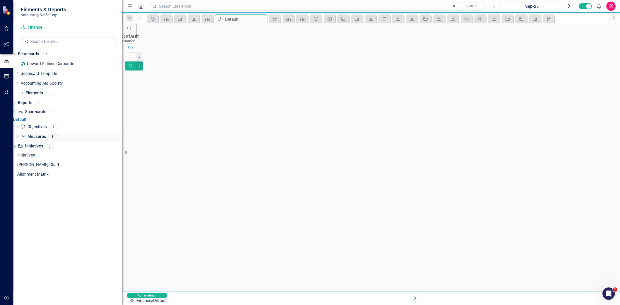
click at [43, 136] on div "Measure Measures" at bounding box center [33, 136] width 26 height 9
click at [42, 140] on link "Measure Measures" at bounding box center [33, 137] width 26 height 6
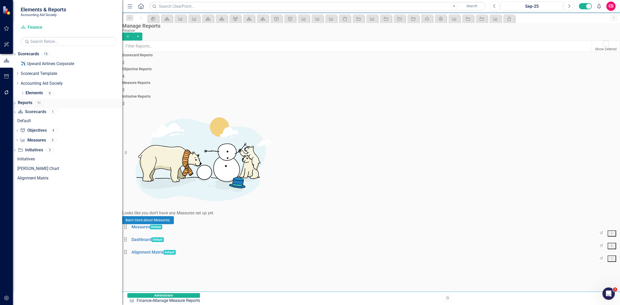
click at [30, 105] on link "Reports" at bounding box center [25, 103] width 14 height 6
click at [34, 90] on link "Elements" at bounding box center [34, 93] width 17 height 6
